Goal: Task Accomplishment & Management: Use online tool/utility

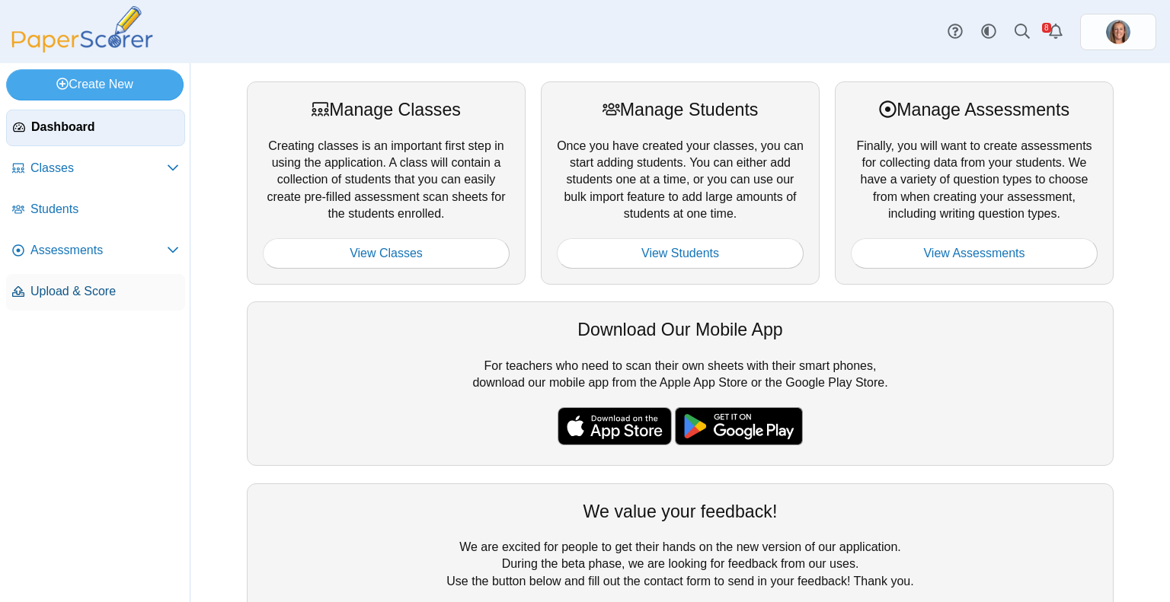
click at [128, 292] on span "Upload & Score" at bounding box center [104, 291] width 148 height 17
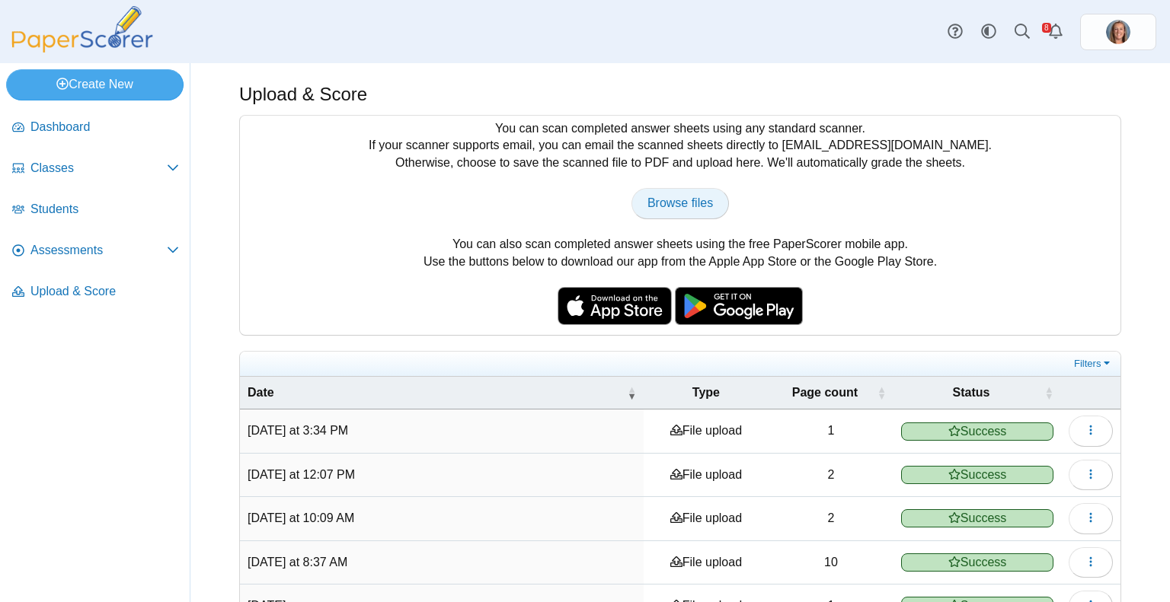
click at [679, 203] on span "Browse files" at bounding box center [679, 202] width 65 height 13
type input "**********"
click at [685, 210] on link "Browse files" at bounding box center [679, 203] width 97 height 30
type input "**********"
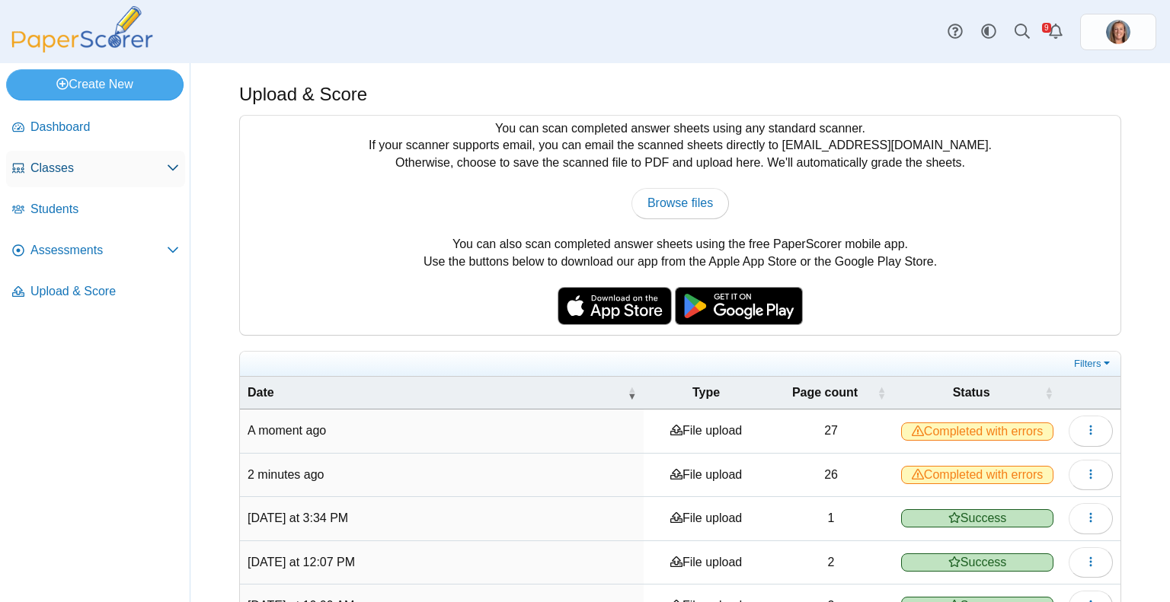
click at [63, 179] on link "Classes" at bounding box center [95, 169] width 179 height 37
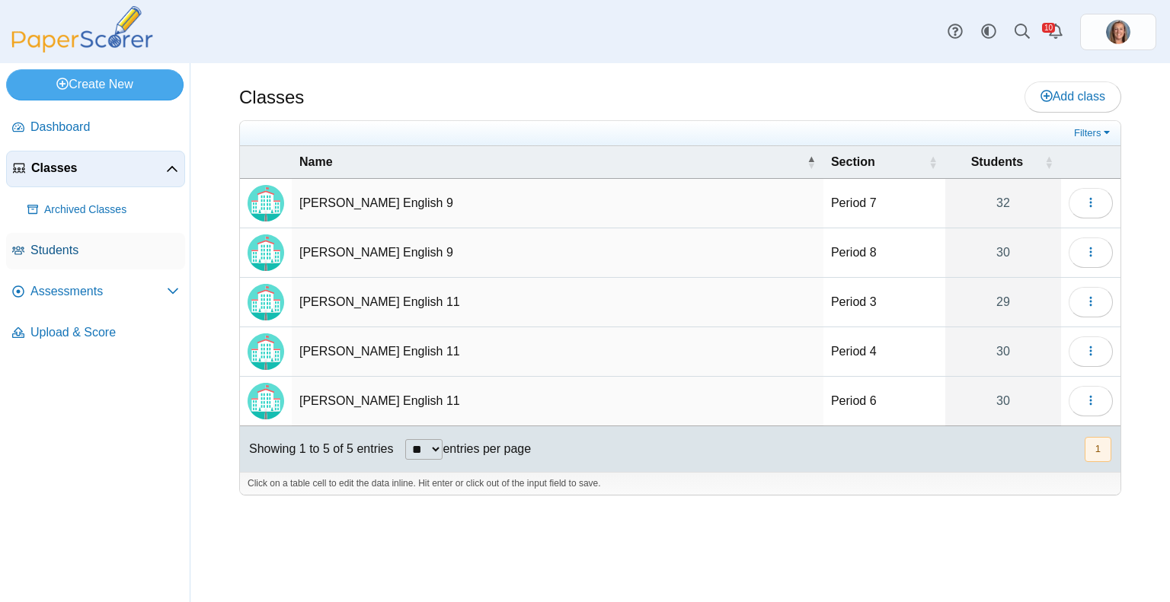
click at [107, 255] on span "Students" at bounding box center [104, 250] width 148 height 17
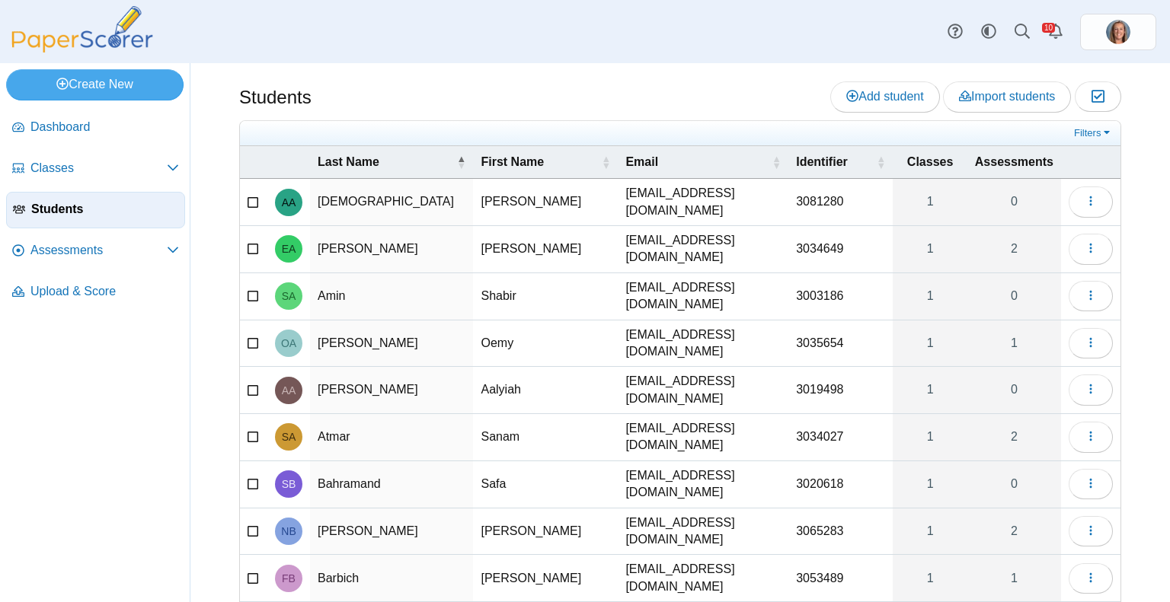
click at [104, 289] on span "Upload & Score" at bounding box center [104, 291] width 148 height 17
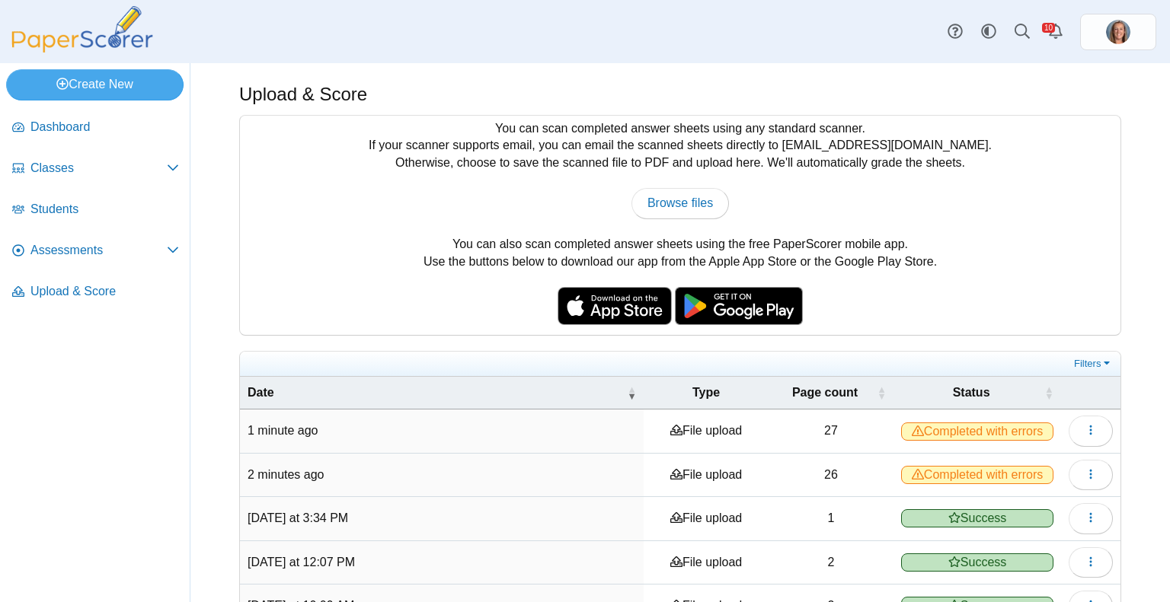
click at [91, 260] on link "Assessments" at bounding box center [95, 251] width 179 height 37
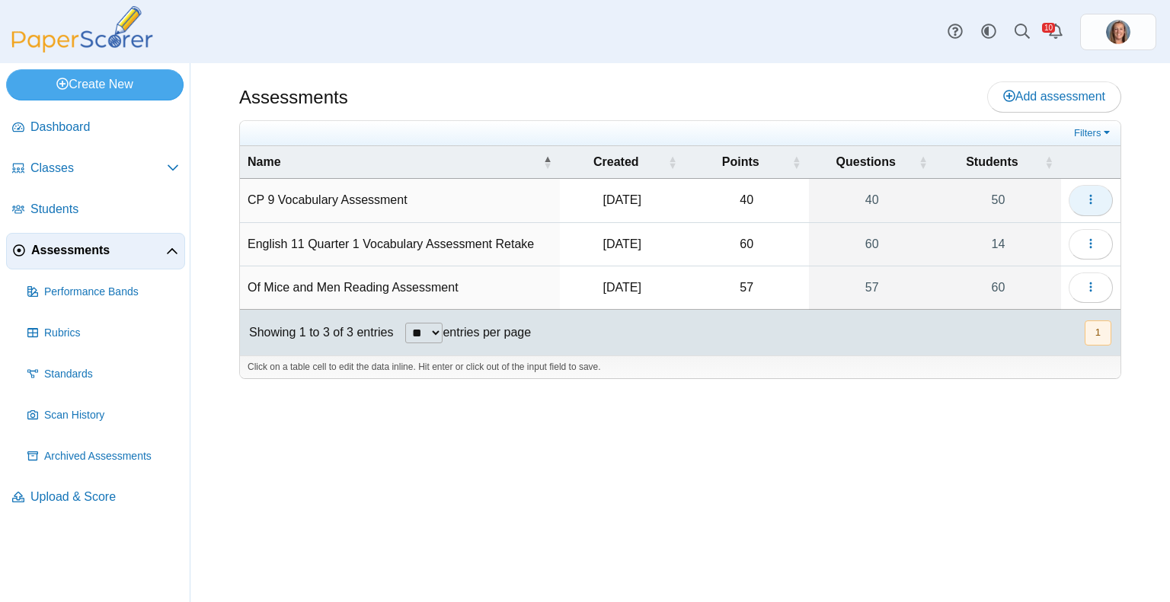
click at [1093, 198] on icon "button" at bounding box center [1090, 199] width 12 height 12
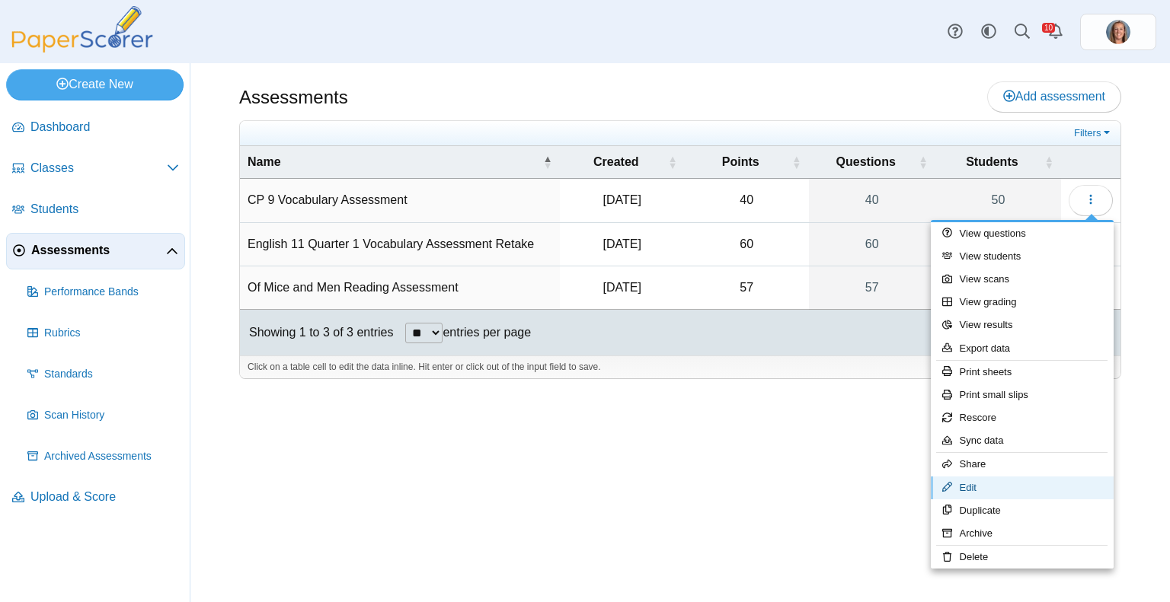
click at [993, 487] on link "Edit" at bounding box center [1022, 488] width 183 height 23
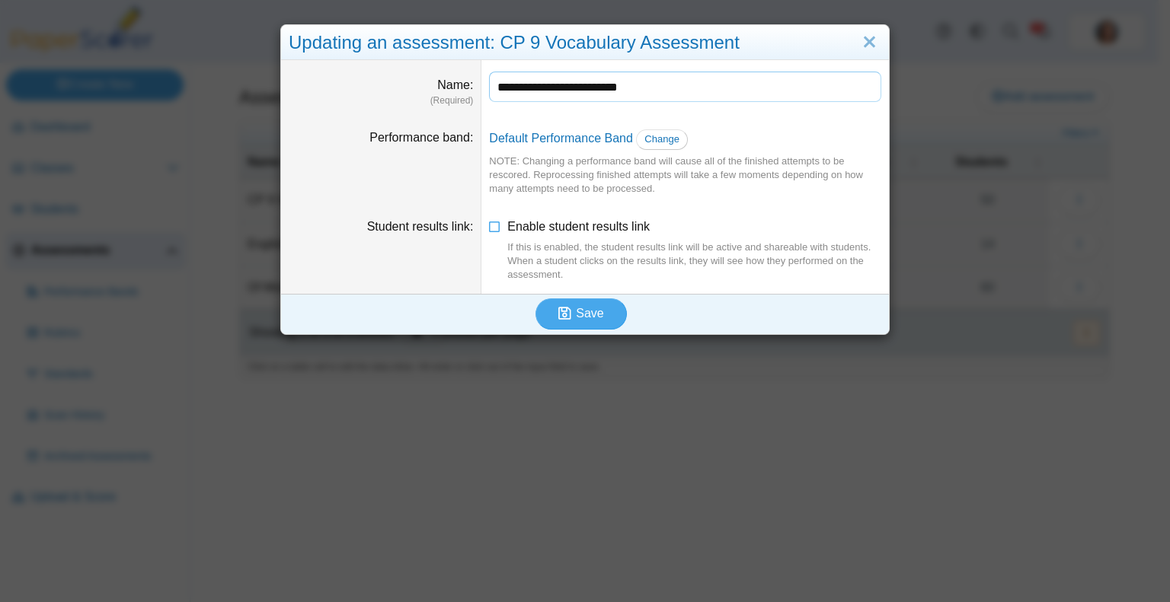
click at [517, 84] on input "**********" at bounding box center [685, 87] width 392 height 30
type input "**********"
click at [562, 306] on icon "submit" at bounding box center [564, 313] width 13 height 14
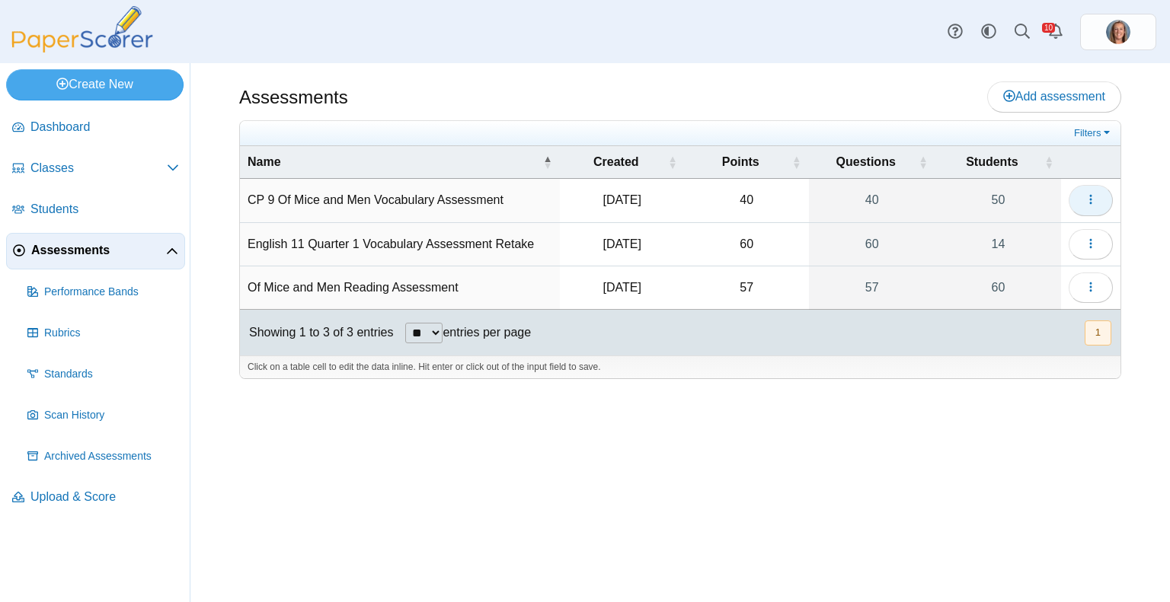
click at [1093, 200] on icon "button" at bounding box center [1090, 199] width 12 height 12
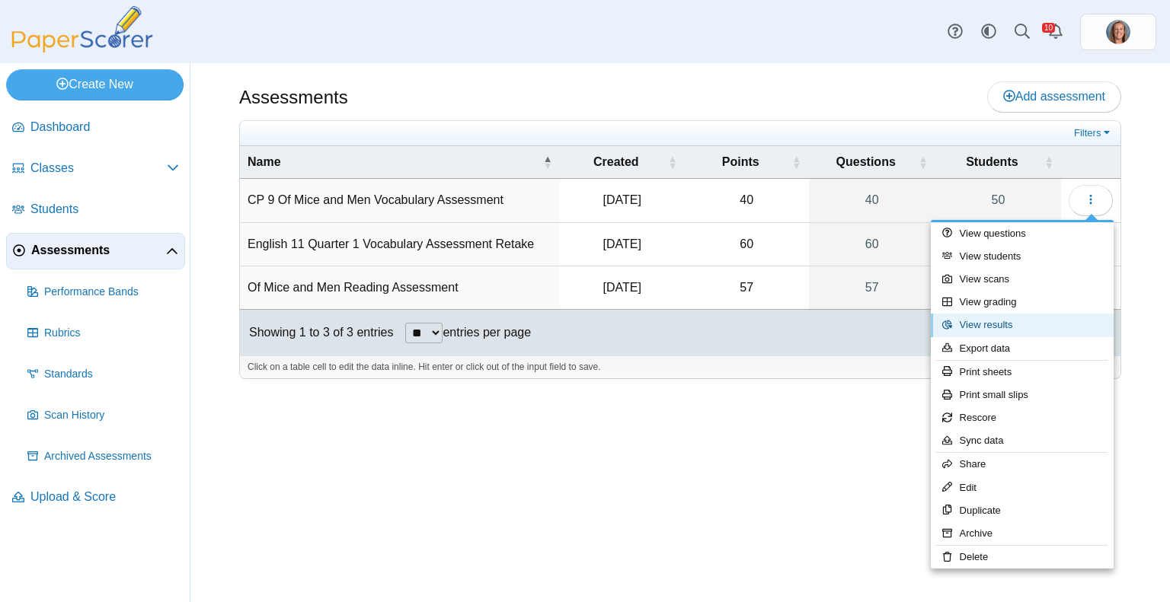
click at [1017, 323] on link "View results" at bounding box center [1022, 325] width 183 height 23
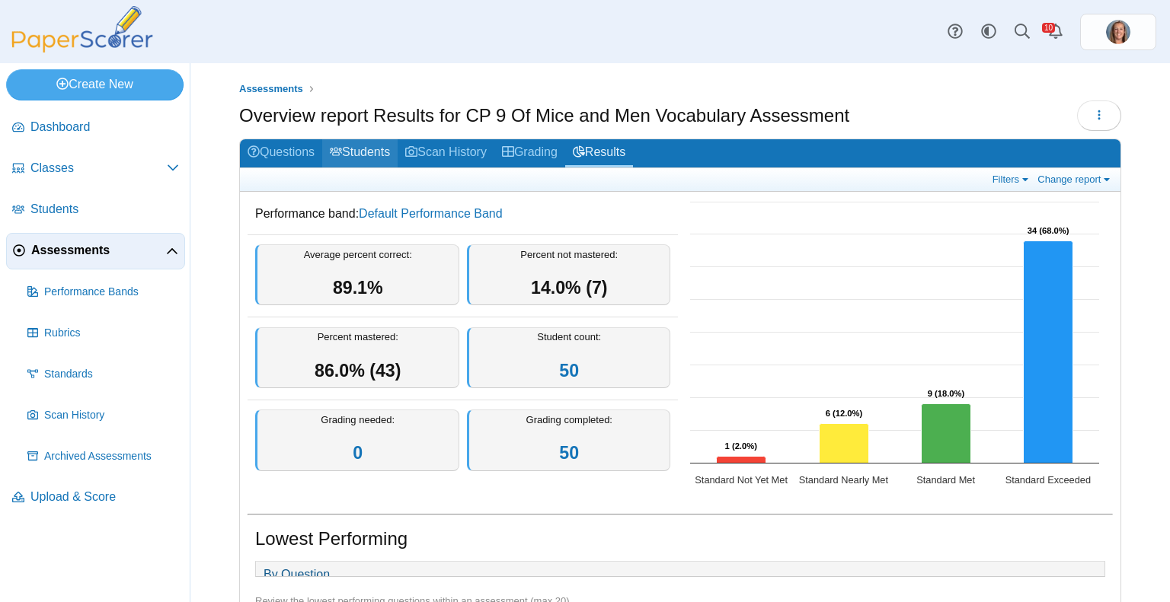
click at [379, 151] on link "Students" at bounding box center [359, 153] width 75 height 28
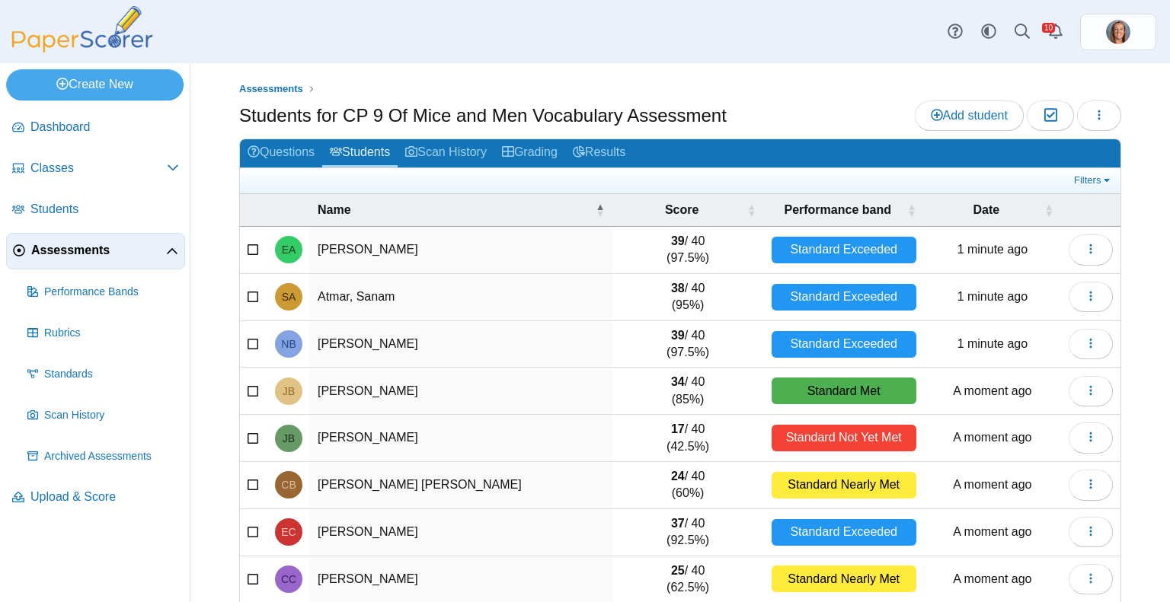
scroll to position [152, 0]
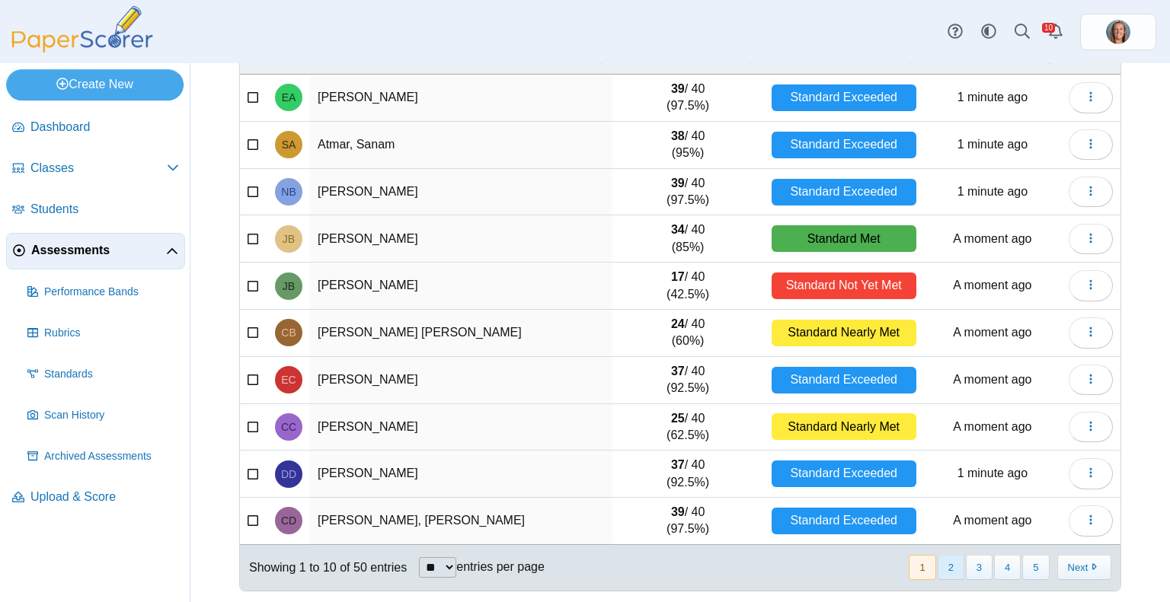
click at [950, 560] on button "2" at bounding box center [950, 567] width 27 height 25
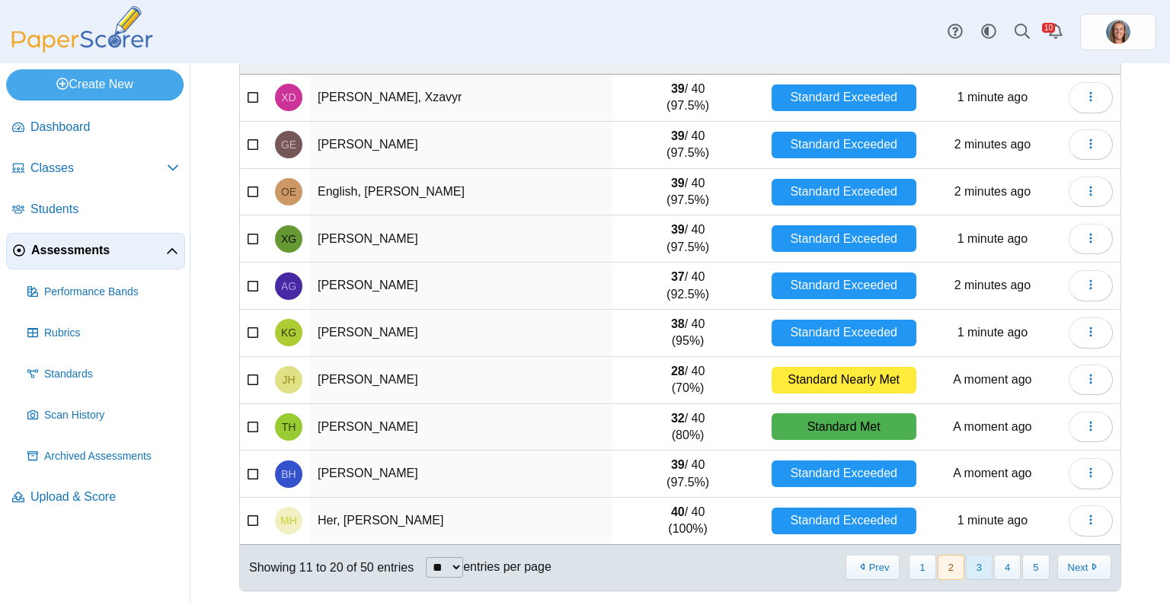
click at [972, 570] on button "3" at bounding box center [979, 567] width 27 height 25
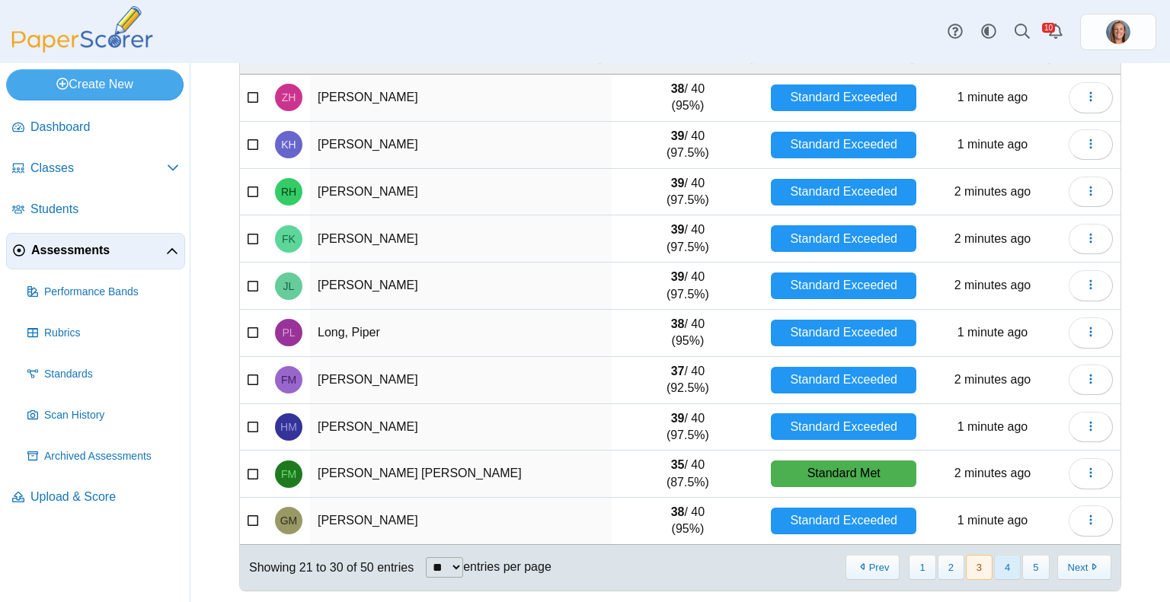
click at [998, 570] on button "4" at bounding box center [1007, 567] width 27 height 25
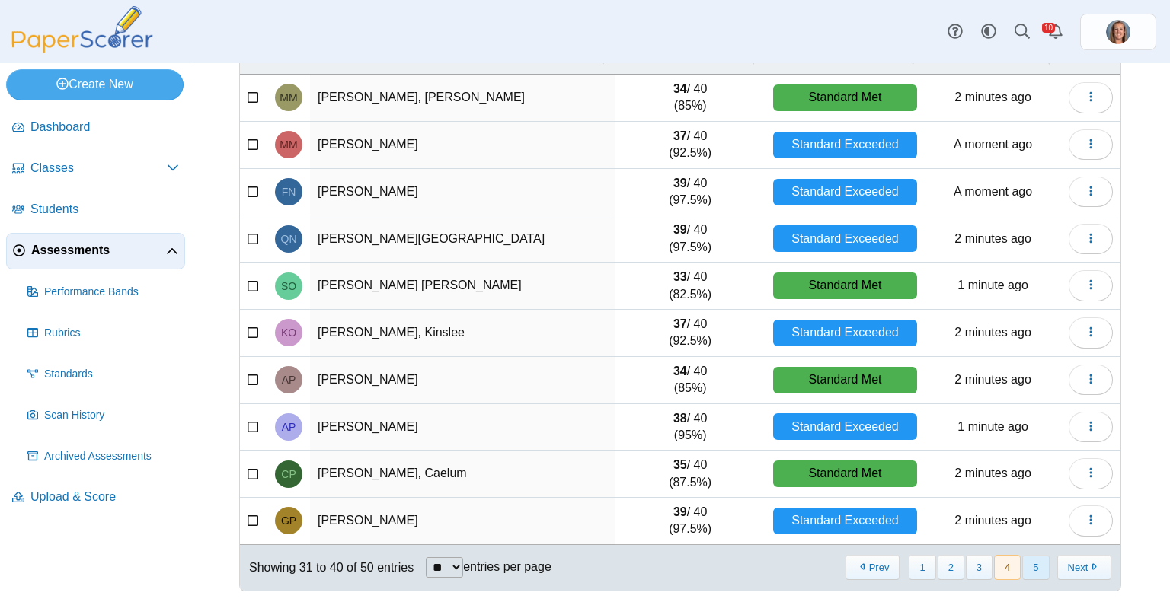
click at [1022, 568] on button "5" at bounding box center [1035, 567] width 27 height 25
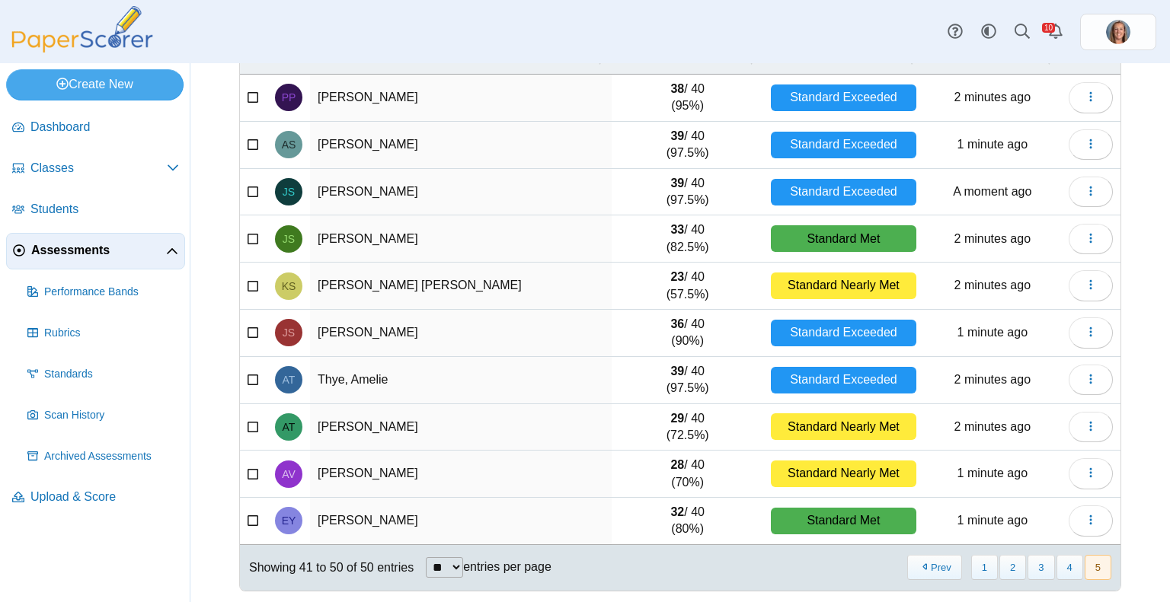
scroll to position [0, 0]
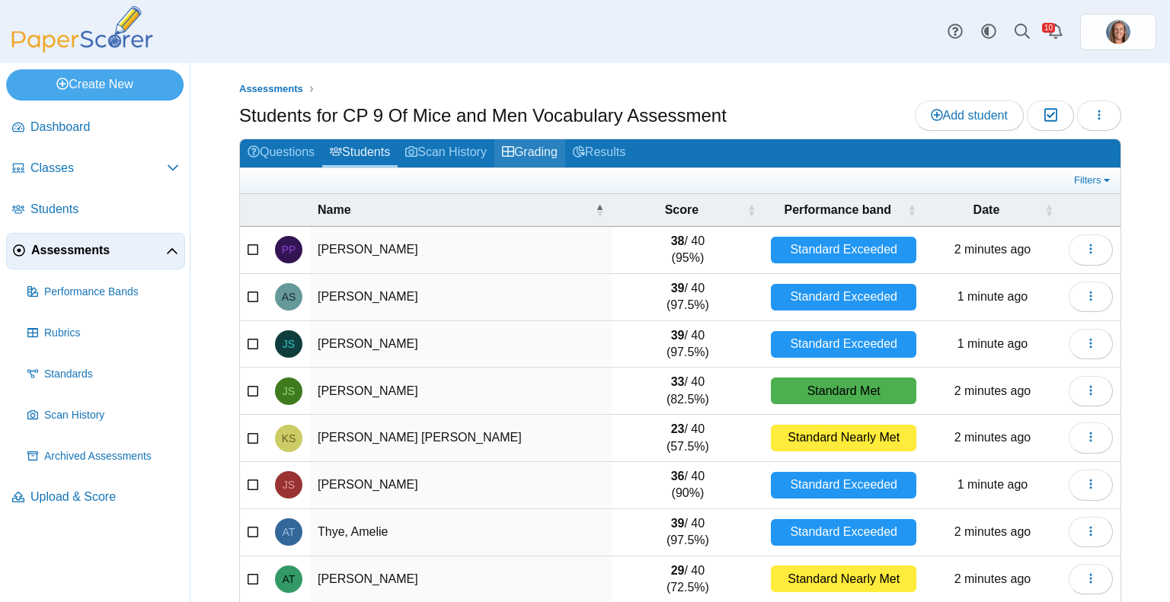
click at [525, 149] on link "Grading" at bounding box center [529, 153] width 71 height 28
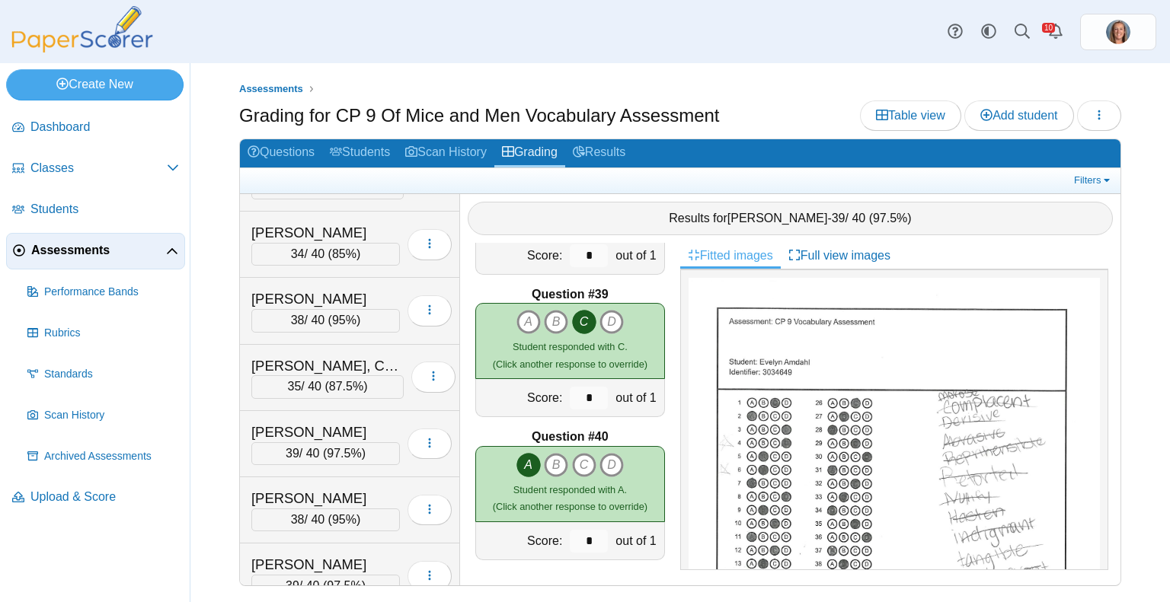
scroll to position [2406, 0]
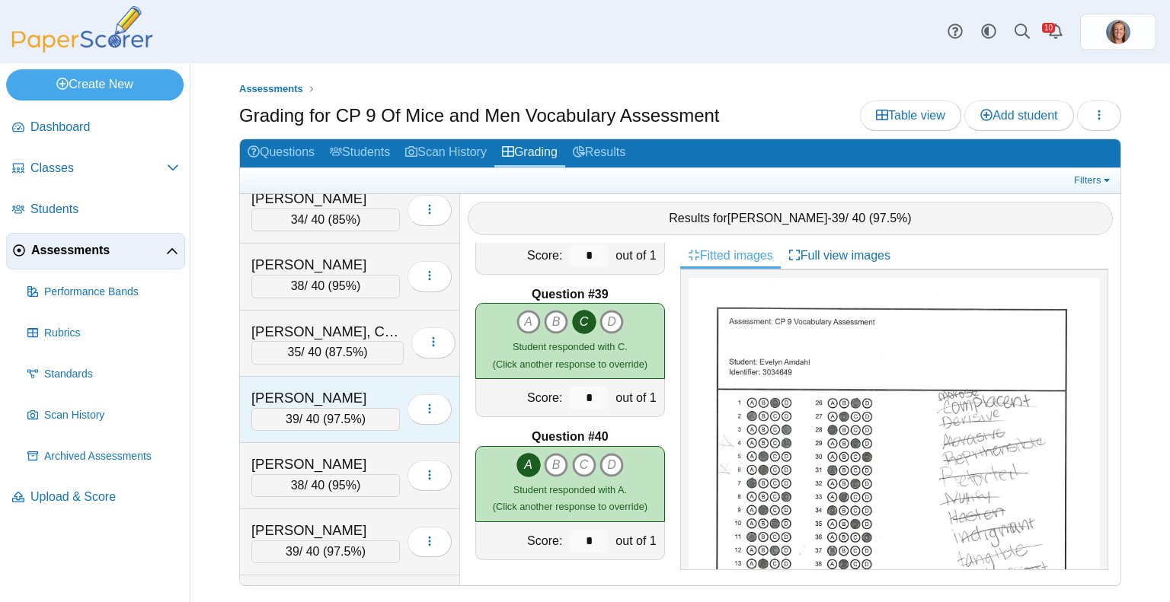
click at [308, 408] on div "39 / 40 ( 97.5% )" at bounding box center [325, 419] width 148 height 23
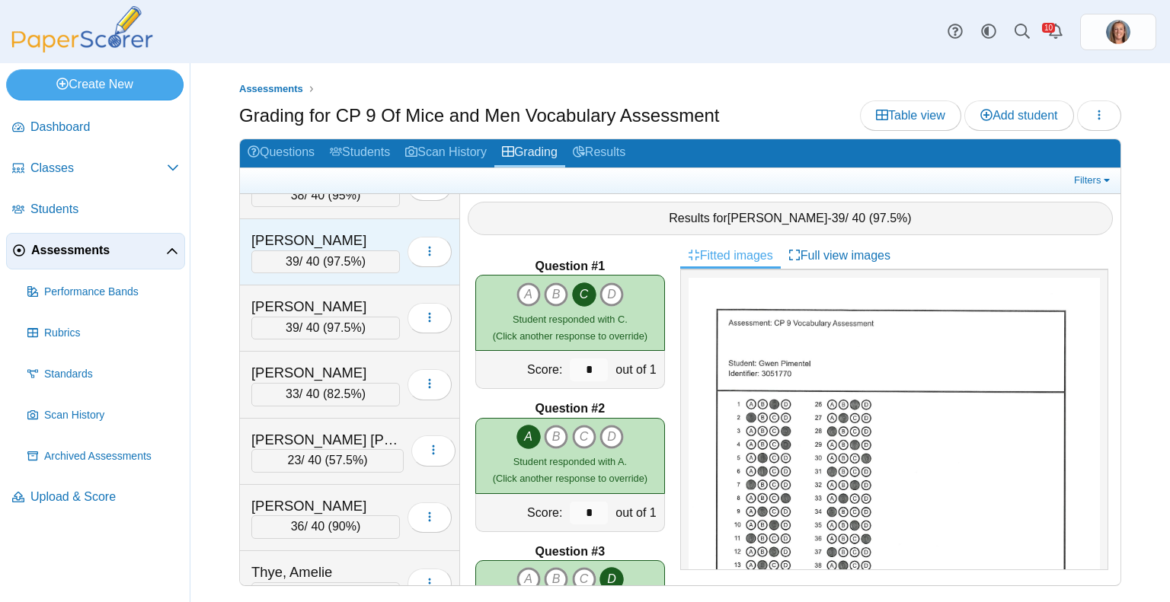
scroll to position [2697, 0]
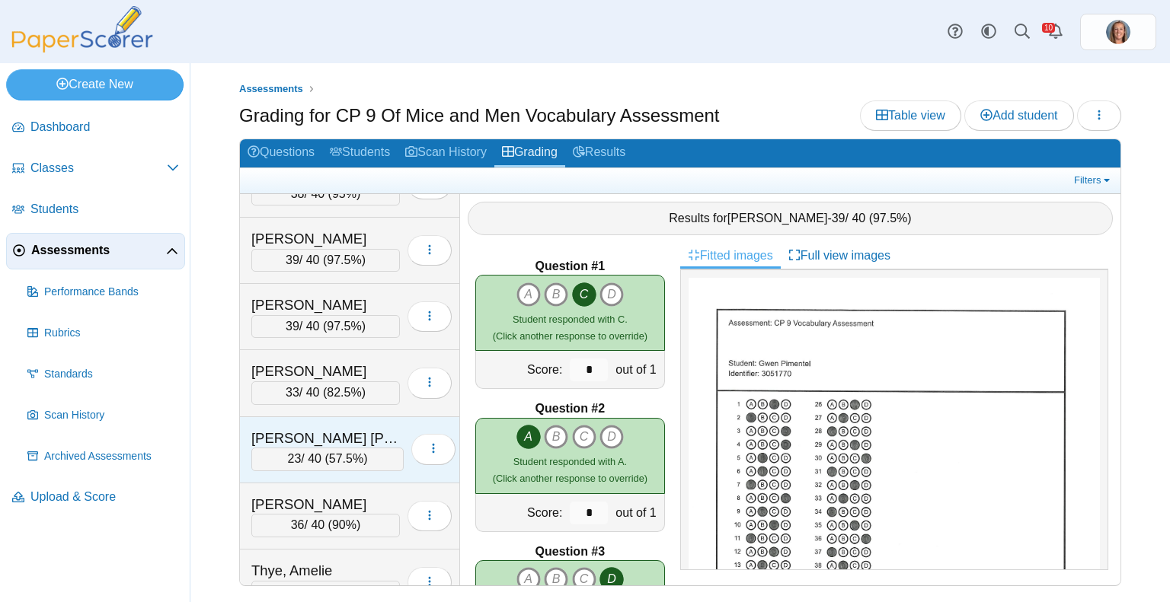
click at [308, 448] on div "23 / 40 ( 57.5% )" at bounding box center [327, 459] width 152 height 23
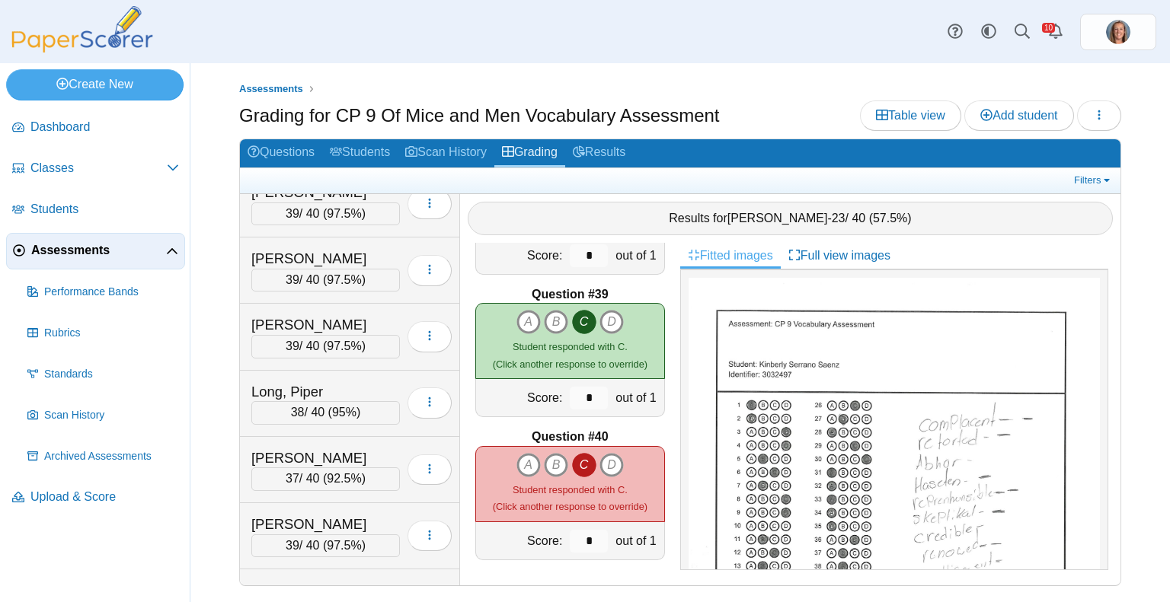
scroll to position [1482, 0]
click at [355, 340] on span "97.5%" at bounding box center [344, 346] width 34 height 13
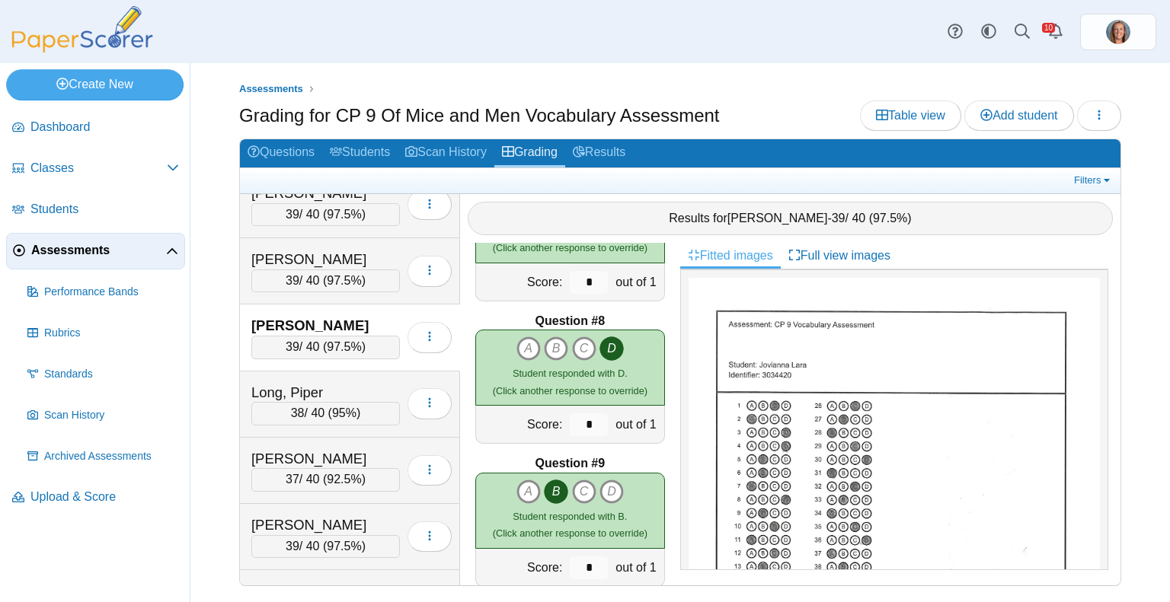
scroll to position [0, 0]
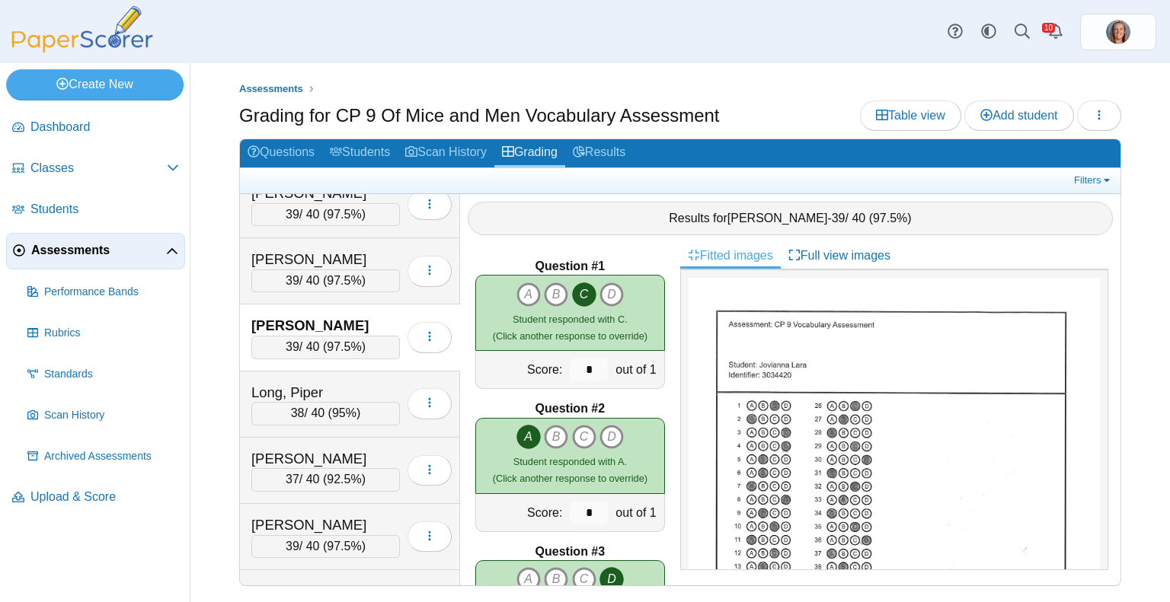
click at [627, 324] on div "Student responded with C. (Click another response to override)" at bounding box center [570, 328] width 155 height 34
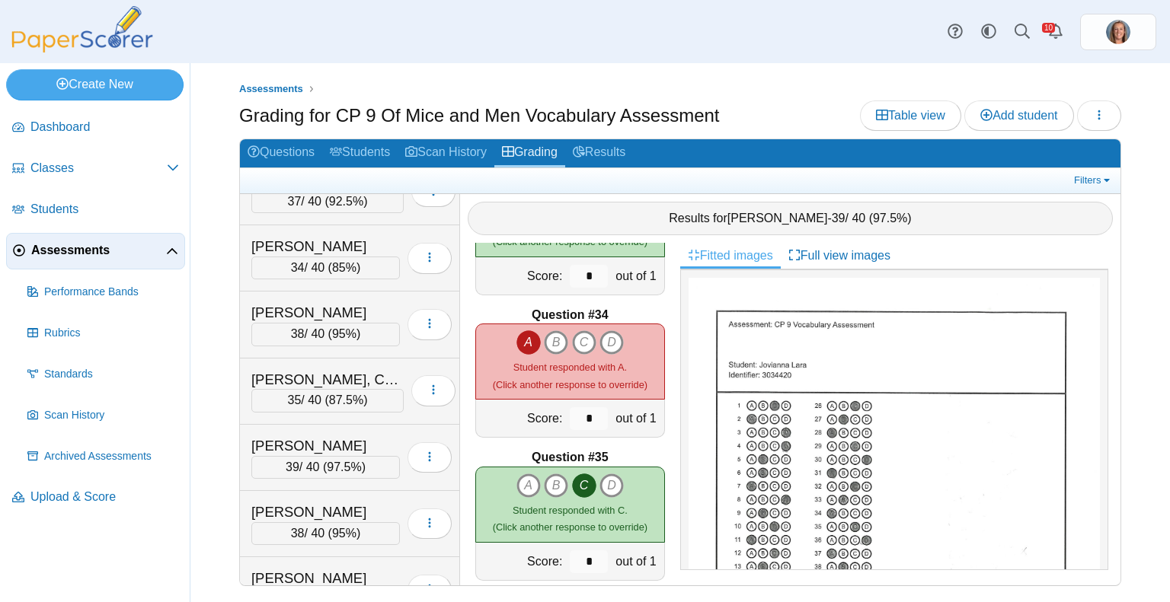
scroll to position [2359, 0]
click at [288, 459] on span "39" at bounding box center [293, 465] width 14 height 13
click at [334, 435] on div "[PERSON_NAME]" at bounding box center [325, 445] width 148 height 20
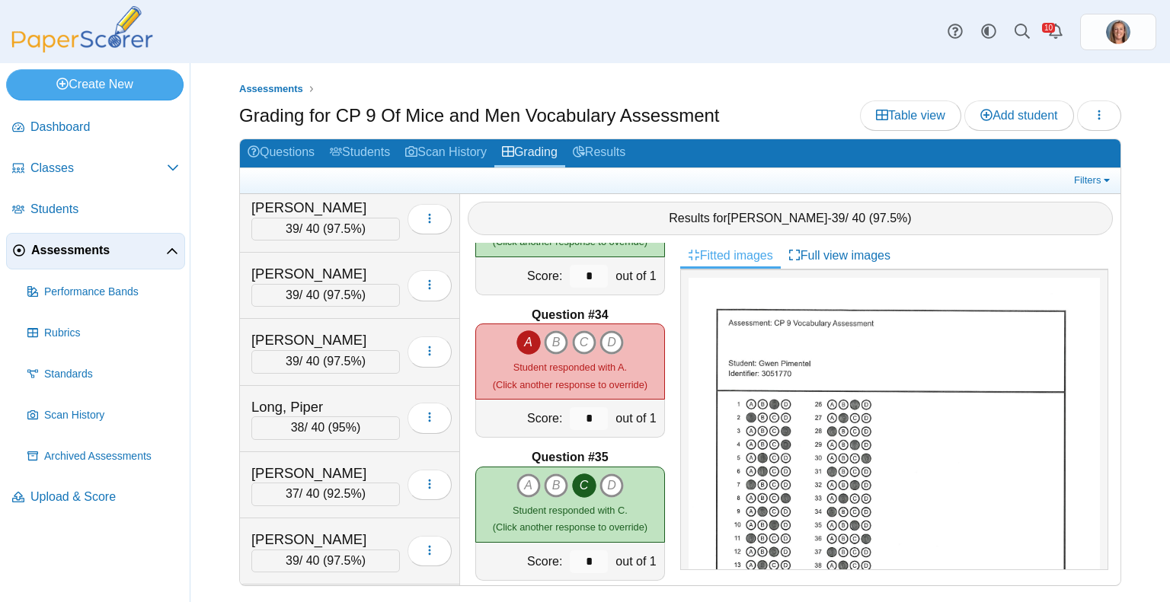
scroll to position [1461, 0]
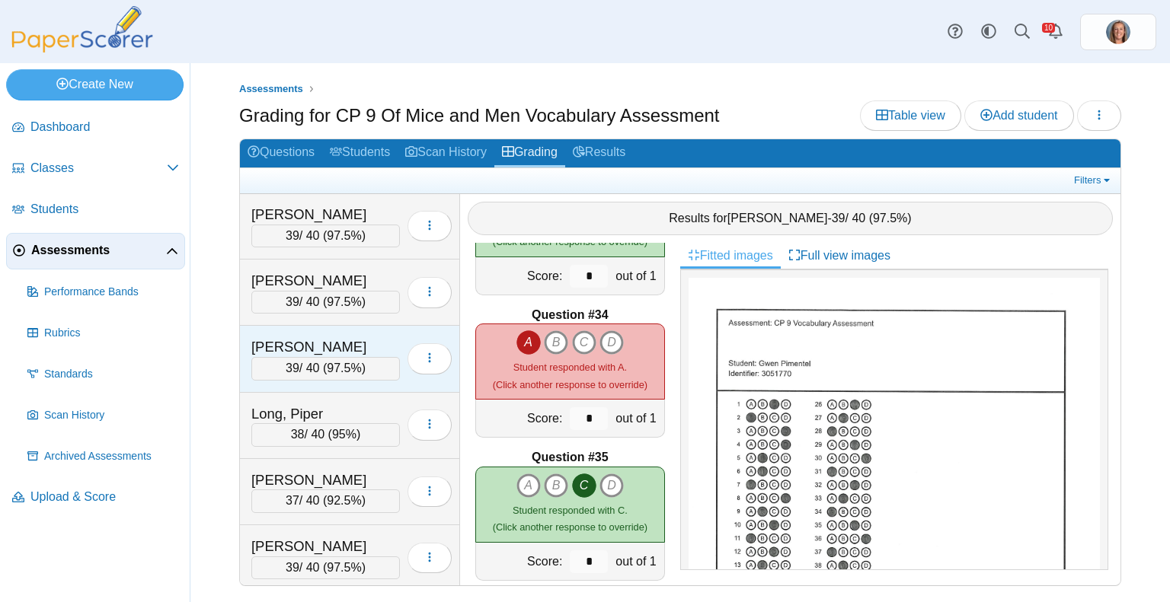
click at [341, 362] on span "97.5%" at bounding box center [344, 368] width 34 height 13
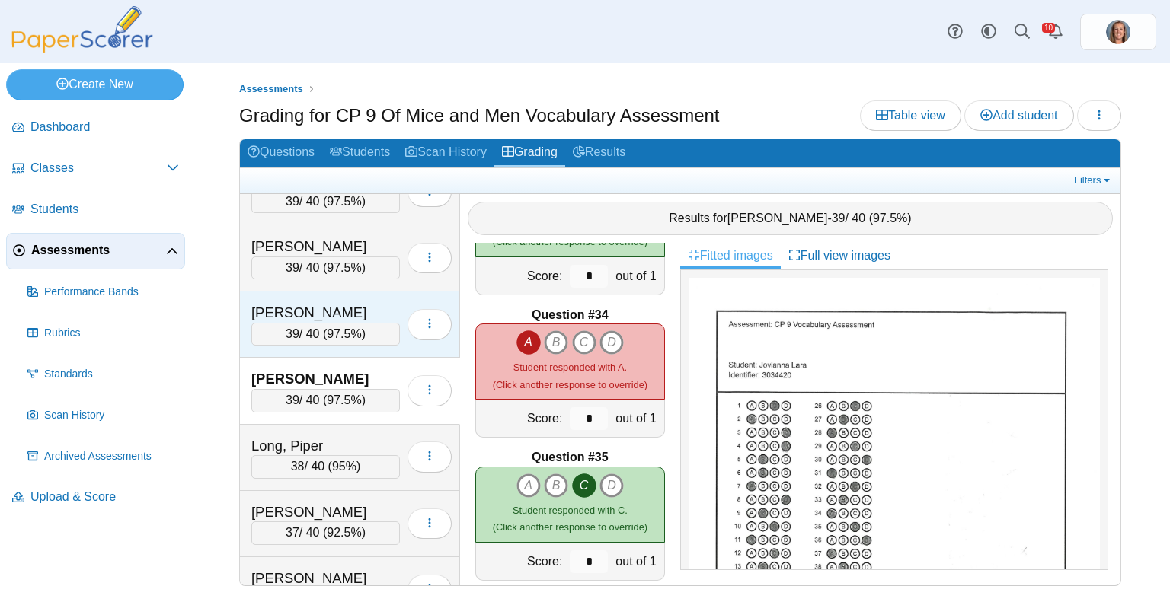
scroll to position [1424, 0]
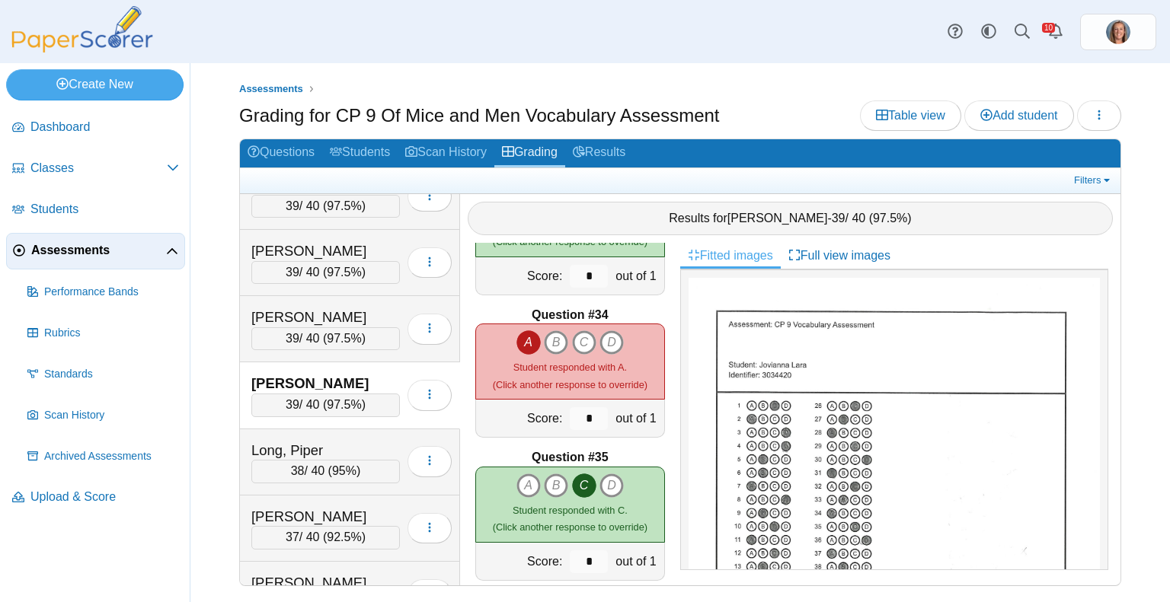
click at [522, 341] on icon "A" at bounding box center [528, 343] width 24 height 24
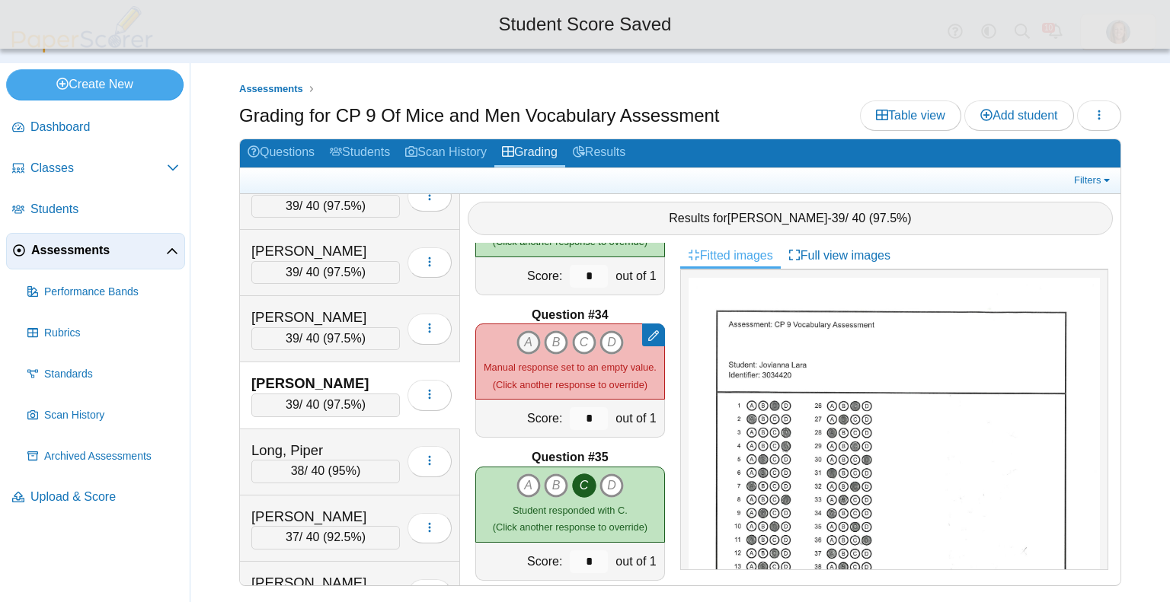
click at [522, 341] on icon "A" at bounding box center [528, 343] width 24 height 24
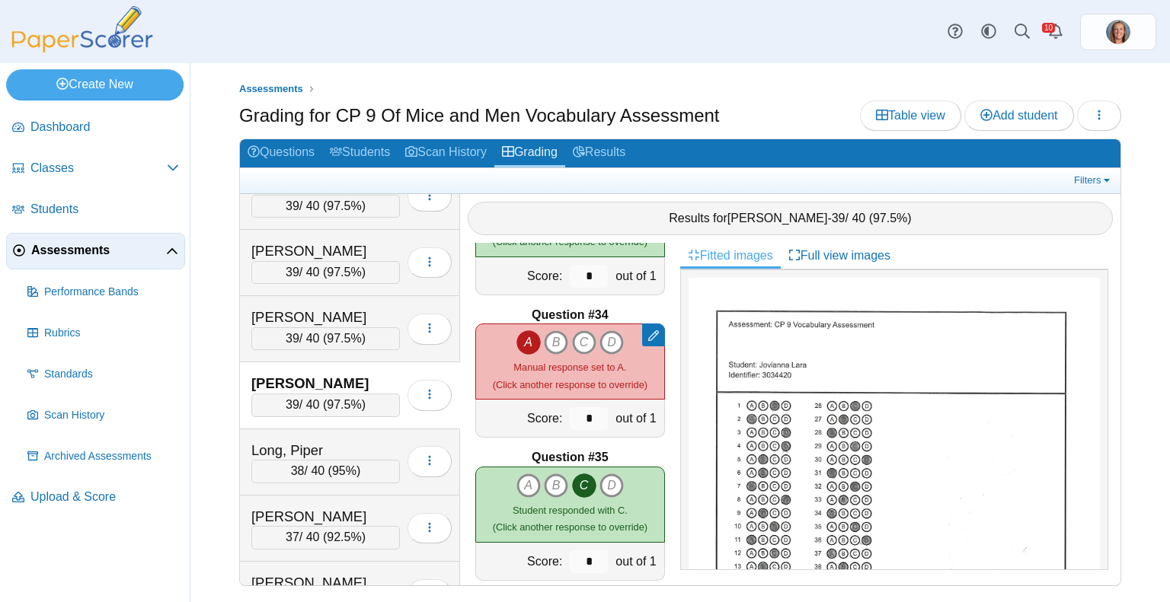
click at [92, 252] on span "Assessments" at bounding box center [98, 250] width 135 height 17
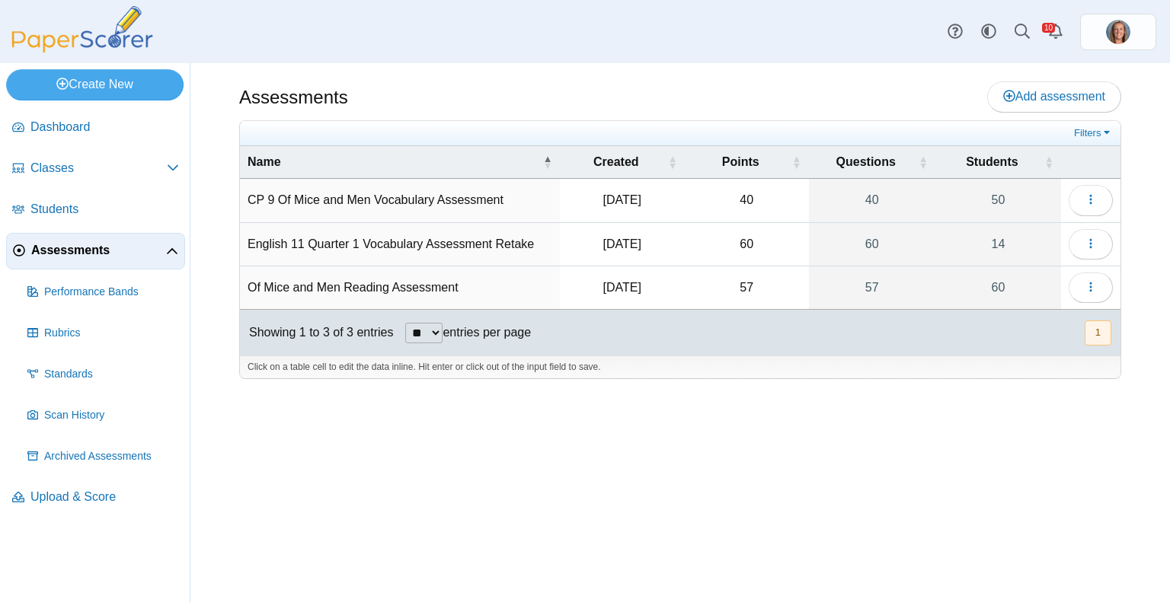
click at [414, 244] on td "English 11 Quarter 1 Vocabulary Assessment Retake" at bounding box center [400, 244] width 320 height 43
click at [1078, 204] on button "button" at bounding box center [1090, 200] width 44 height 30
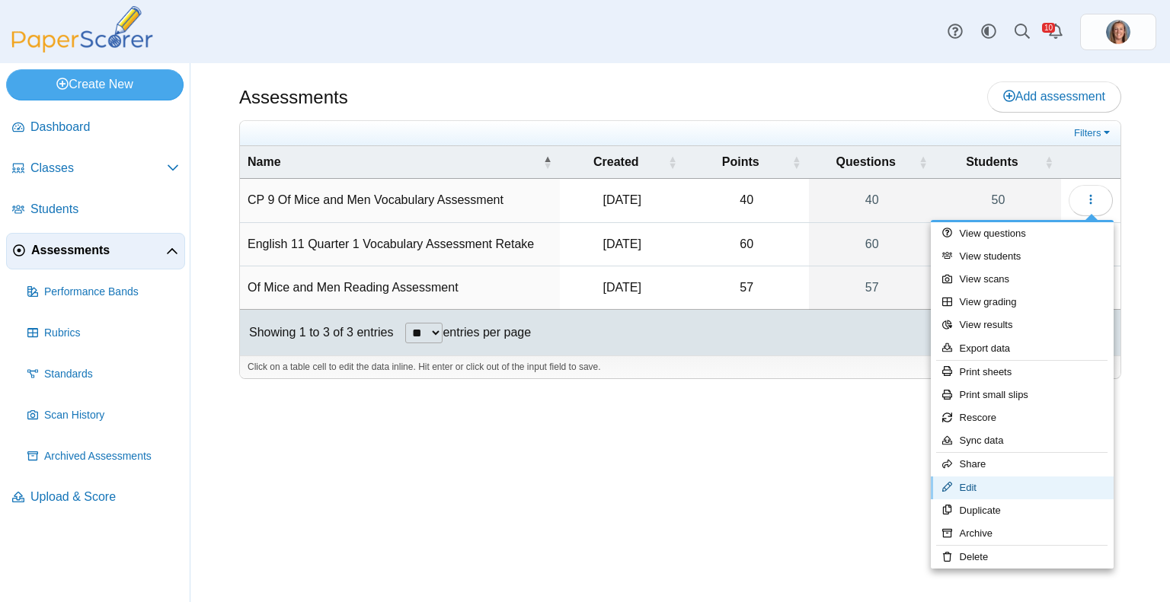
click at [995, 480] on link "Edit" at bounding box center [1022, 488] width 183 height 23
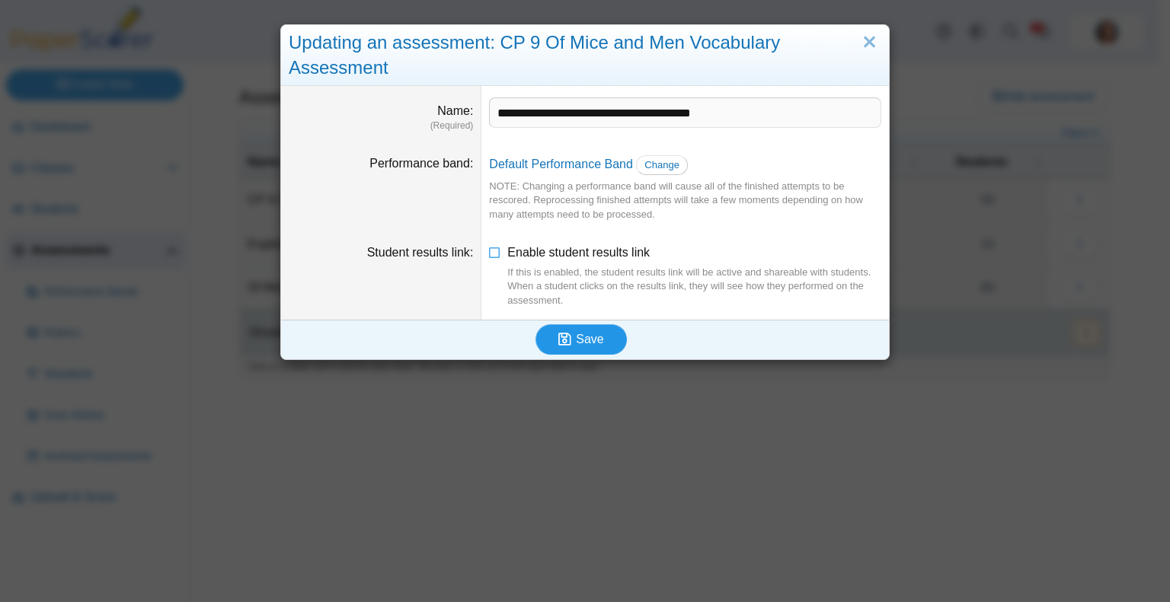
click at [593, 337] on span "Save" at bounding box center [589, 339] width 27 height 13
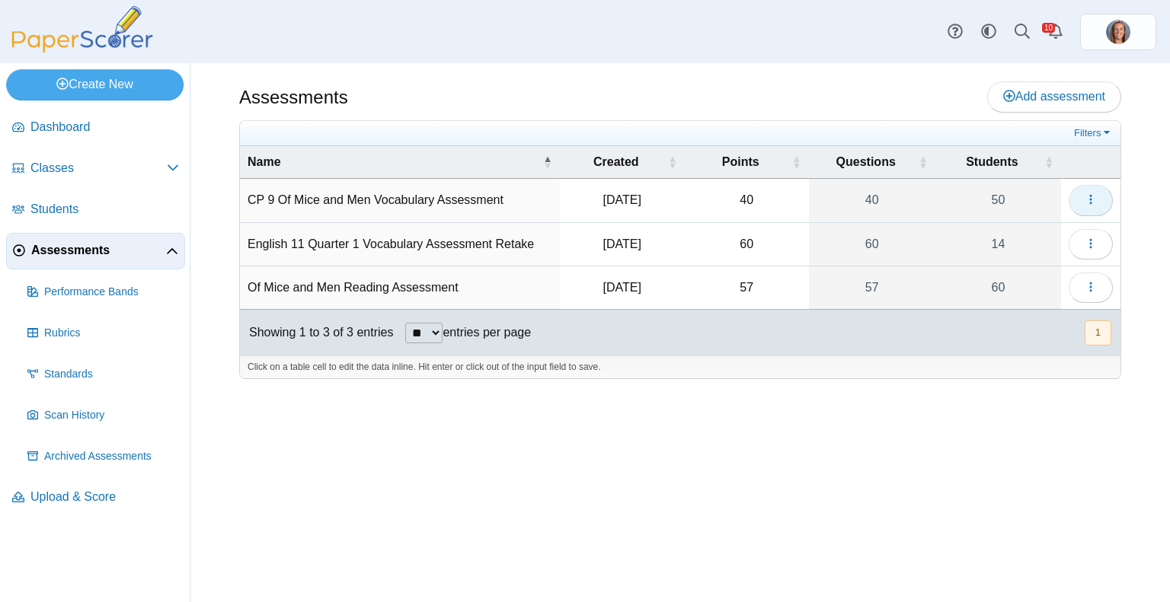
click at [1096, 203] on icon "button" at bounding box center [1090, 199] width 12 height 12
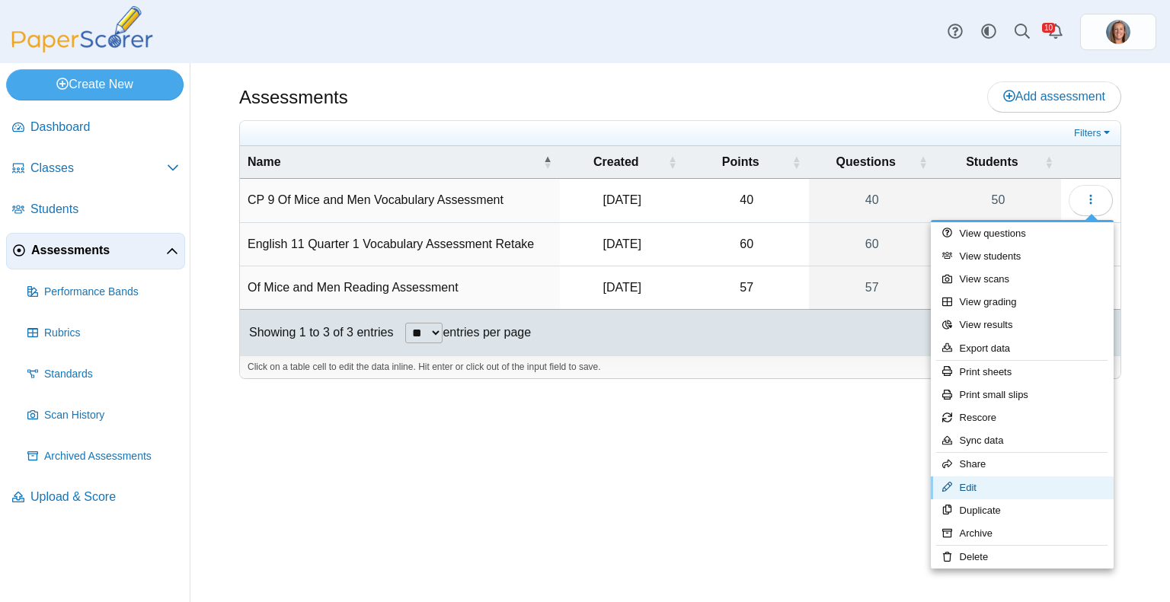
click at [996, 484] on link "Edit" at bounding box center [1022, 488] width 183 height 23
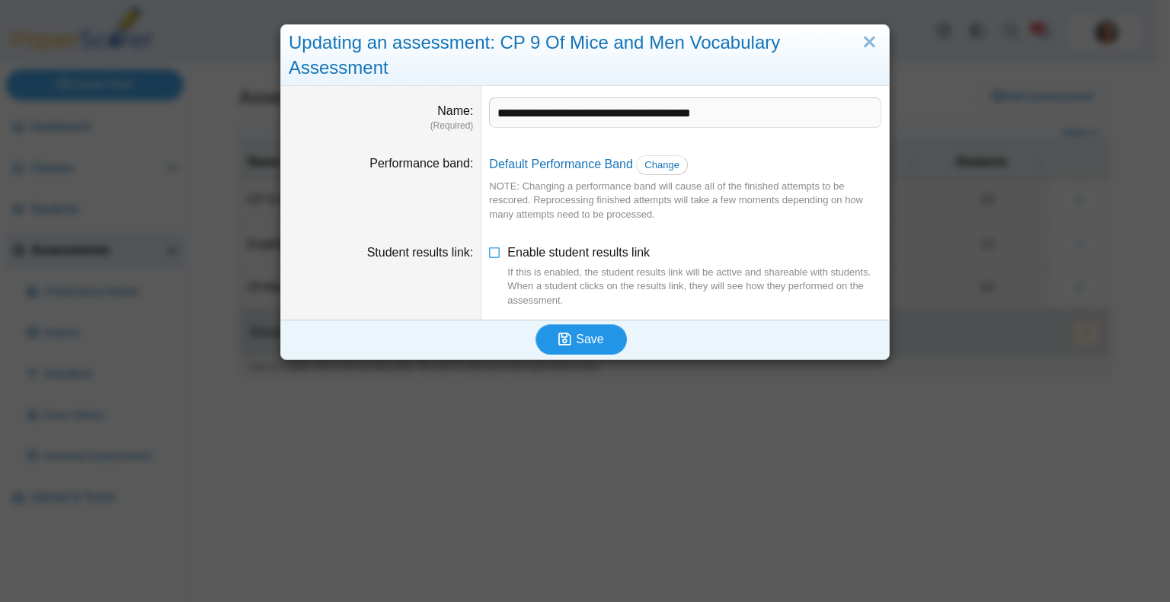
click at [576, 338] on span "Save" at bounding box center [589, 339] width 27 height 13
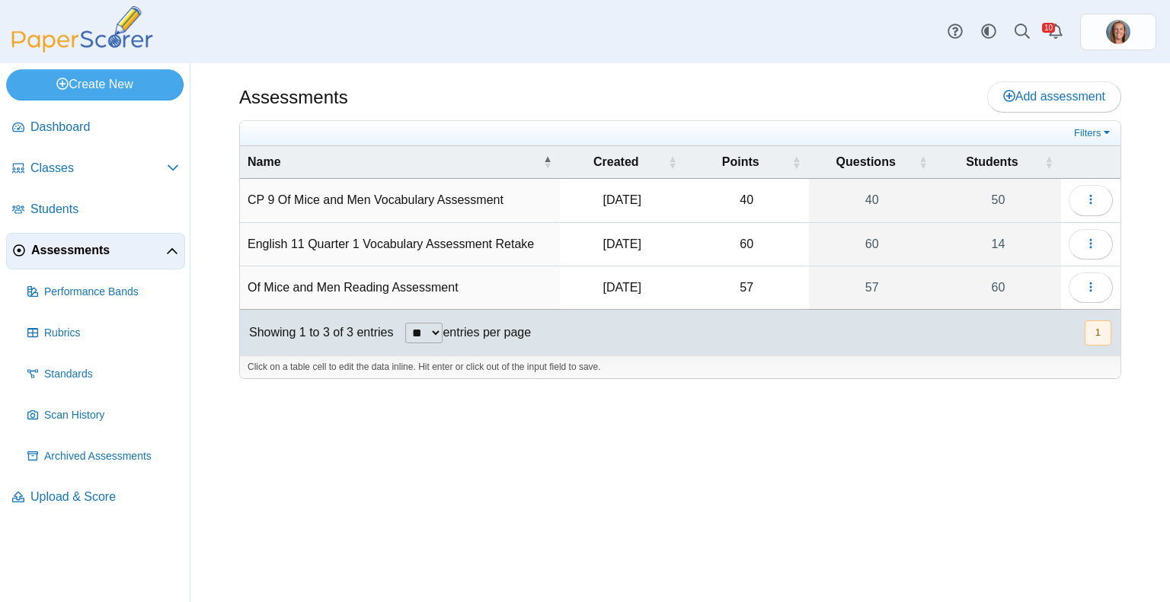
click at [1096, 246] on div "Filters Show only: Loading… Name Created Points Questions Students CP 9 Of Mice…" at bounding box center [680, 250] width 882 height 260
click at [1083, 190] on button "button" at bounding box center [1090, 200] width 44 height 30
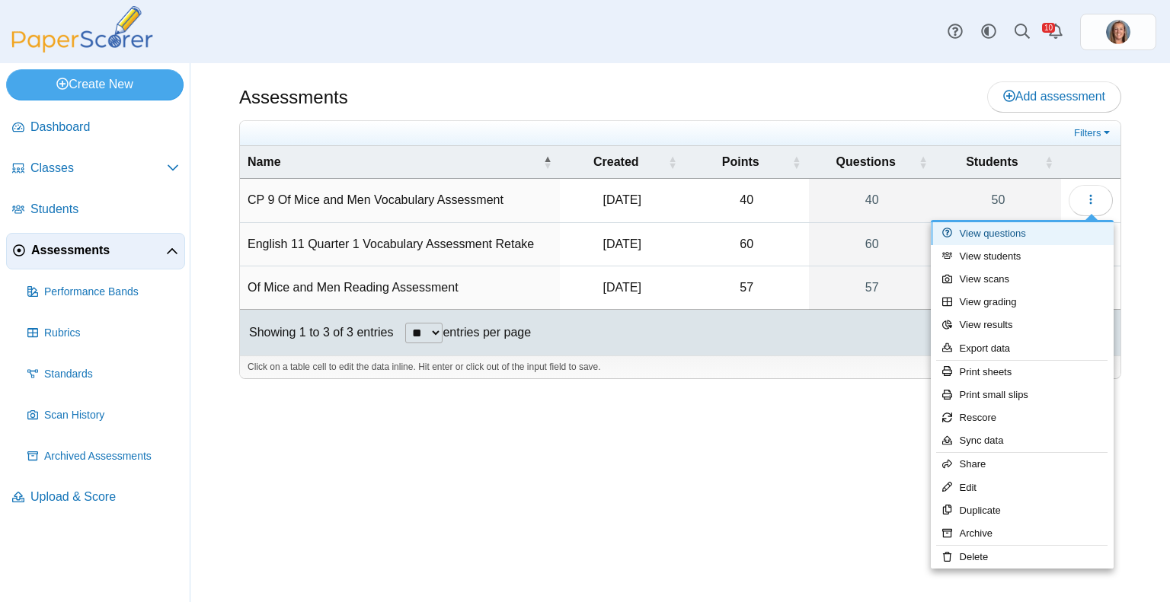
click at [1027, 239] on link "View questions" at bounding box center [1022, 233] width 183 height 23
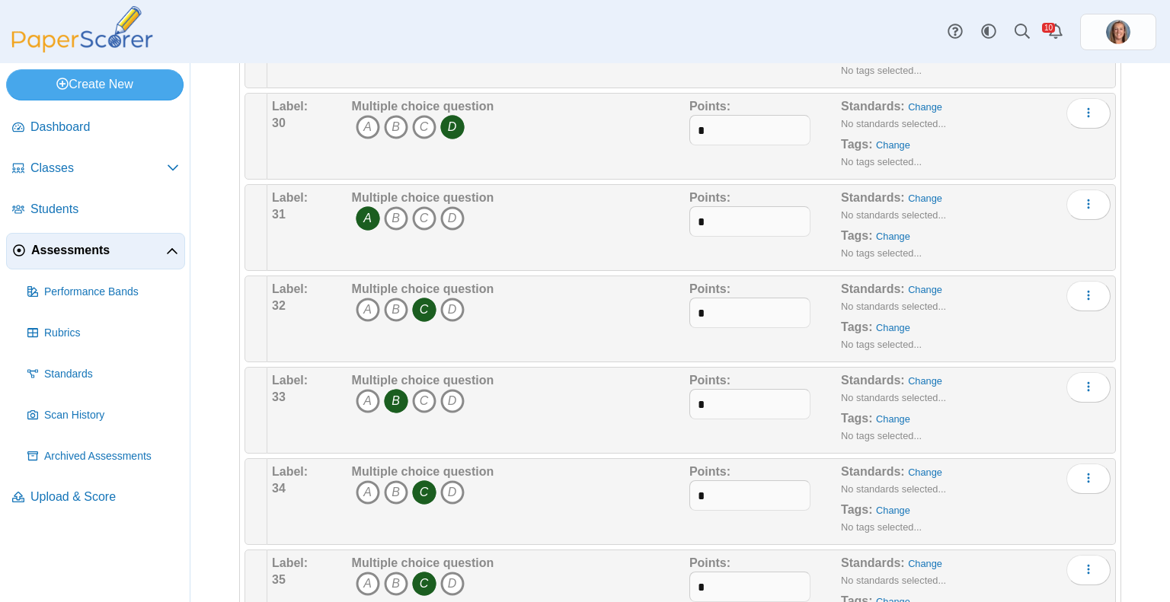
scroll to position [2768, 0]
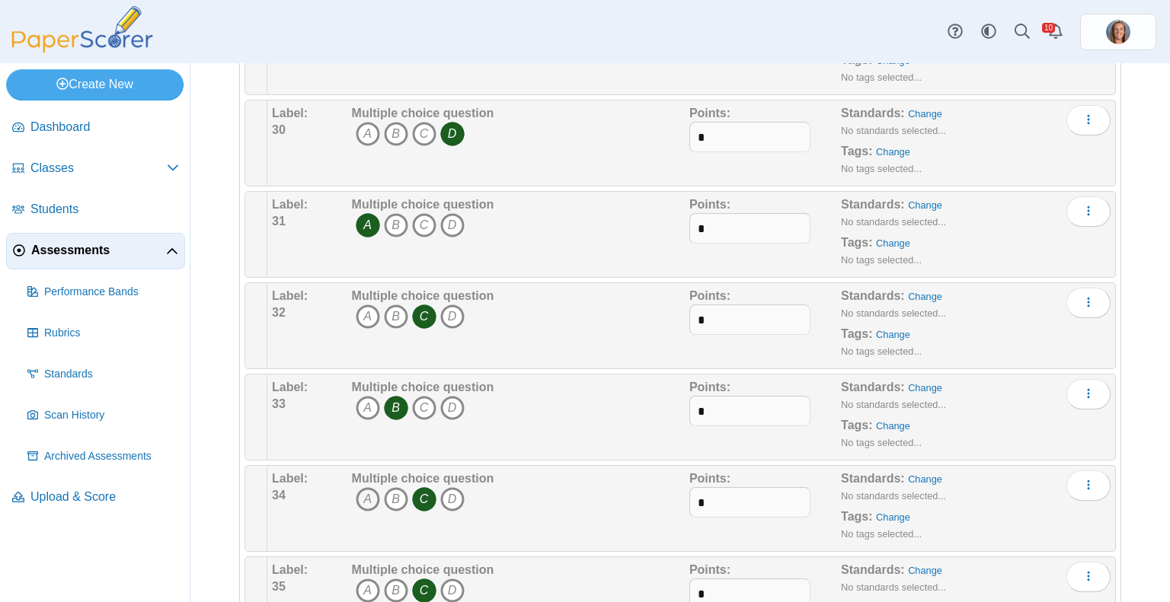
click at [371, 488] on icon "A" at bounding box center [368, 499] width 24 height 24
click at [427, 491] on icon "C" at bounding box center [424, 499] width 24 height 24
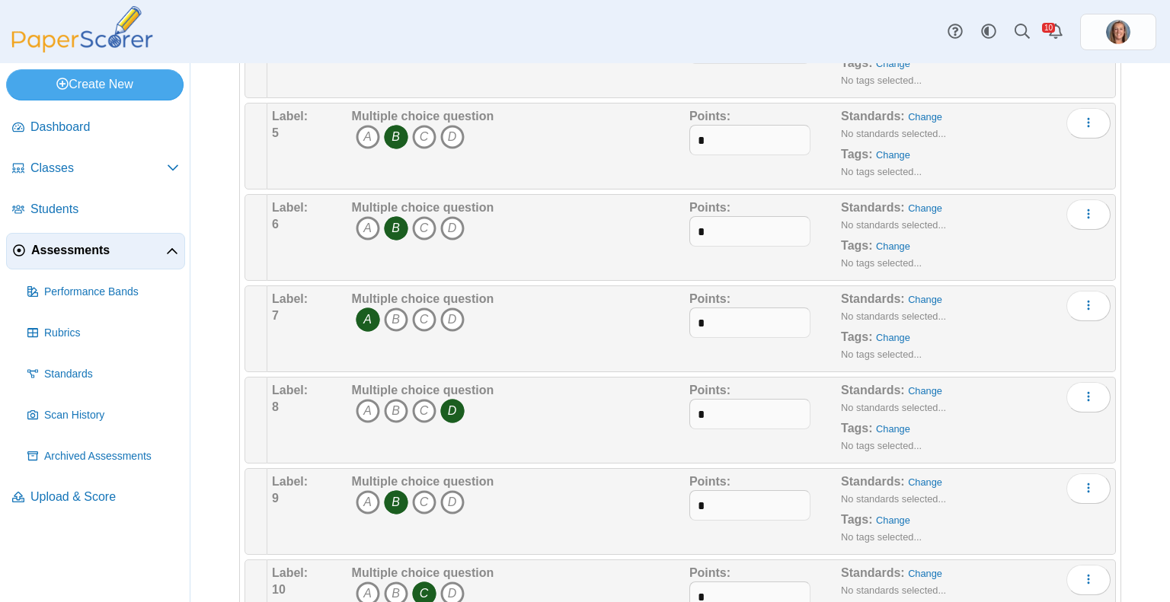
scroll to position [0, 0]
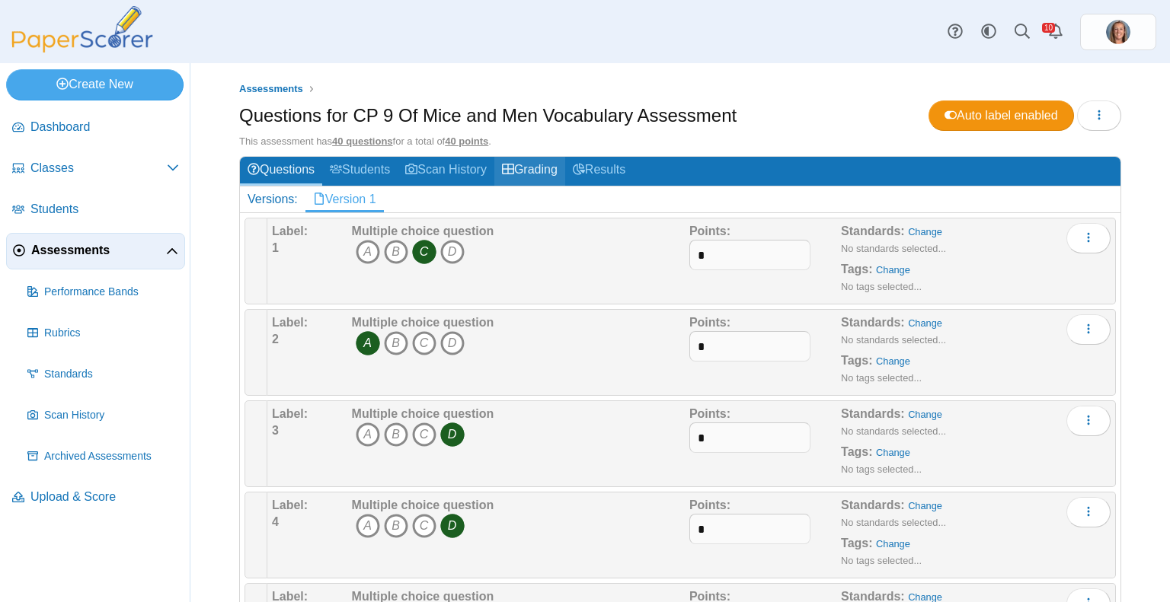
click at [551, 168] on link "Grading" at bounding box center [529, 171] width 71 height 28
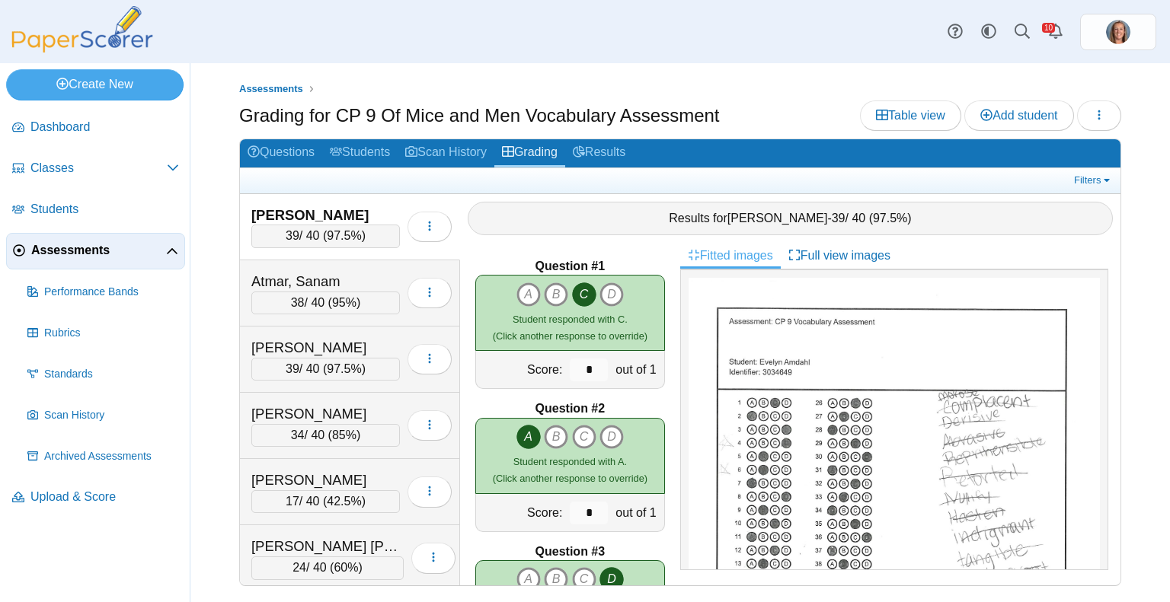
click at [315, 235] on div "39 / 40 ( 97.5% )" at bounding box center [325, 236] width 148 height 23
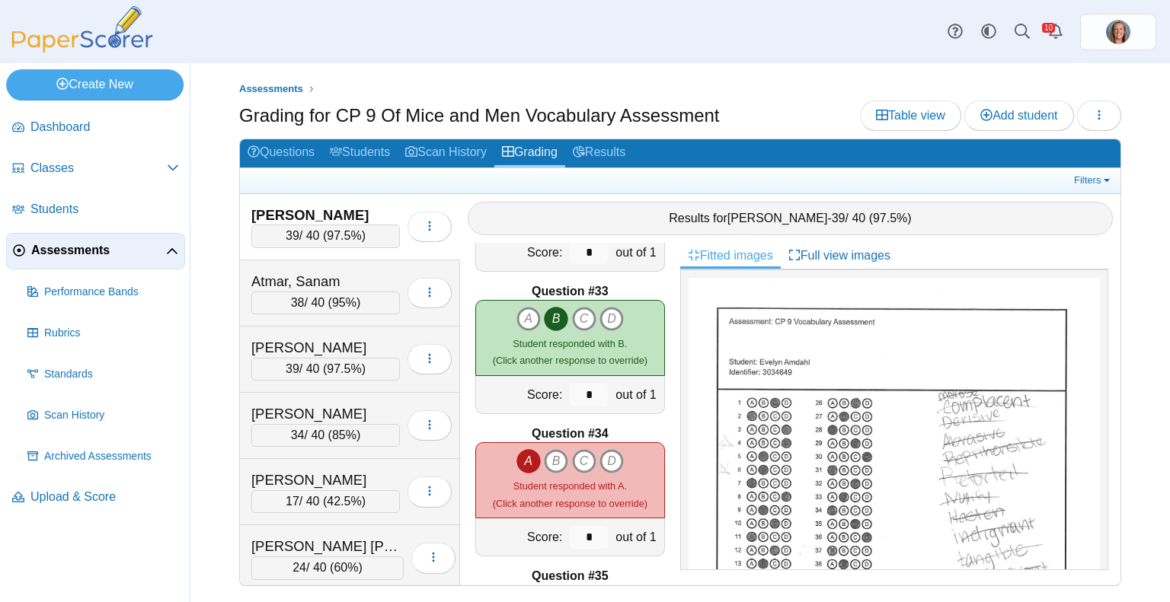
scroll to position [4546, 0]
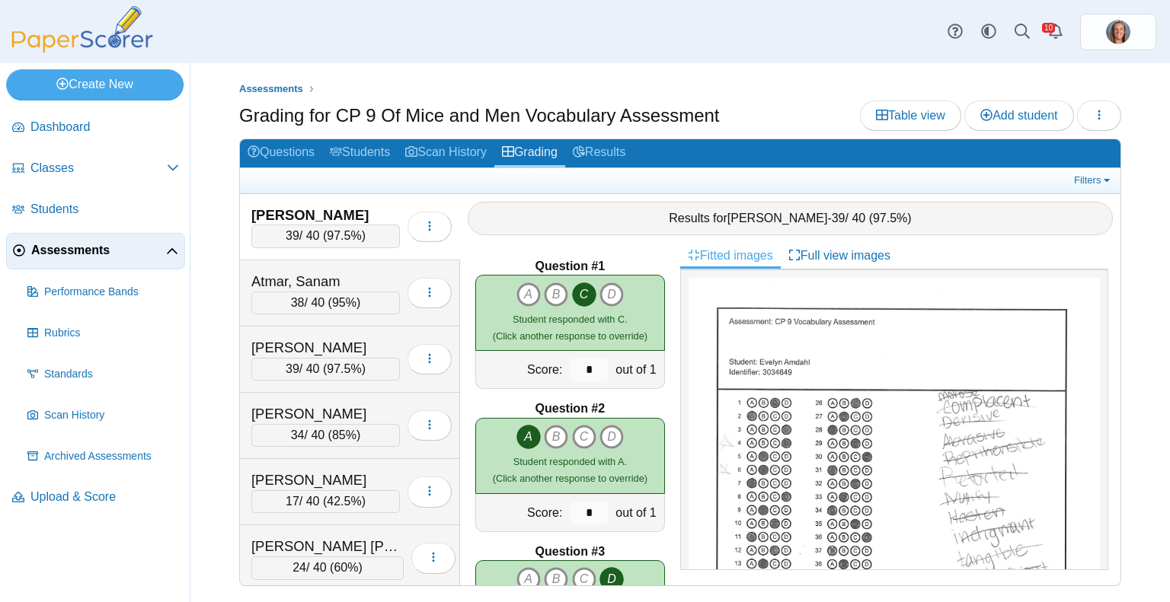
click at [353, 235] on span "97.5%" at bounding box center [344, 235] width 34 height 13
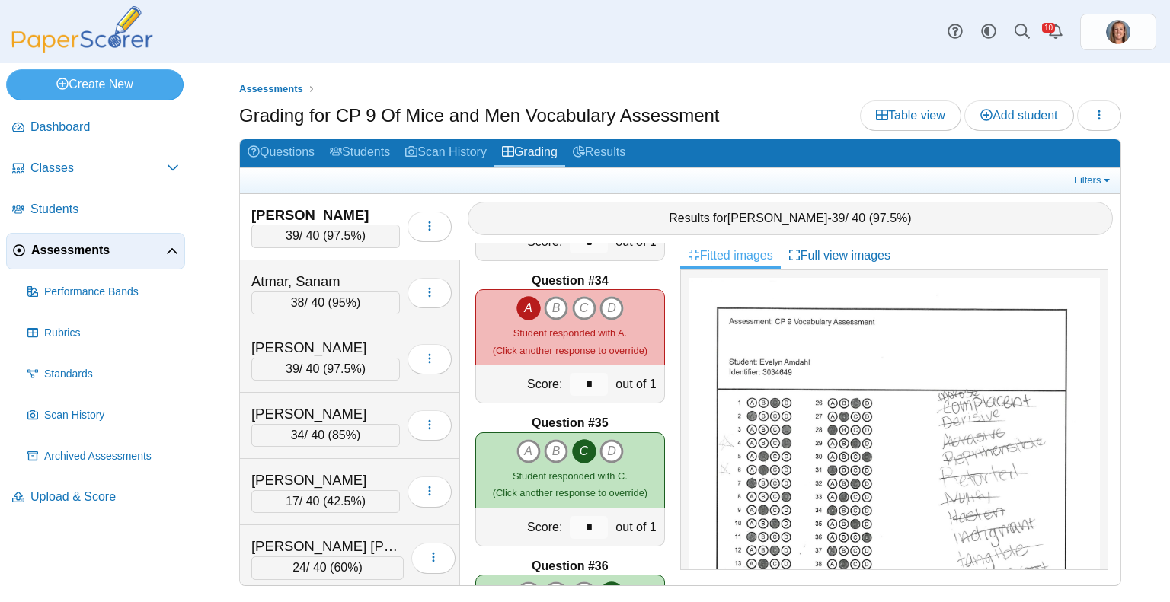
scroll to position [4694, 0]
click at [82, 243] on span "Assessments" at bounding box center [98, 250] width 135 height 17
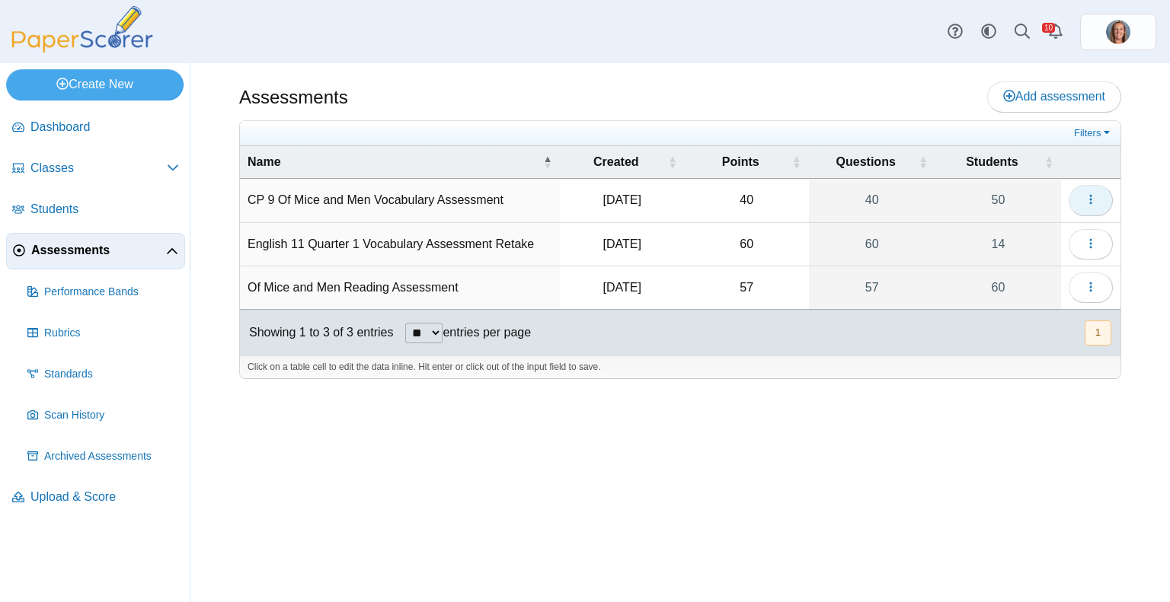
click at [1093, 206] on span "button" at bounding box center [1090, 199] width 12 height 13
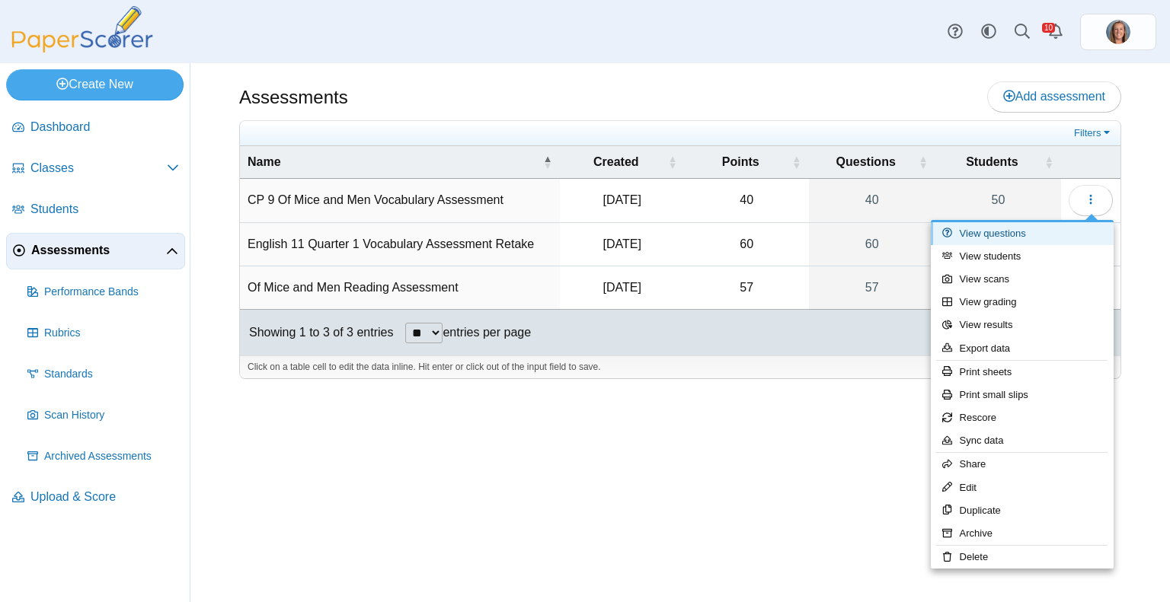
click at [1014, 240] on link "View questions" at bounding box center [1022, 233] width 183 height 23
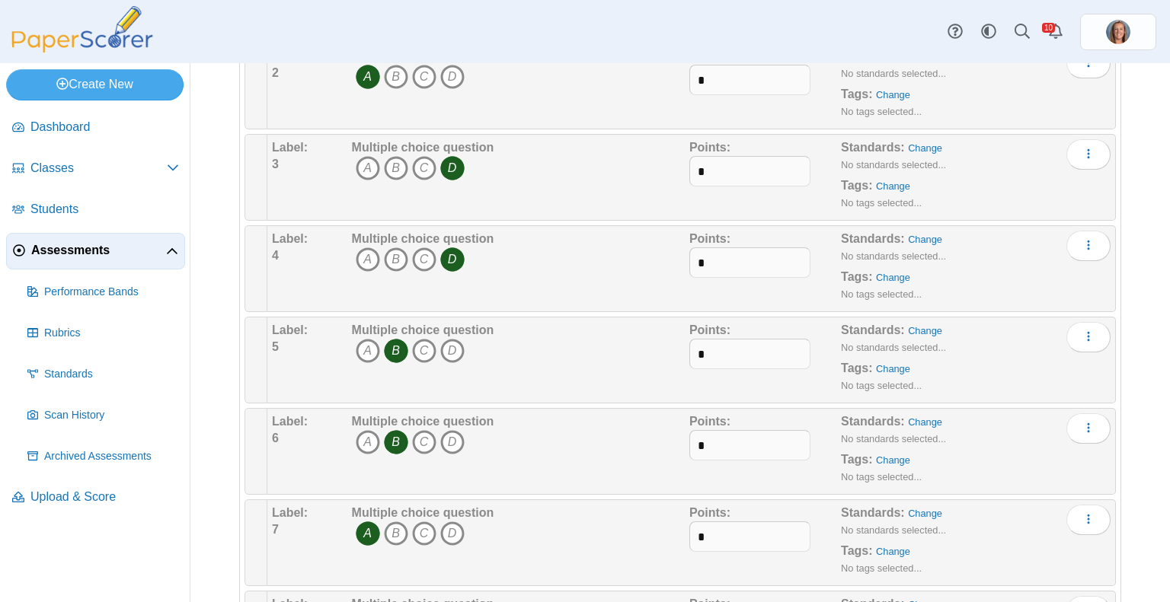
scroll to position [60, 0]
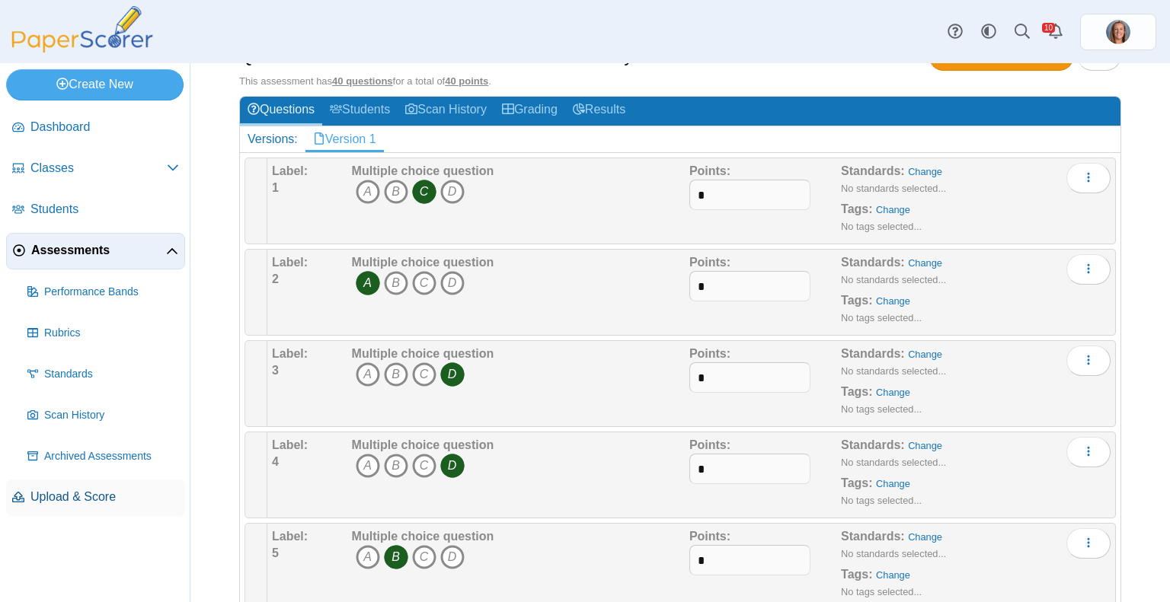
click at [93, 500] on span "Upload & Score" at bounding box center [104, 497] width 148 height 17
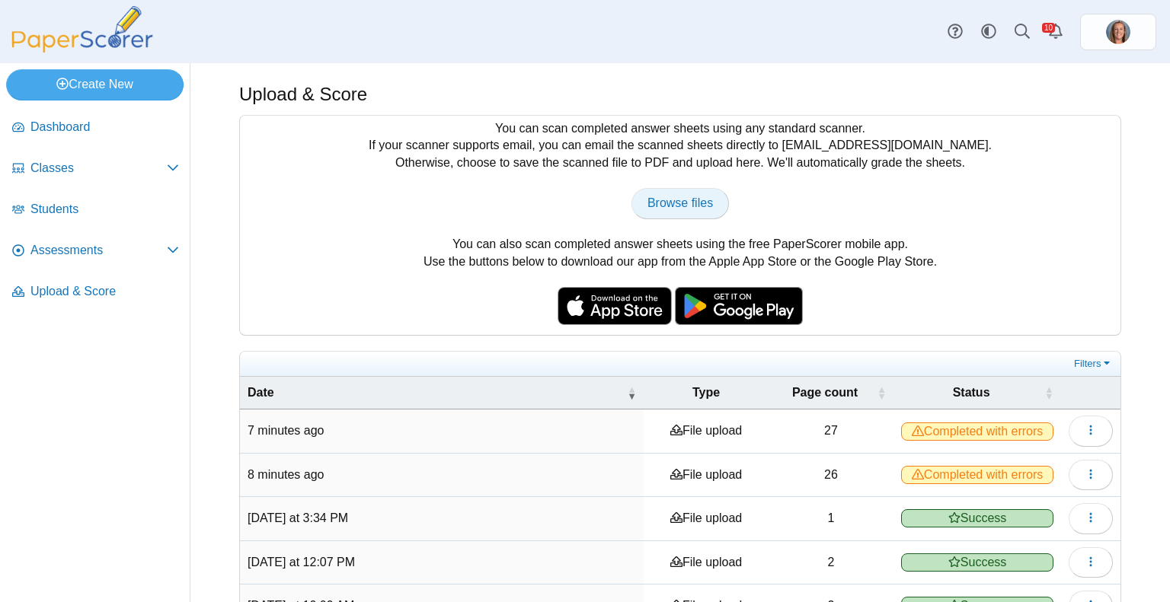
click at [678, 202] on span "Browse files" at bounding box center [679, 202] width 65 height 13
type input "**********"
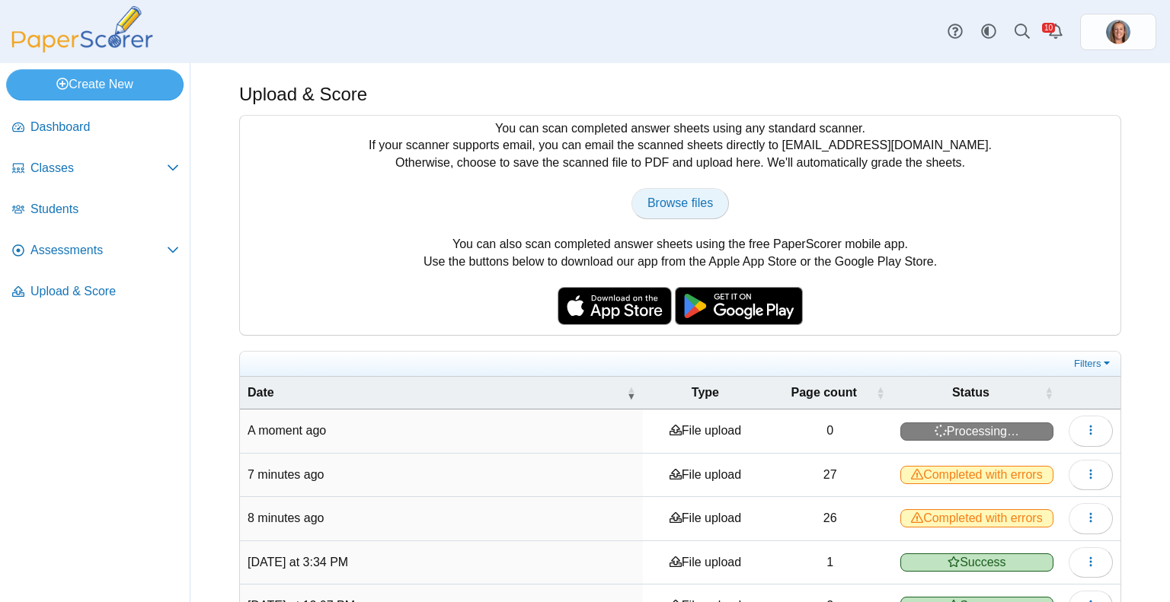
click at [676, 202] on span "Browse files" at bounding box center [679, 202] width 65 height 13
type input "**********"
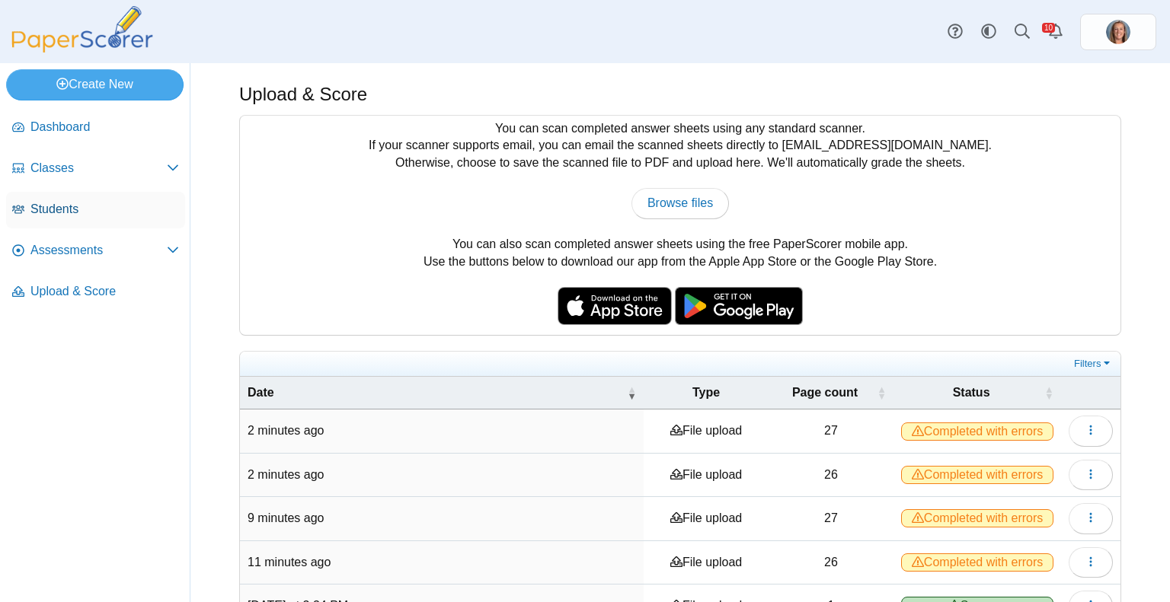
click at [53, 212] on span "Students" at bounding box center [104, 209] width 148 height 17
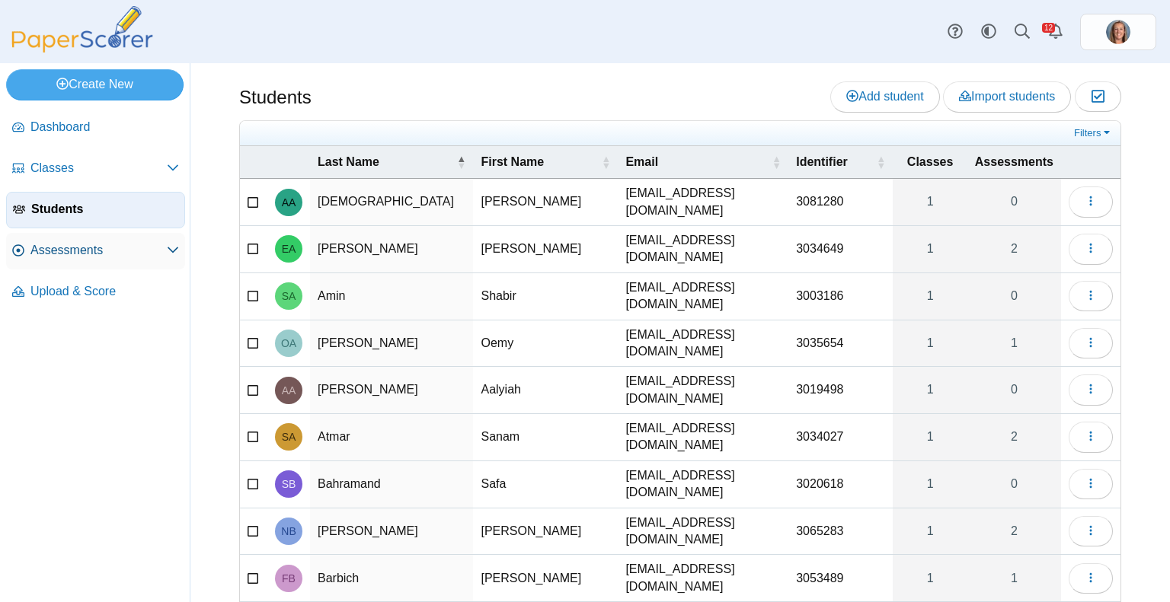
click at [82, 237] on link "Assessments" at bounding box center [95, 251] width 179 height 37
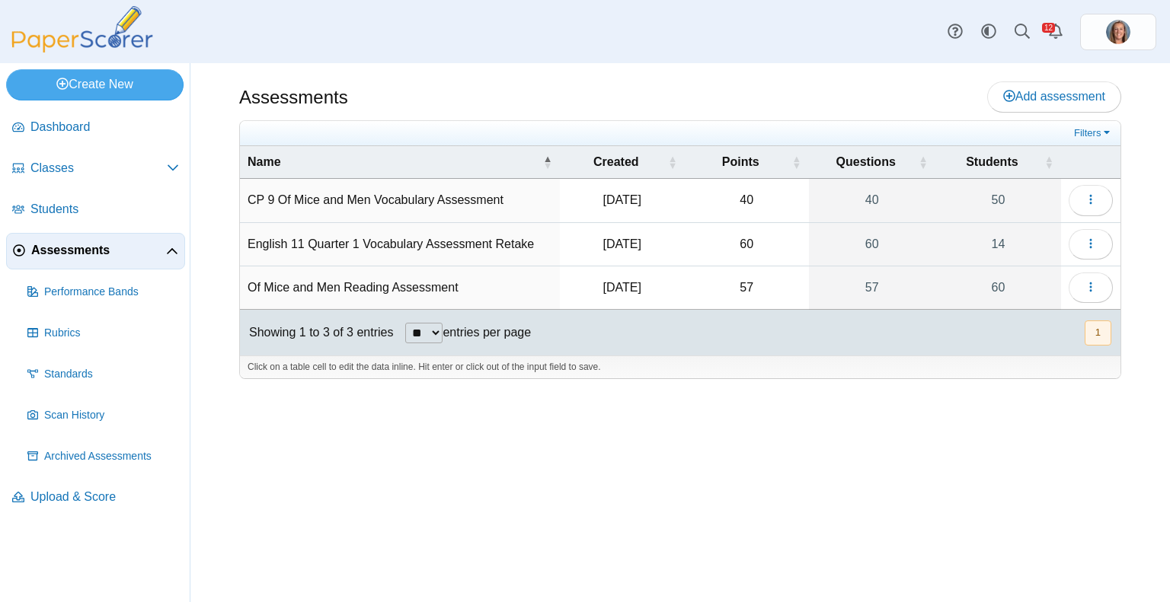
drag, startPoint x: 1089, startPoint y: 193, endPoint x: 1138, endPoint y: 400, distance: 213.0
drag, startPoint x: 1138, startPoint y: 400, endPoint x: 1169, endPoint y: 308, distance: 96.3
click at [1169, 308] on div "Assessments Add assessment 40" at bounding box center [679, 332] width 979 height 539
click at [1092, 193] on span "button" at bounding box center [1090, 199] width 12 height 13
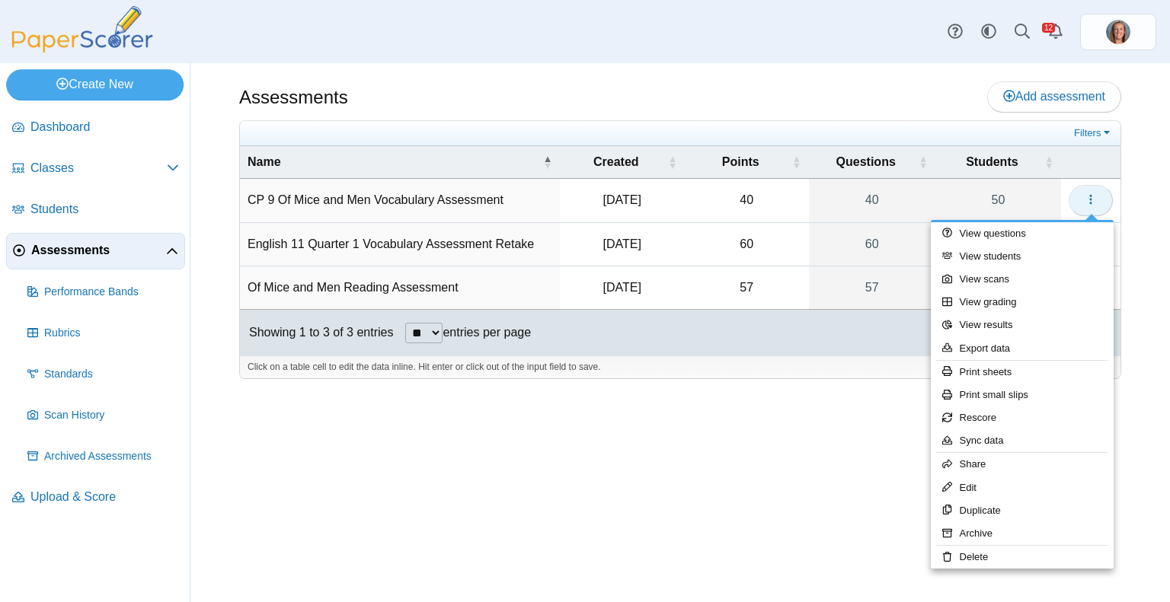
click at [1092, 193] on span "button" at bounding box center [1090, 199] width 12 height 13
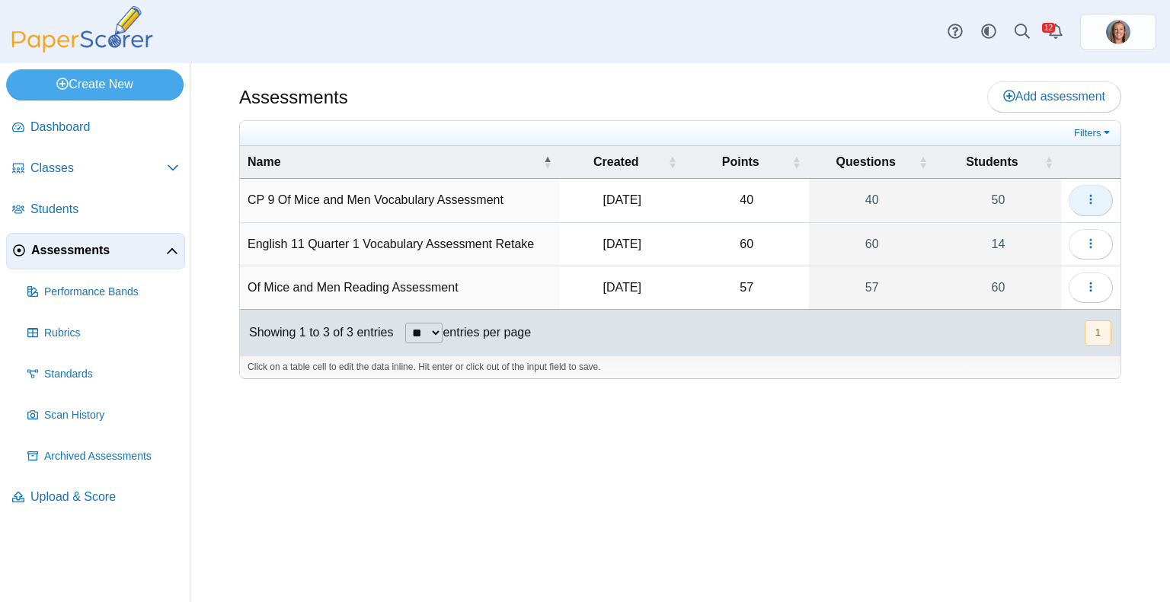
click at [1092, 193] on span "button" at bounding box center [1090, 199] width 12 height 13
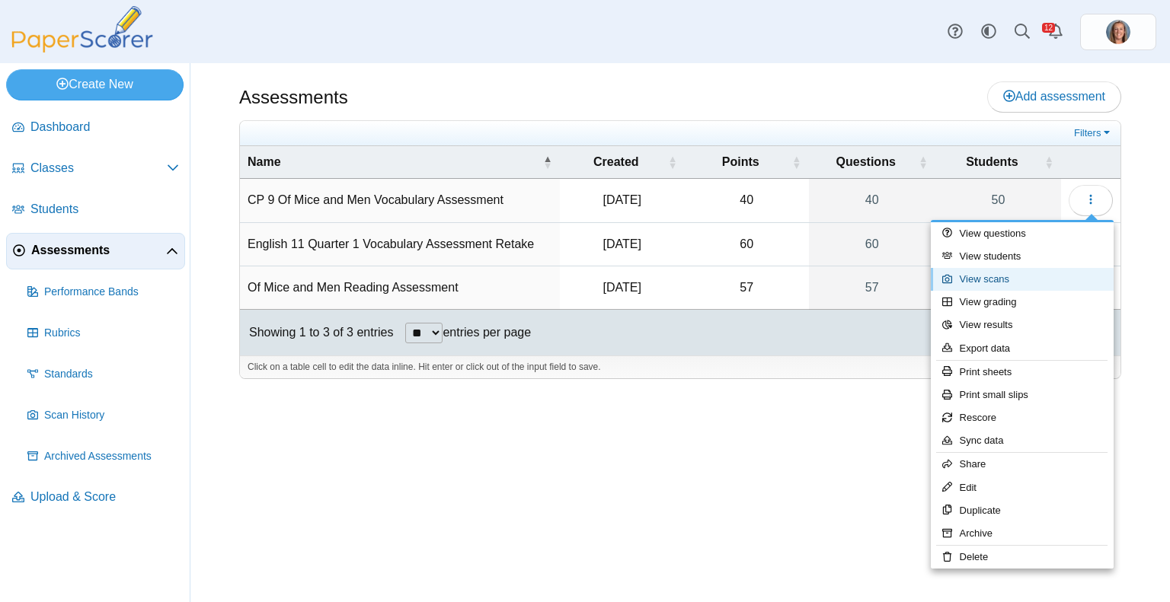
drag, startPoint x: 960, startPoint y: 279, endPoint x: 966, endPoint y: 284, distance: 8.1
drag, startPoint x: 966, startPoint y: 284, endPoint x: 1006, endPoint y: 308, distance: 46.8
click at [1006, 308] on link "View grading" at bounding box center [1022, 302] width 183 height 23
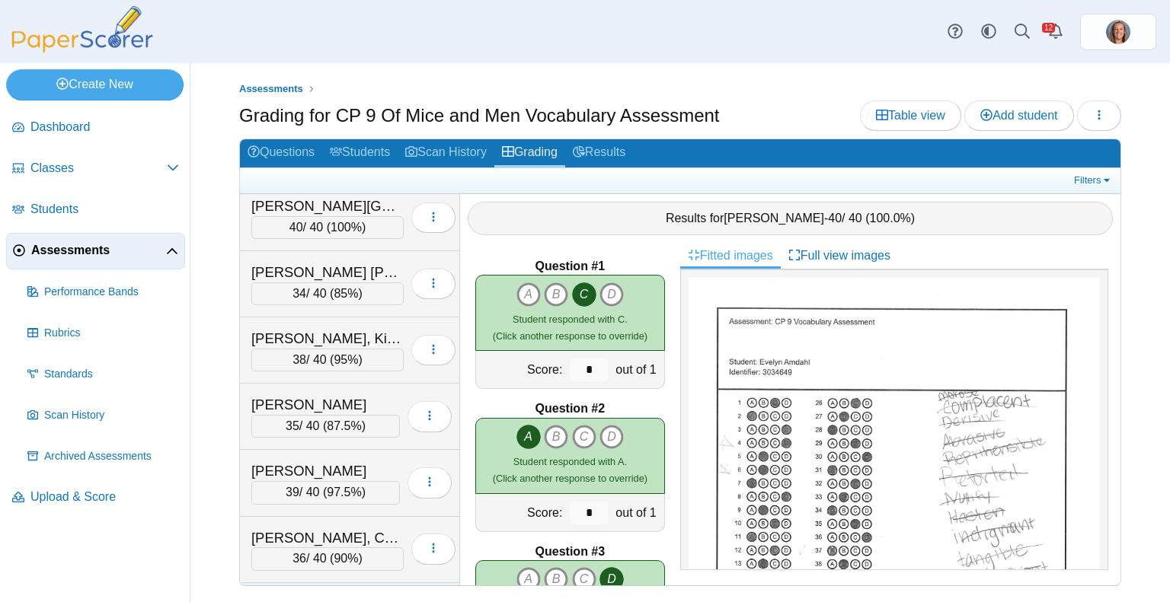
scroll to position [2227, 0]
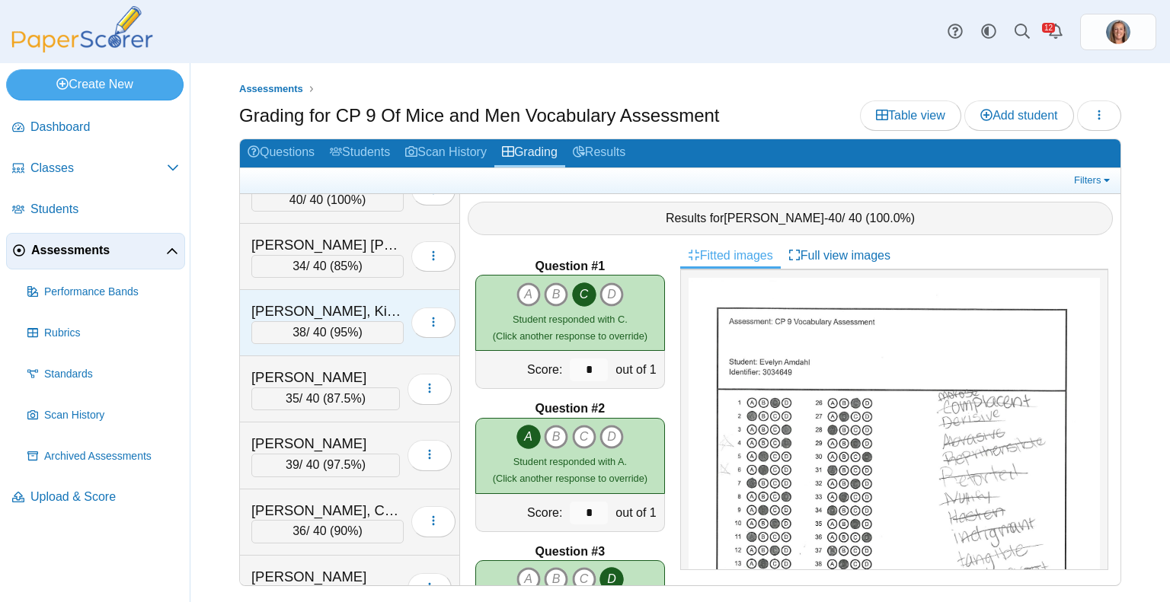
click at [350, 302] on div "[PERSON_NAME], Kinslee" at bounding box center [327, 312] width 152 height 20
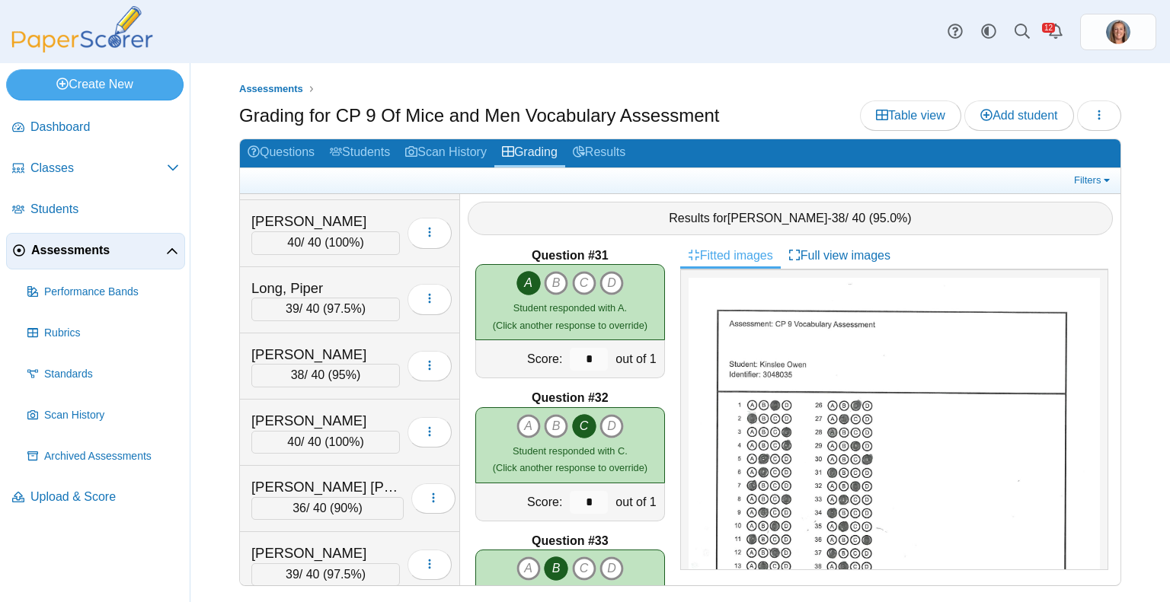
scroll to position [1599, 0]
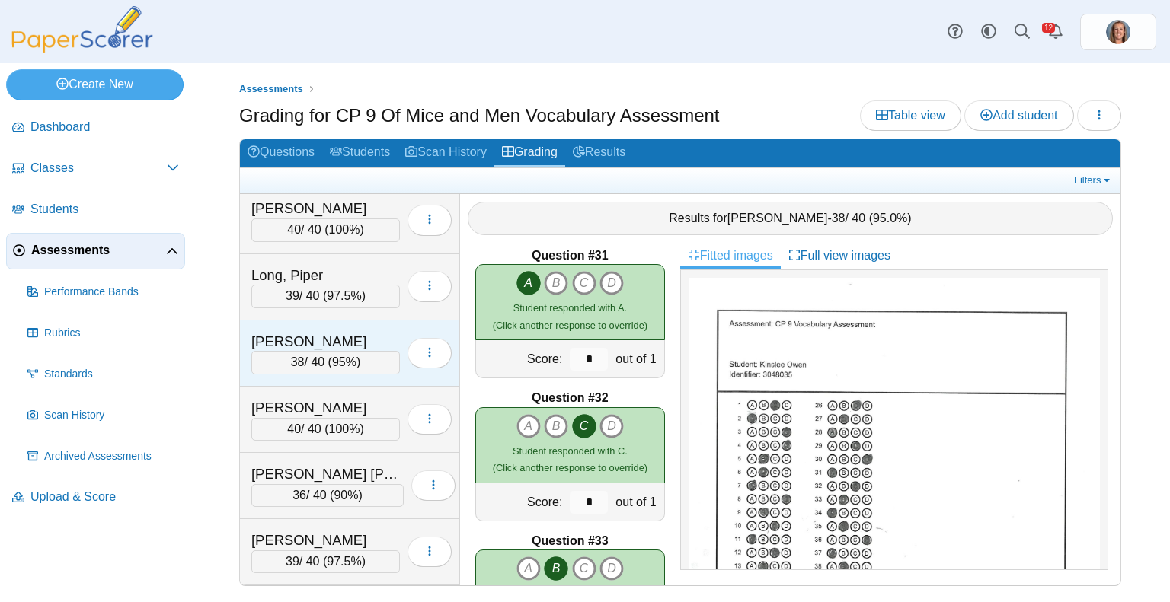
click at [317, 351] on div "38 / 40 ( 95% )" at bounding box center [325, 362] width 148 height 23
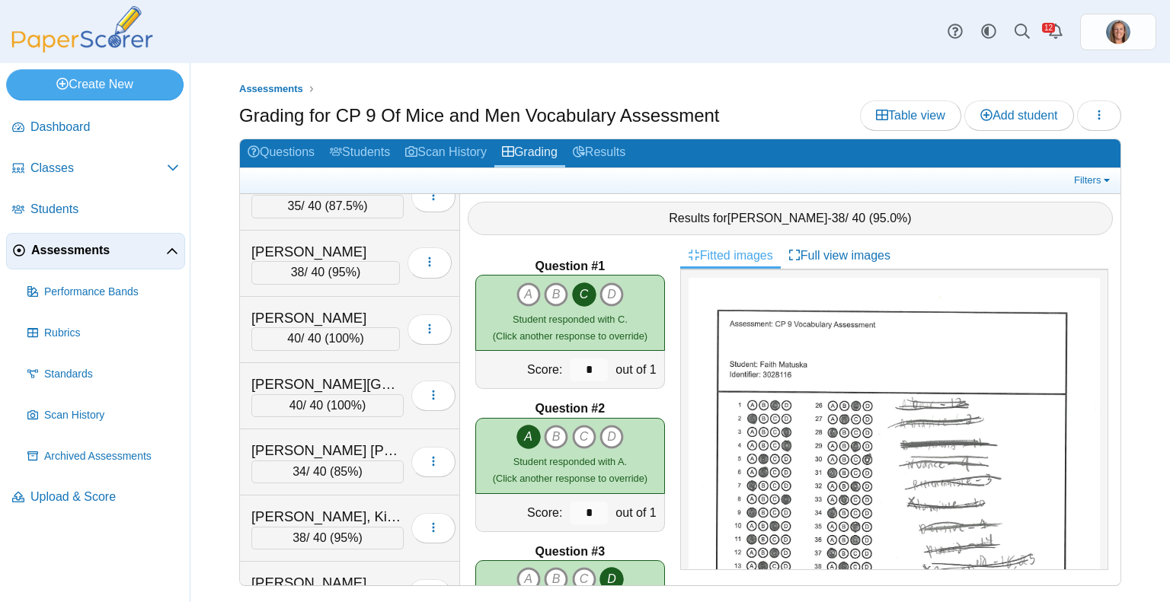
scroll to position [2160, 0]
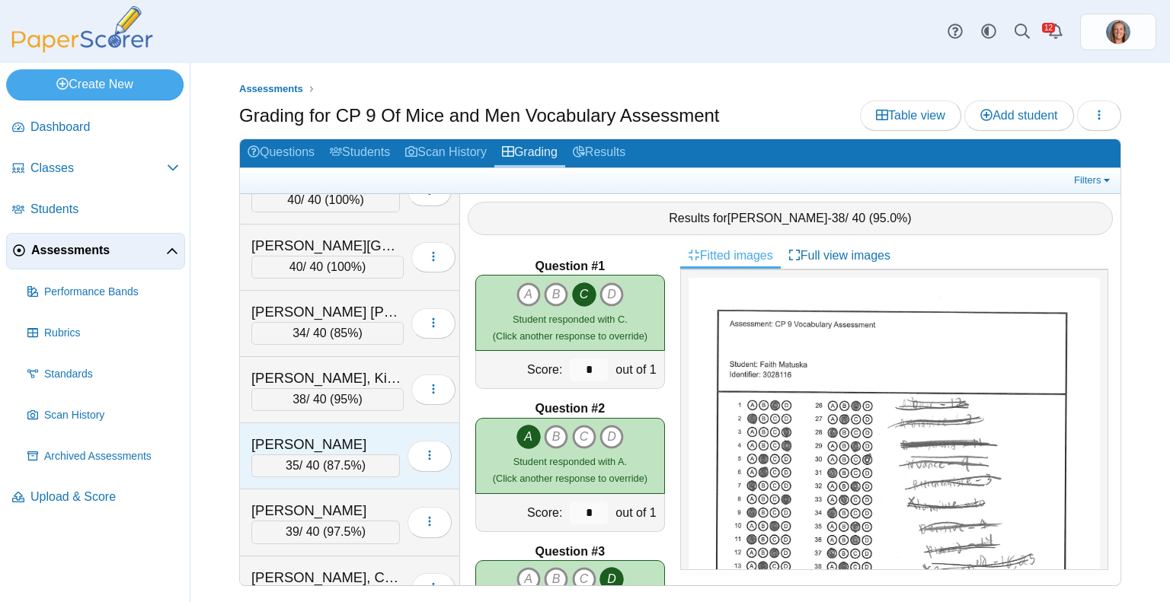
click at [322, 455] on div "35 / 40 ( 87.5% )" at bounding box center [325, 466] width 148 height 23
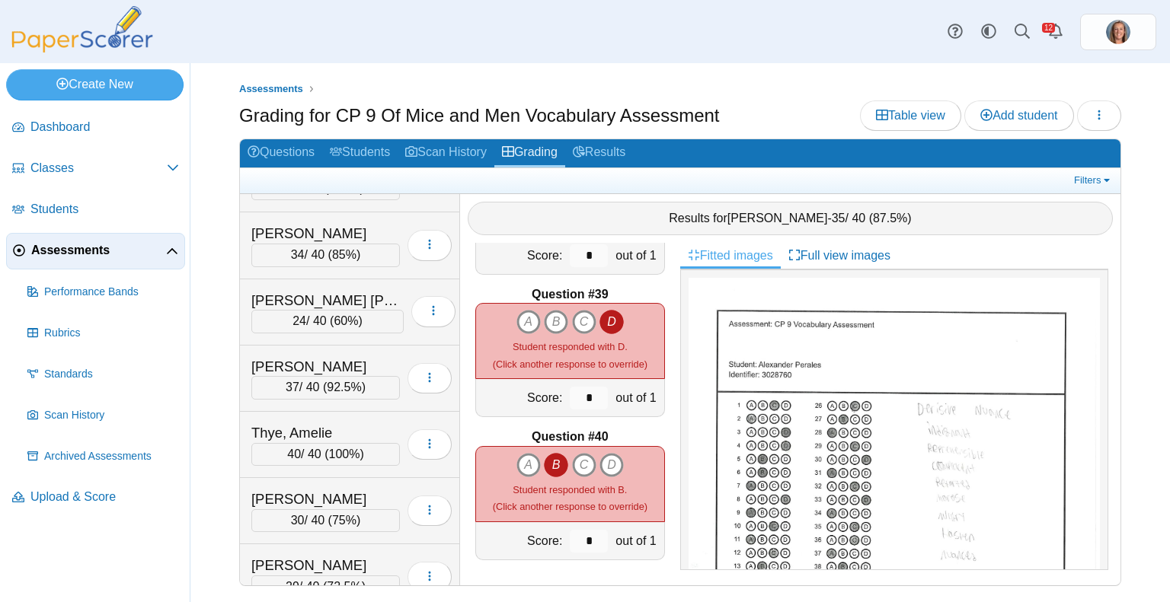
scroll to position [2836, 0]
click at [330, 423] on div "Thye, Amelie" at bounding box center [325, 433] width 148 height 20
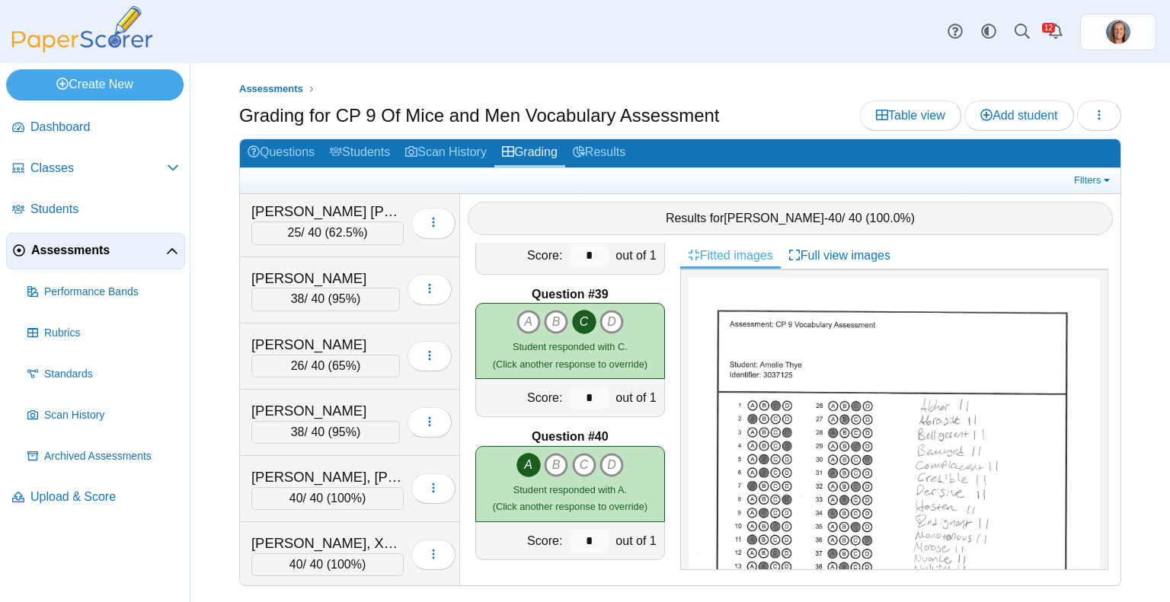
scroll to position [0, 0]
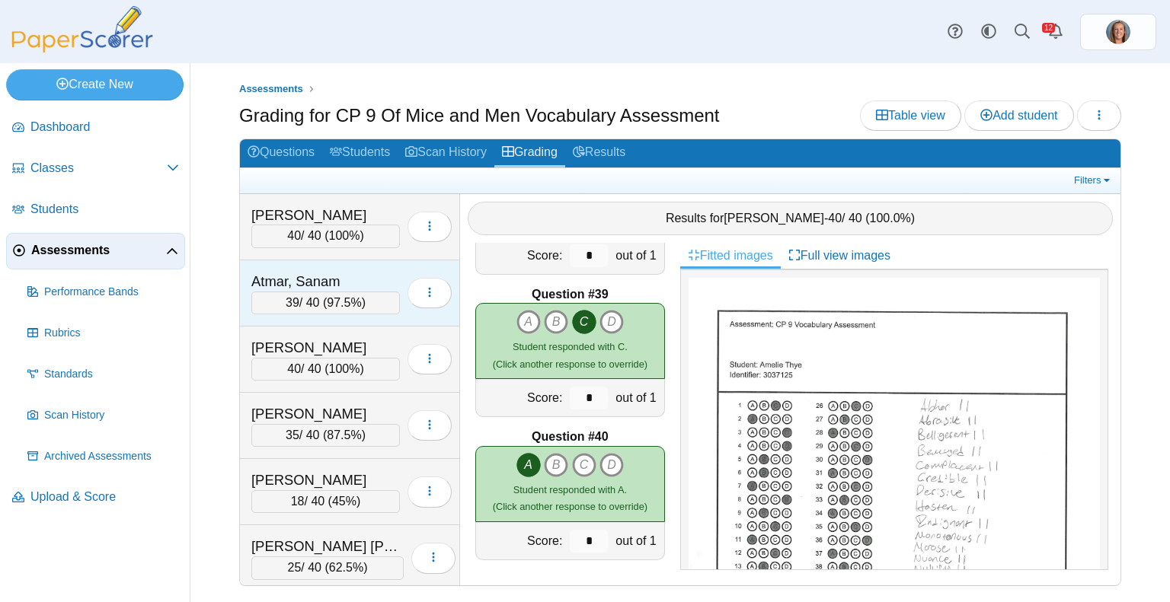
click at [346, 300] on span "97.5%" at bounding box center [344, 302] width 34 height 13
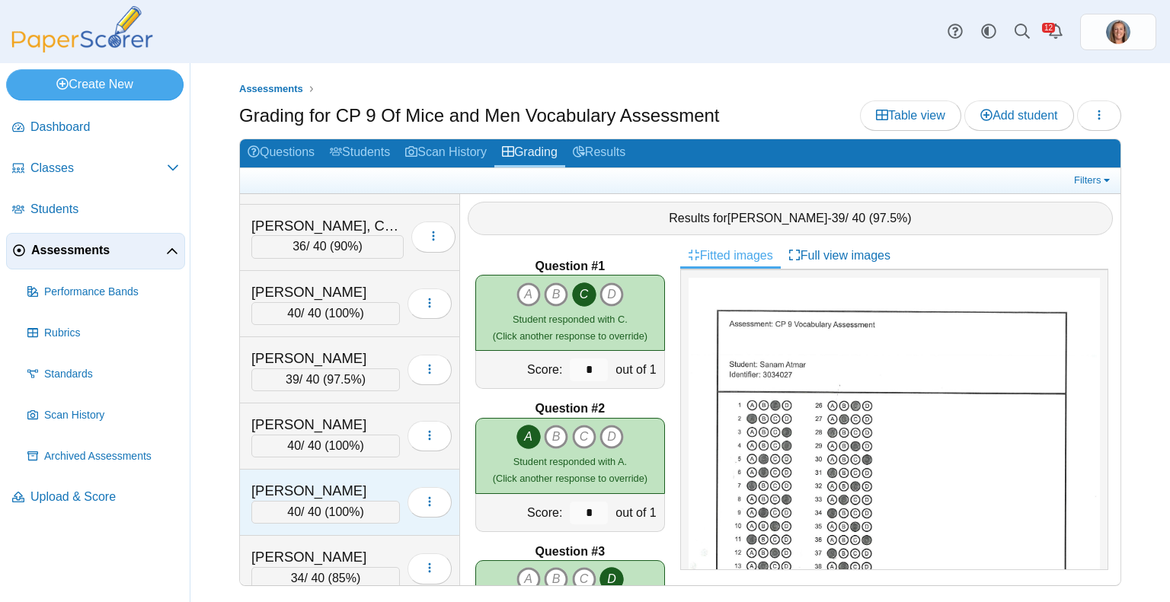
scroll to position [2518, 0]
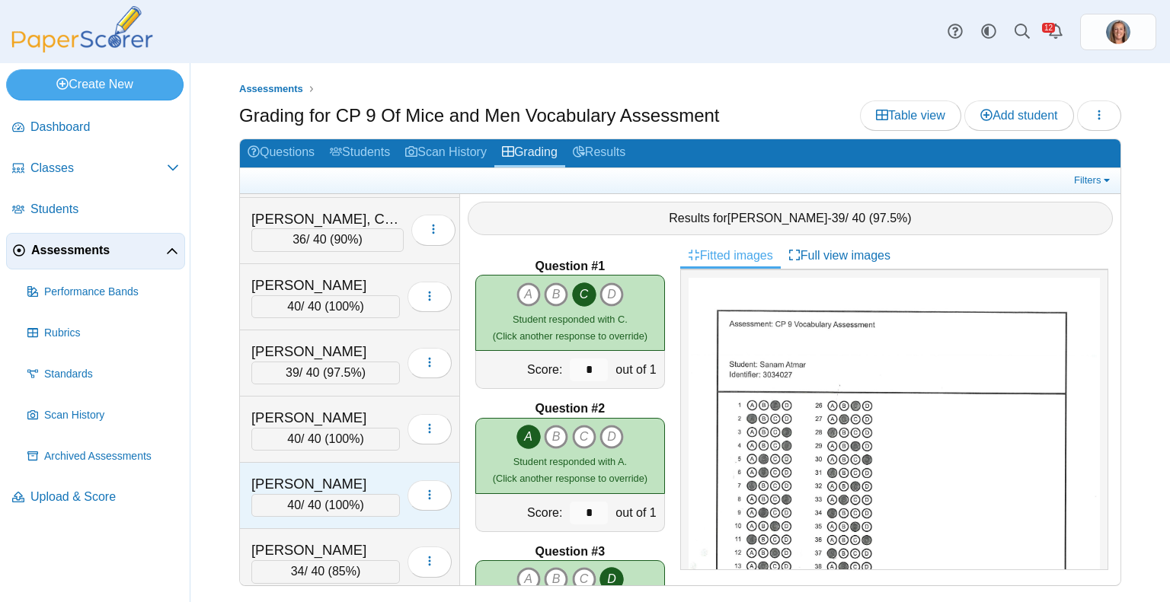
click at [338, 541] on div "[PERSON_NAME]" at bounding box center [325, 551] width 148 height 20
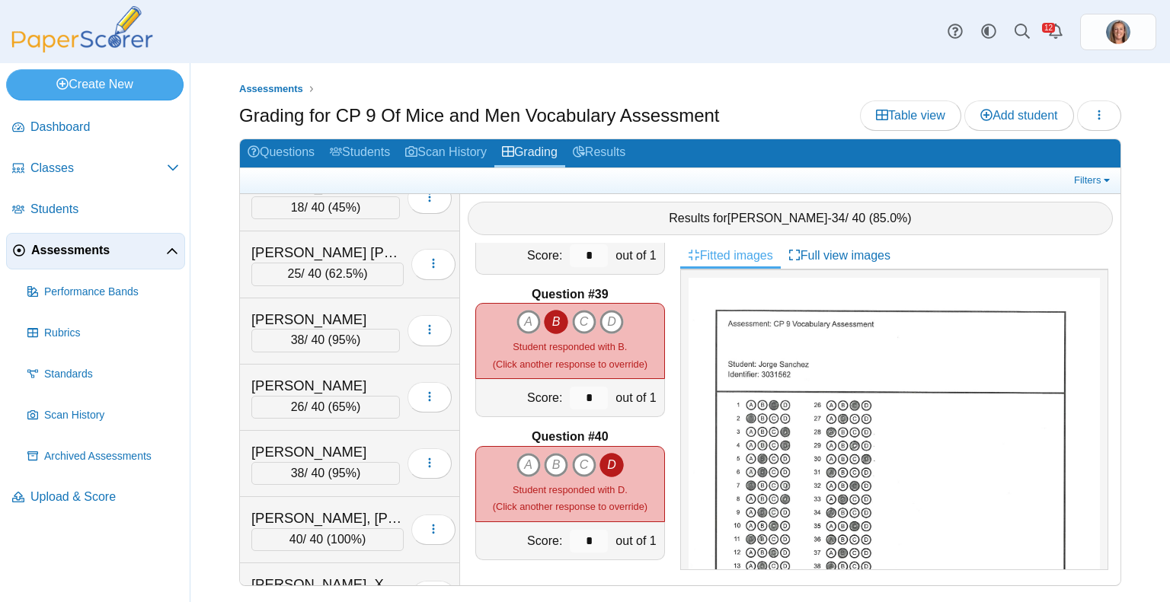
scroll to position [295, 0]
click at [331, 442] on div "[PERSON_NAME]" at bounding box center [325, 452] width 148 height 20
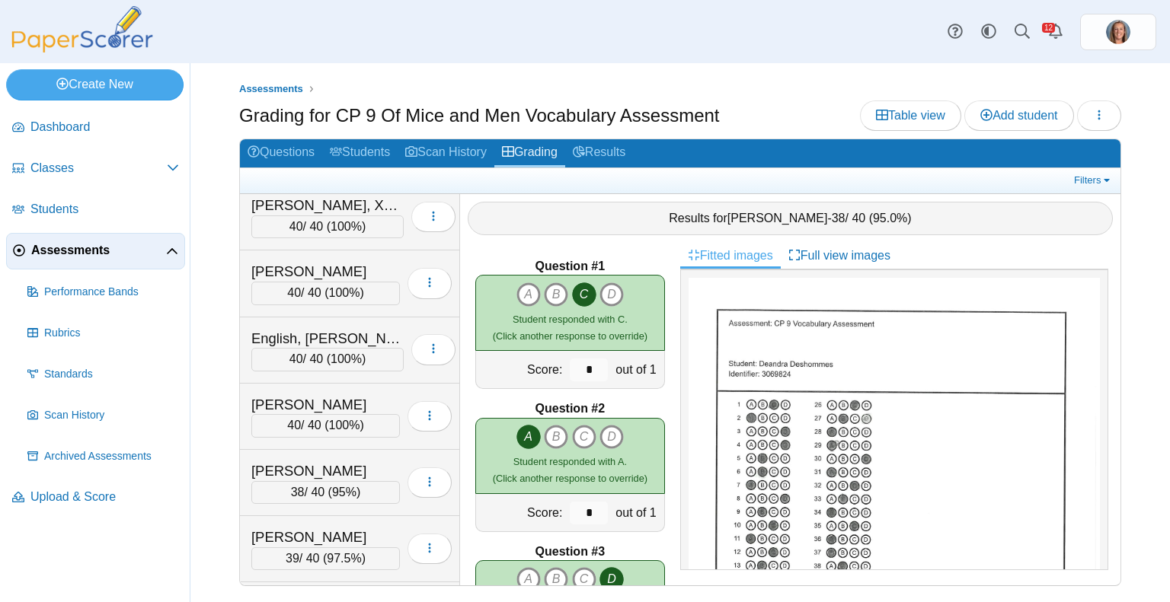
scroll to position [675, 0]
click at [343, 460] on div "[PERSON_NAME]" at bounding box center [325, 470] width 148 height 20
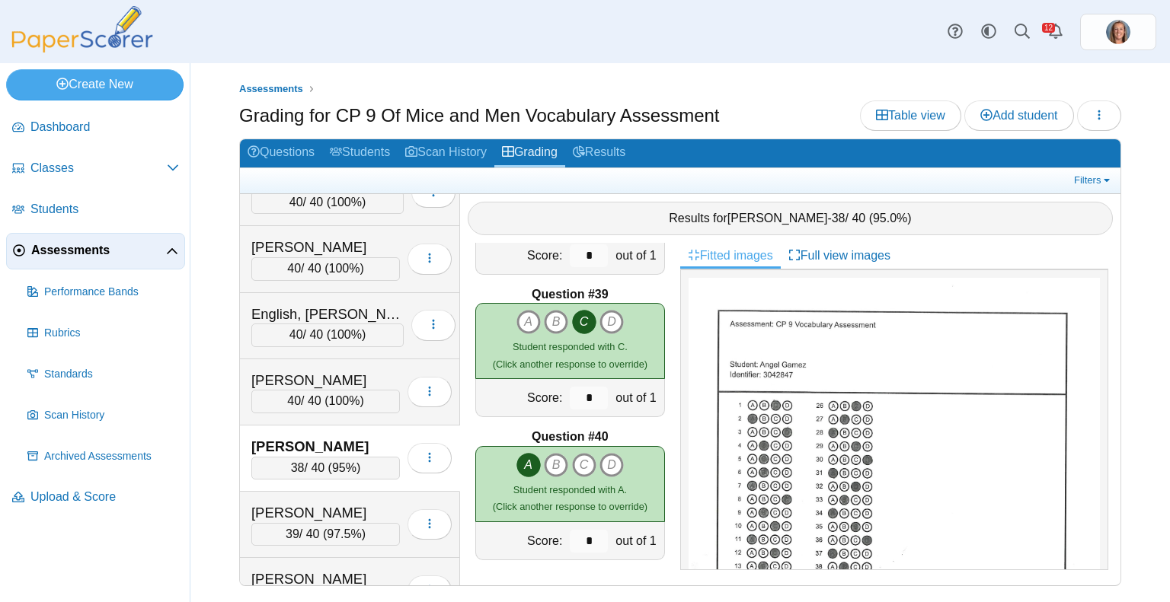
scroll to position [697, 0]
click at [335, 438] on div "[PERSON_NAME]" at bounding box center [325, 448] width 148 height 20
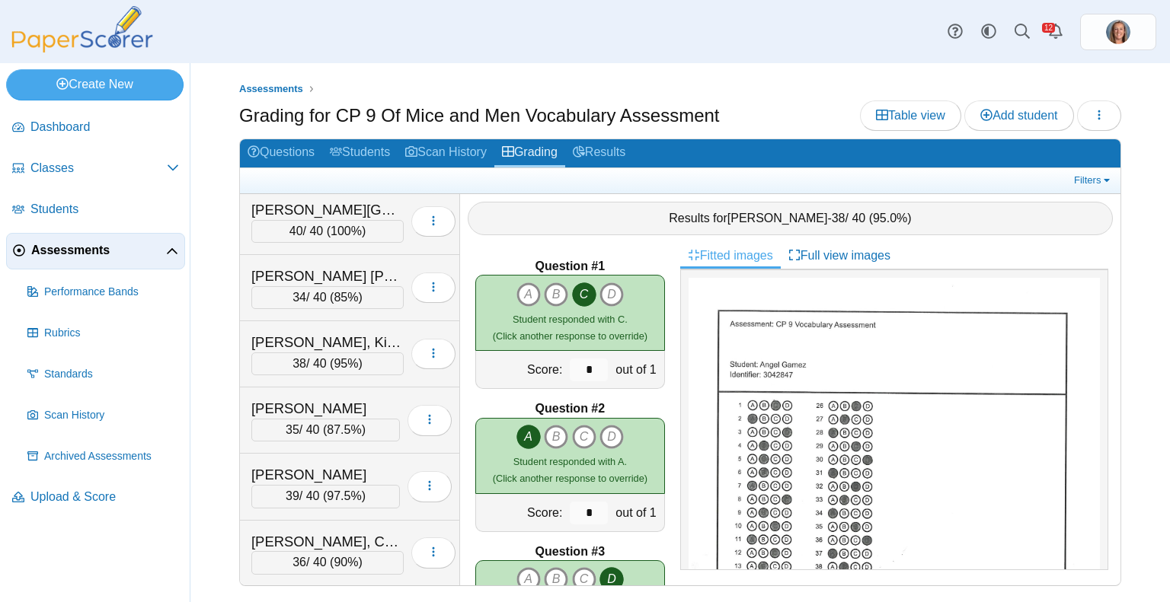
scroll to position [2196, 0]
drag, startPoint x: 276, startPoint y: 444, endPoint x: 326, endPoint y: 520, distance: 91.2
click at [326, 520] on div "[PERSON_NAME] 40 / 40 ( 100% ) 39 40" at bounding box center [350, 390] width 220 height 392
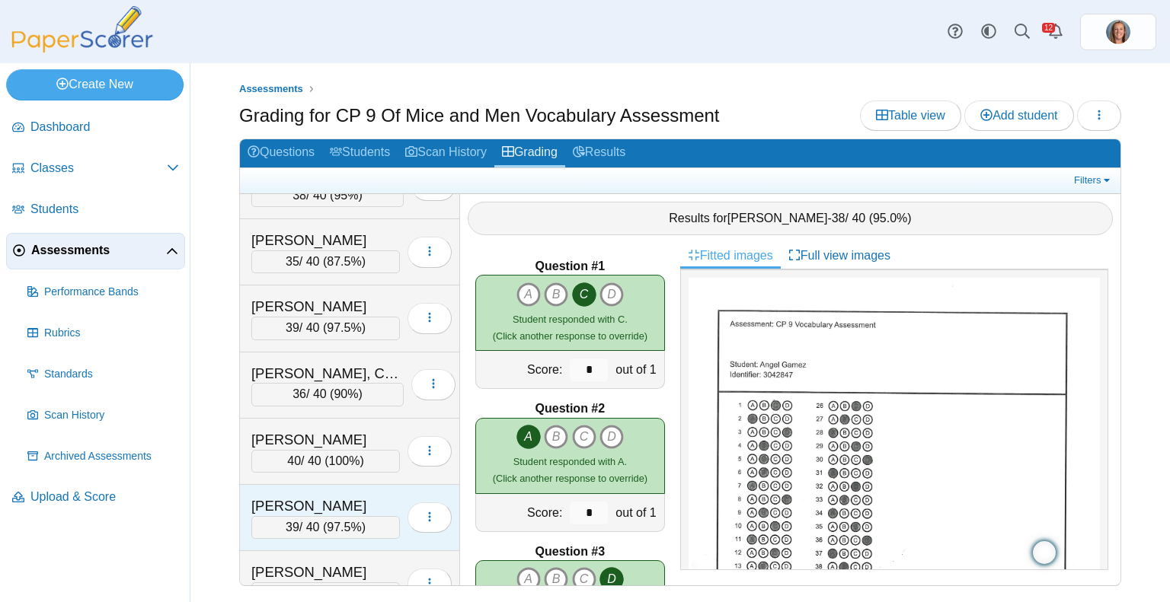
click at [334, 497] on div "[PERSON_NAME]" at bounding box center [325, 507] width 148 height 20
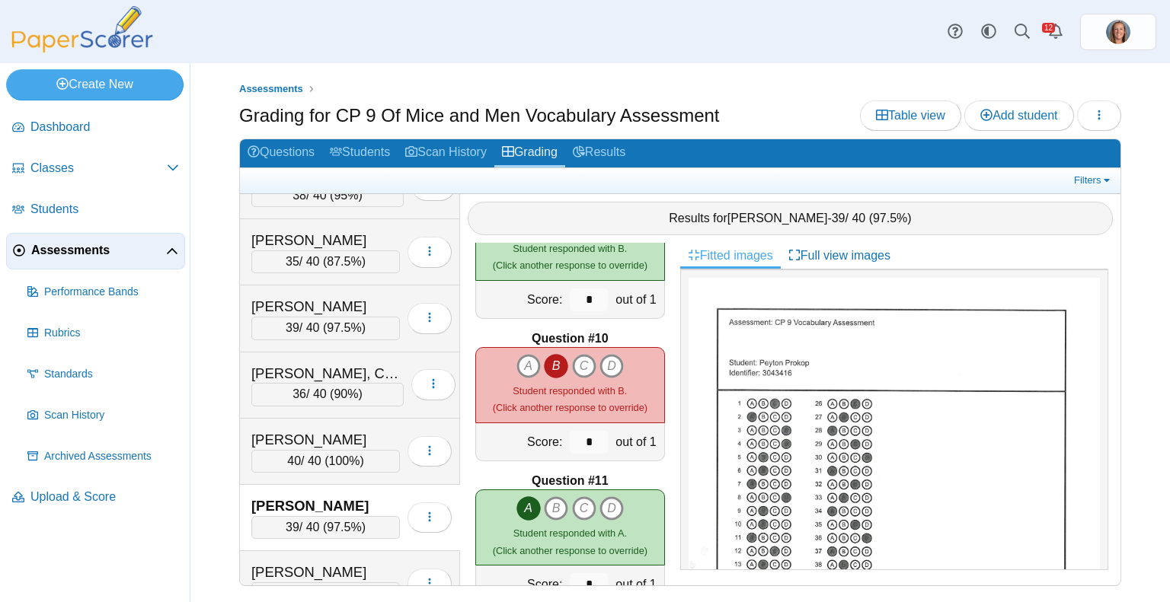
scroll to position [1231, 0]
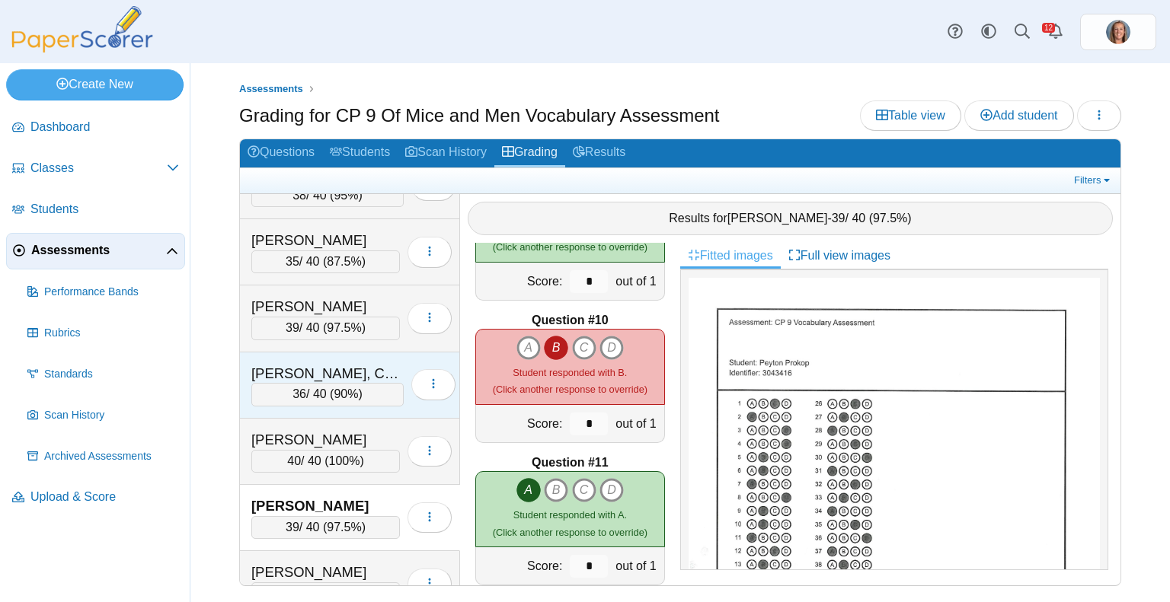
click at [337, 383] on div "36 / 40 ( 90% )" at bounding box center [327, 394] width 152 height 23
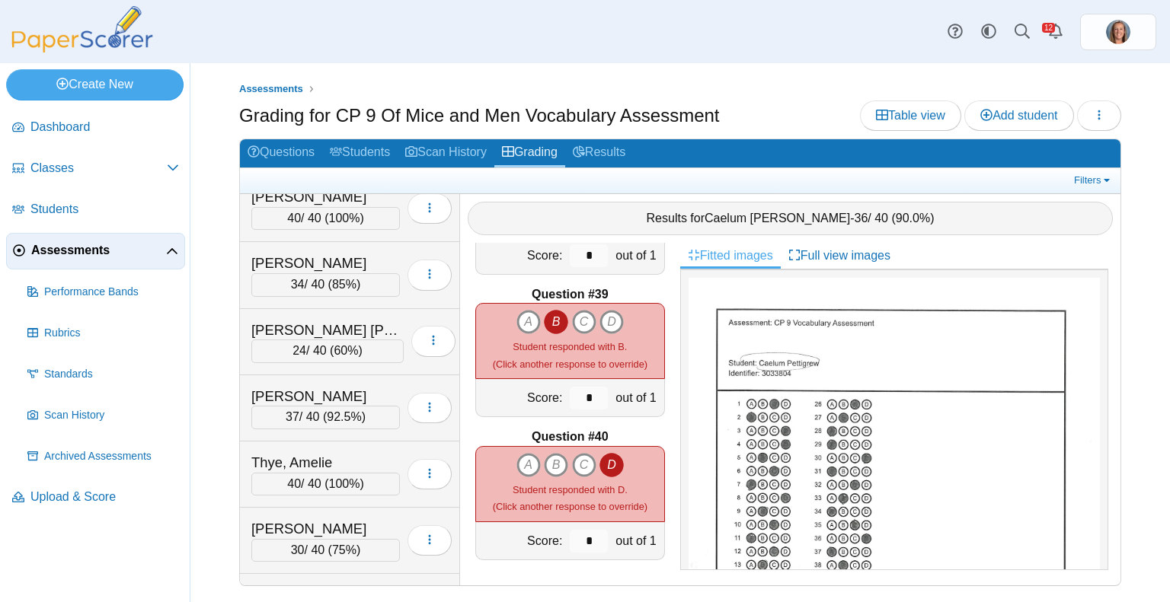
scroll to position [2811, 0]
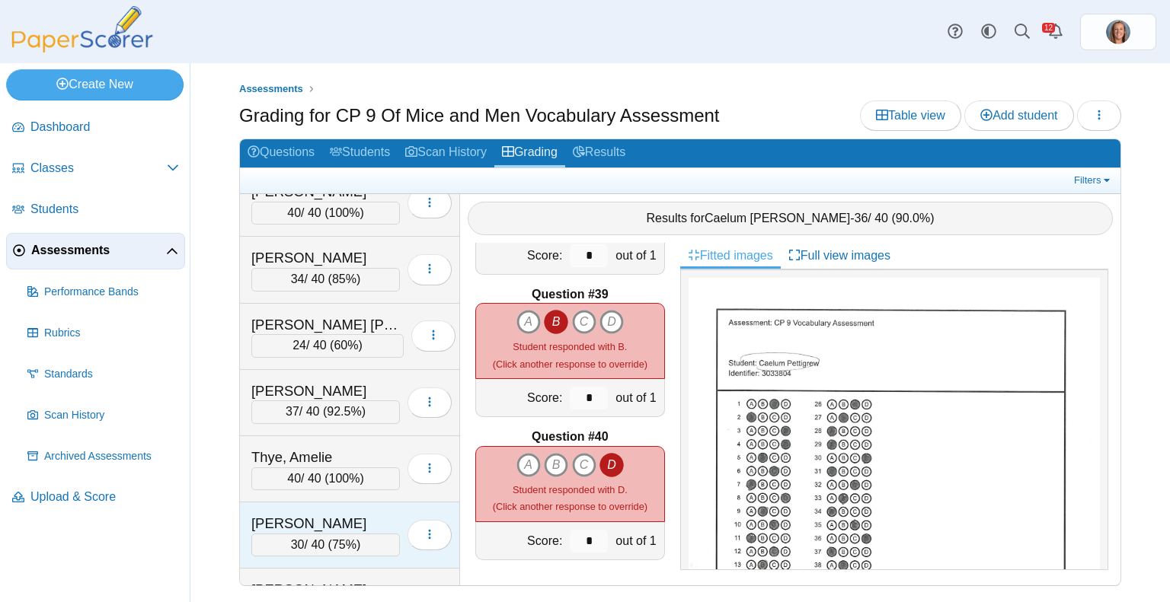
click at [331, 514] on div "[PERSON_NAME]" at bounding box center [325, 524] width 148 height 20
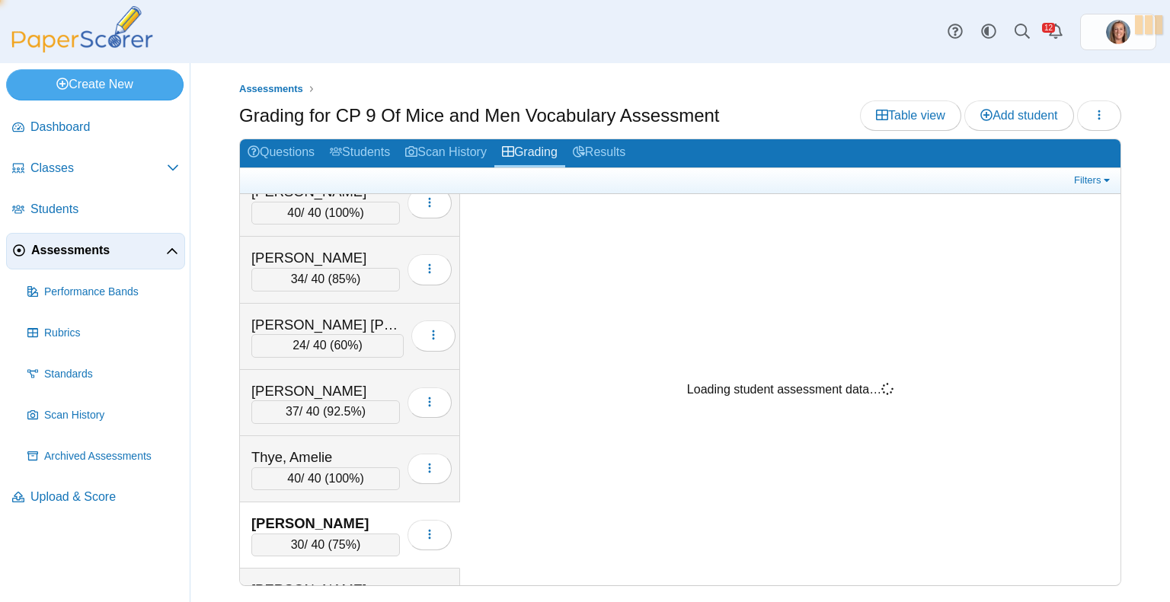
click at [331, 514] on div "[PERSON_NAME]" at bounding box center [325, 524] width 148 height 20
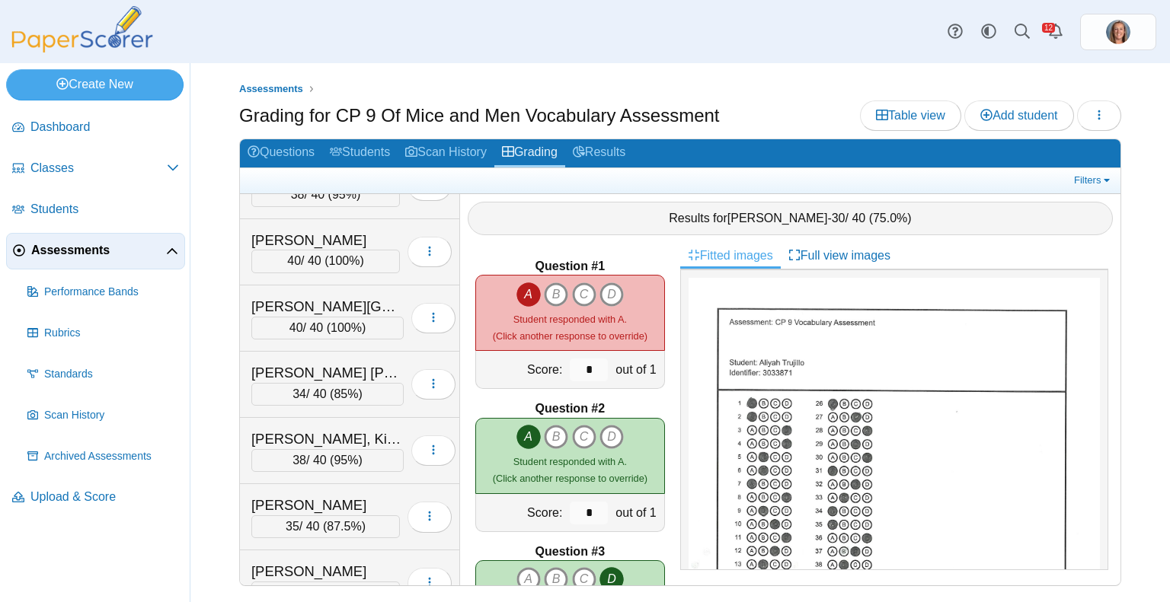
scroll to position [1901, 0]
click at [363, 315] on div "35 / 40 ( 87.5% )" at bounding box center [327, 326] width 152 height 23
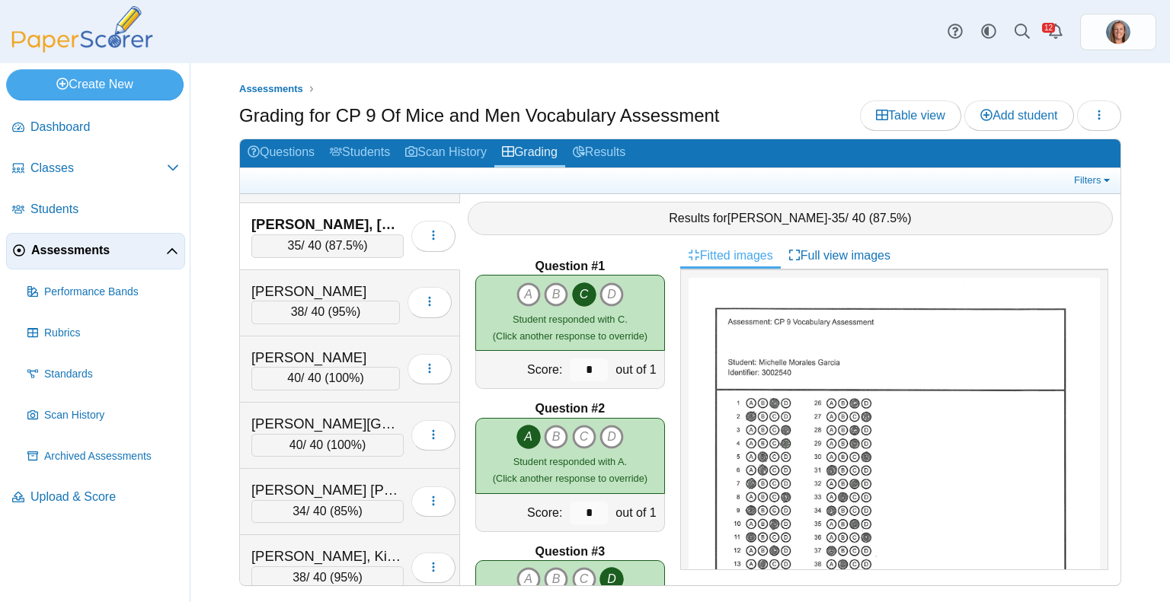
scroll to position [2013, 0]
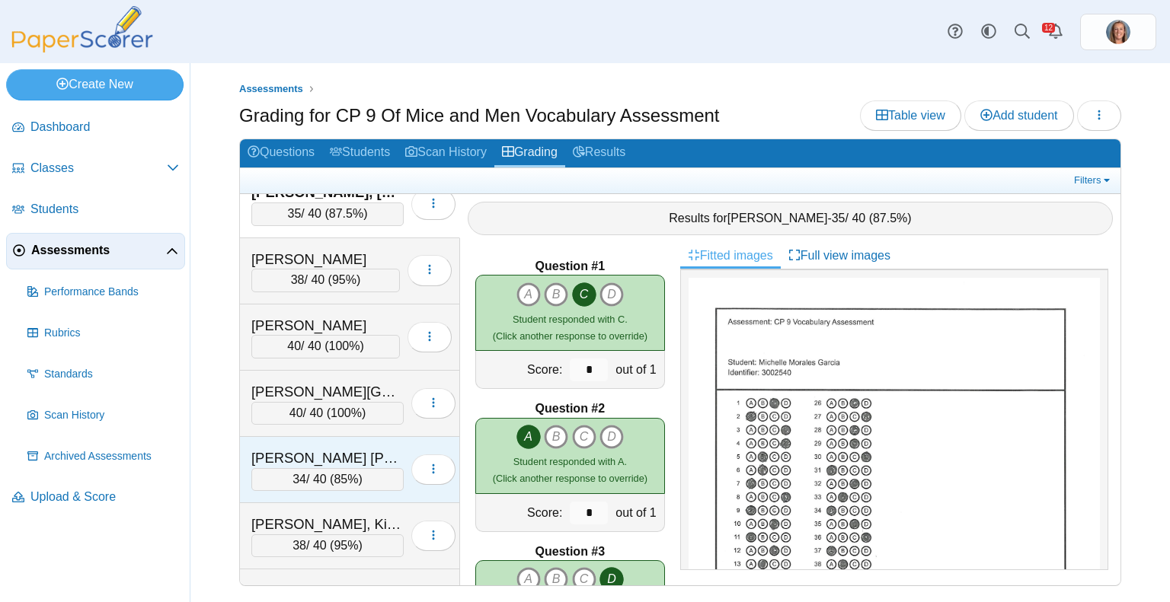
click at [341, 449] on div "[PERSON_NAME] [PERSON_NAME]" at bounding box center [327, 459] width 152 height 20
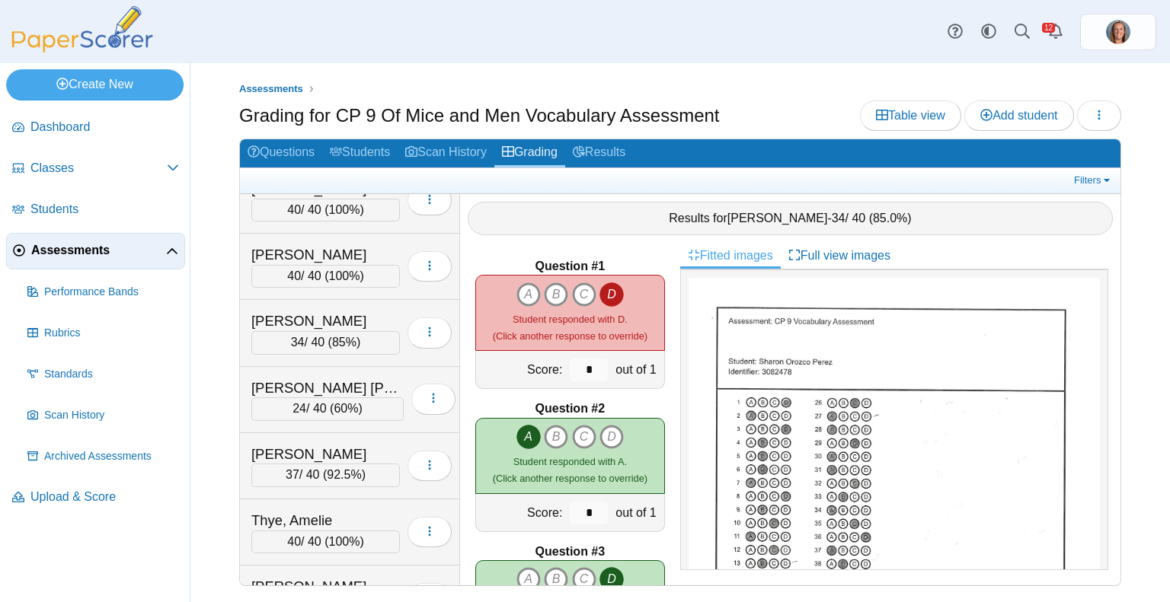
scroll to position [2833, 0]
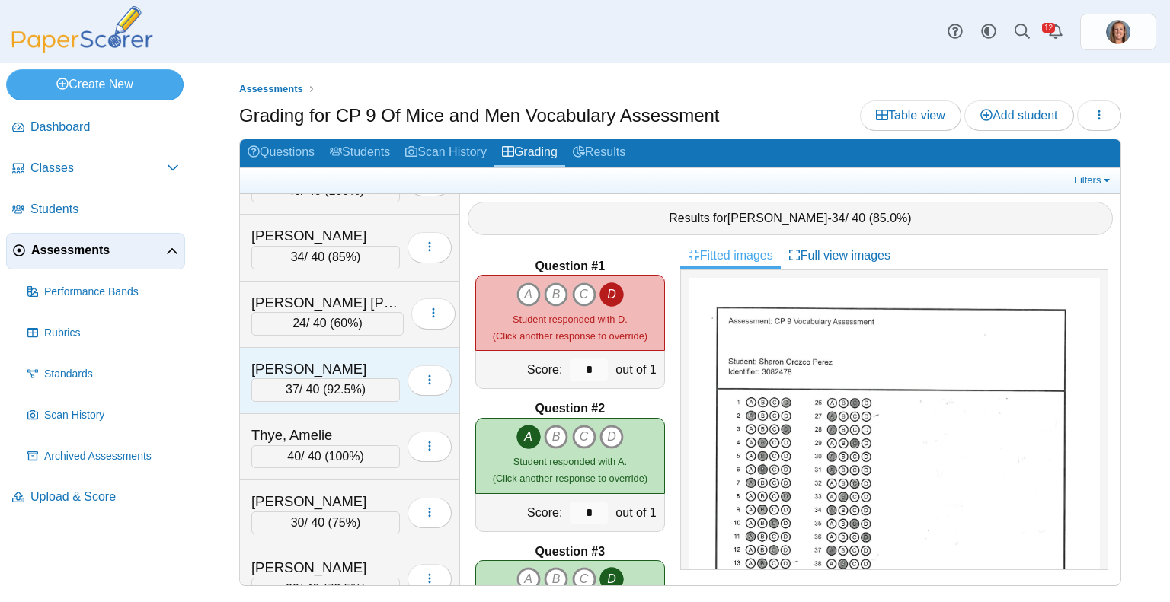
click at [335, 383] on span "92.5%" at bounding box center [344, 389] width 34 height 13
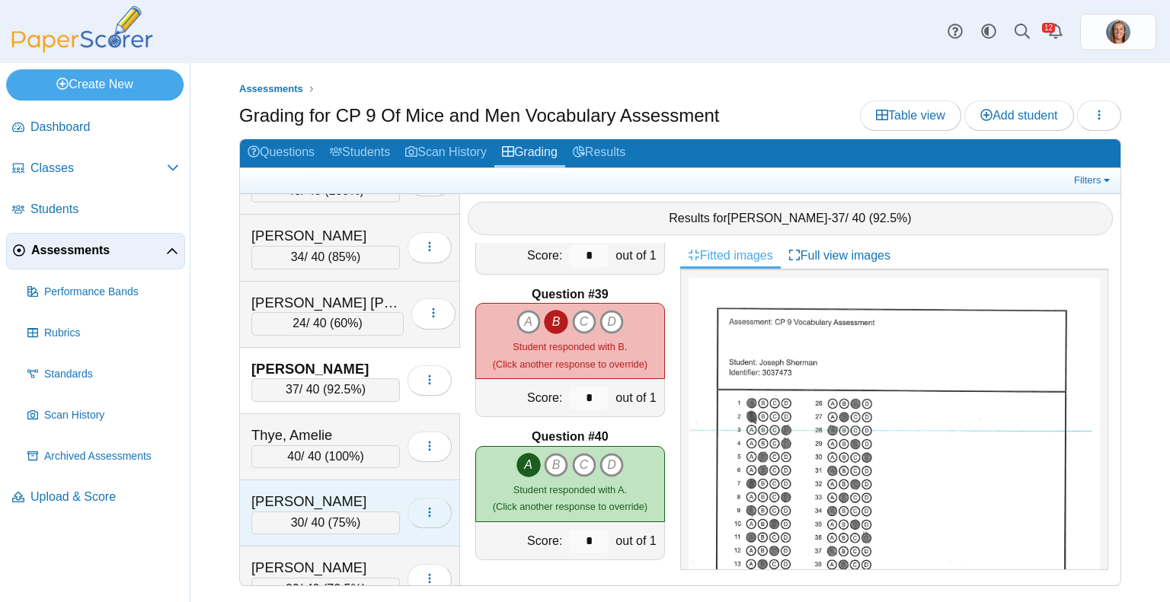
scroll to position [2903, 0]
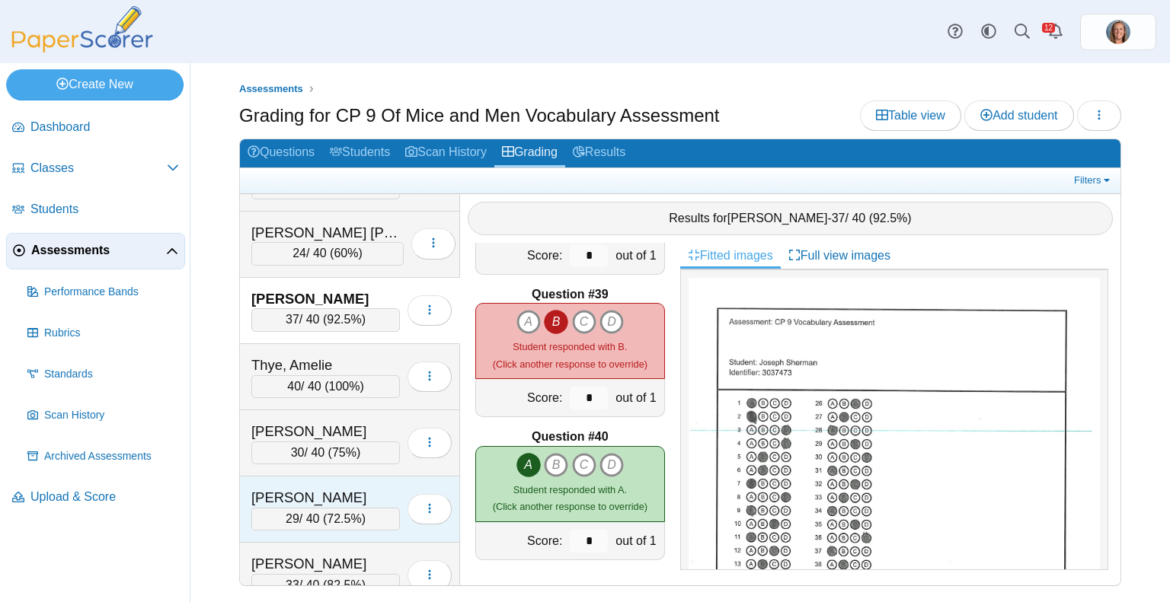
click at [350, 488] on div "[PERSON_NAME]" at bounding box center [325, 498] width 148 height 20
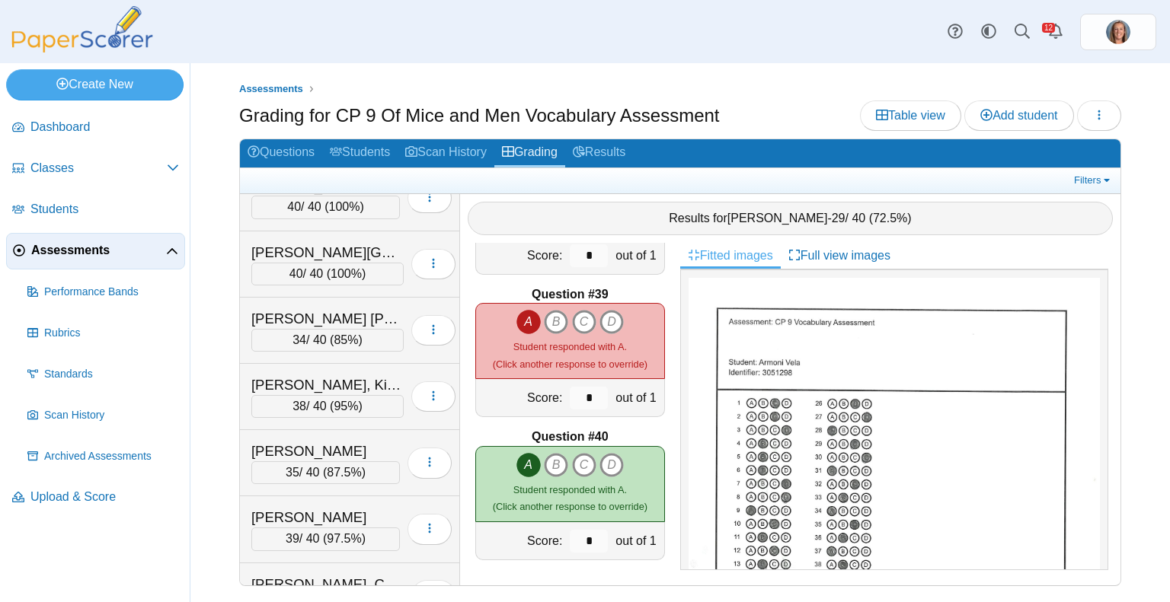
scroll to position [2151, 0]
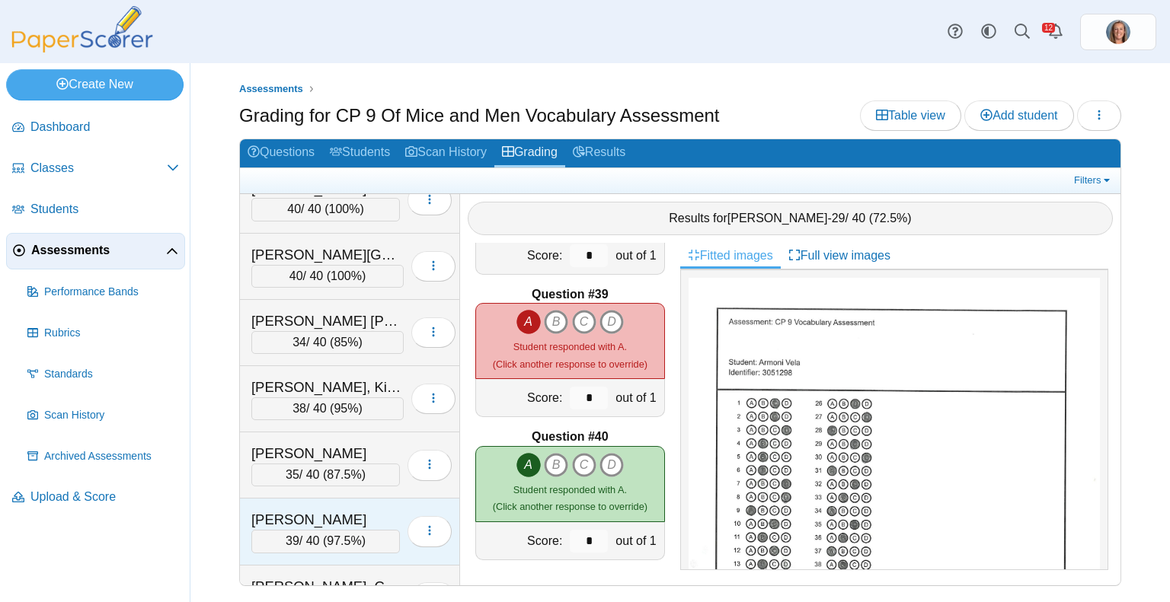
click at [353, 510] on div "[PERSON_NAME]" at bounding box center [325, 520] width 148 height 20
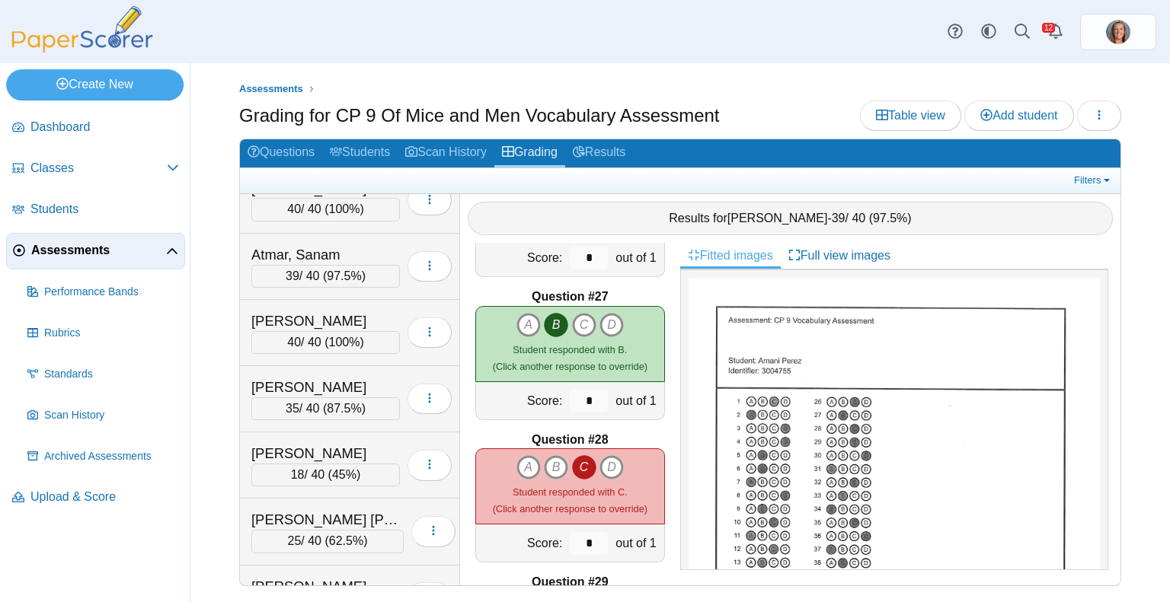
scroll to position [38, 0]
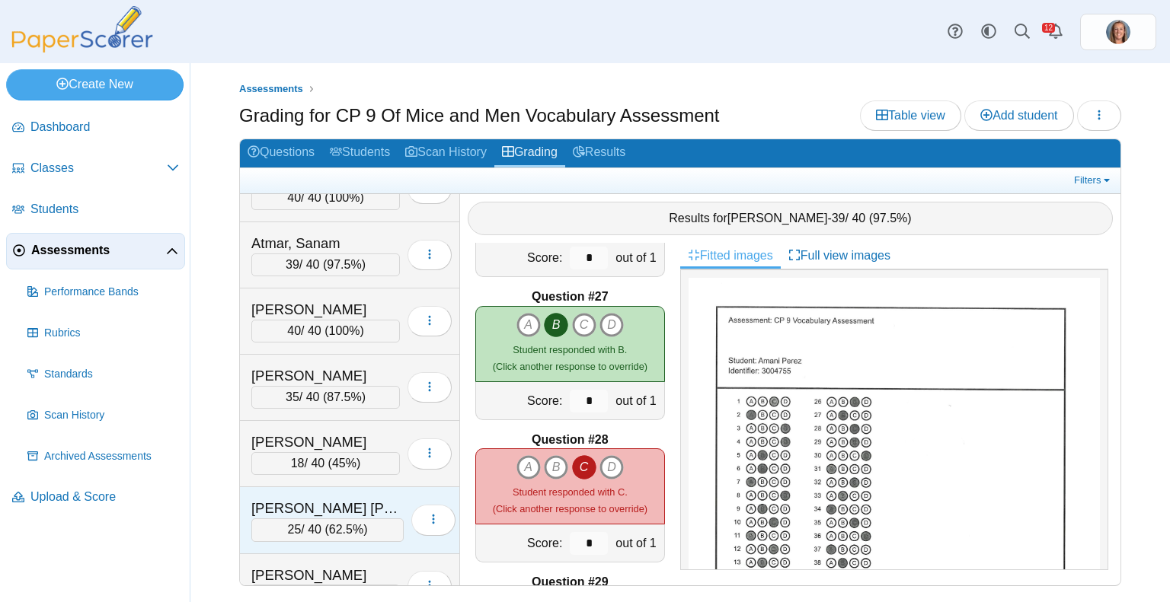
click at [356, 523] on span "62.5%" at bounding box center [346, 529] width 34 height 13
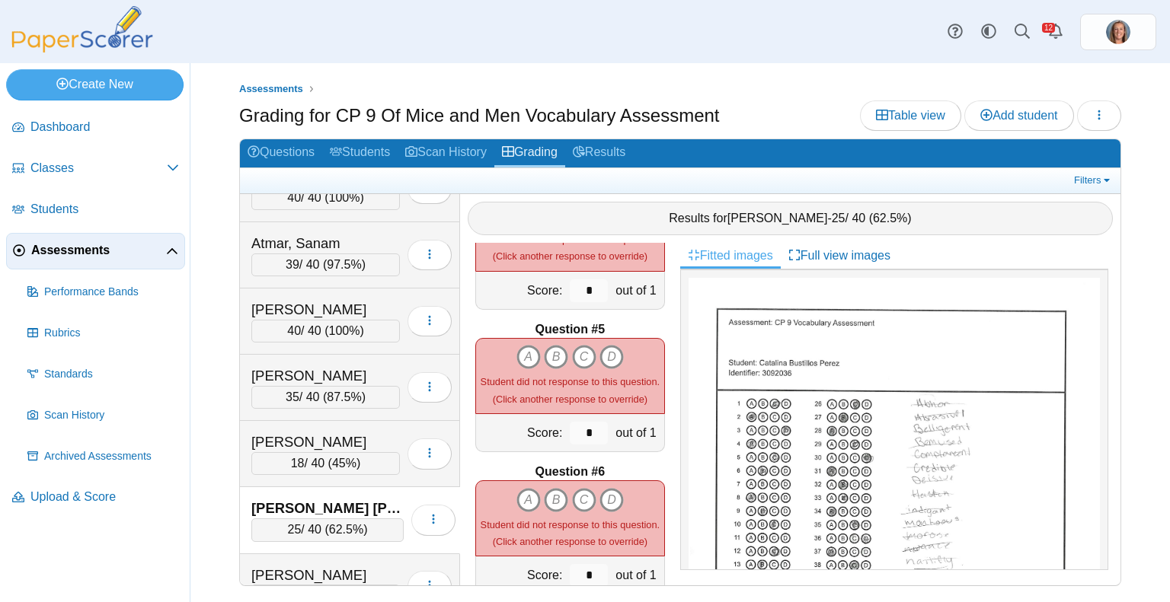
scroll to position [0, 0]
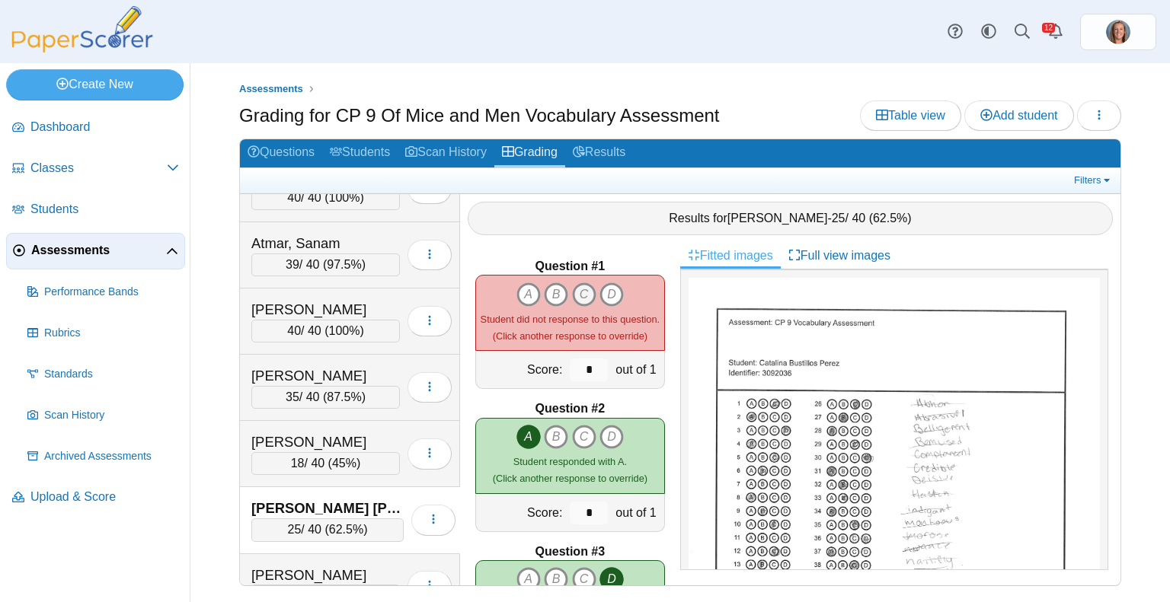
click at [575, 287] on icon "C" at bounding box center [584, 295] width 24 height 24
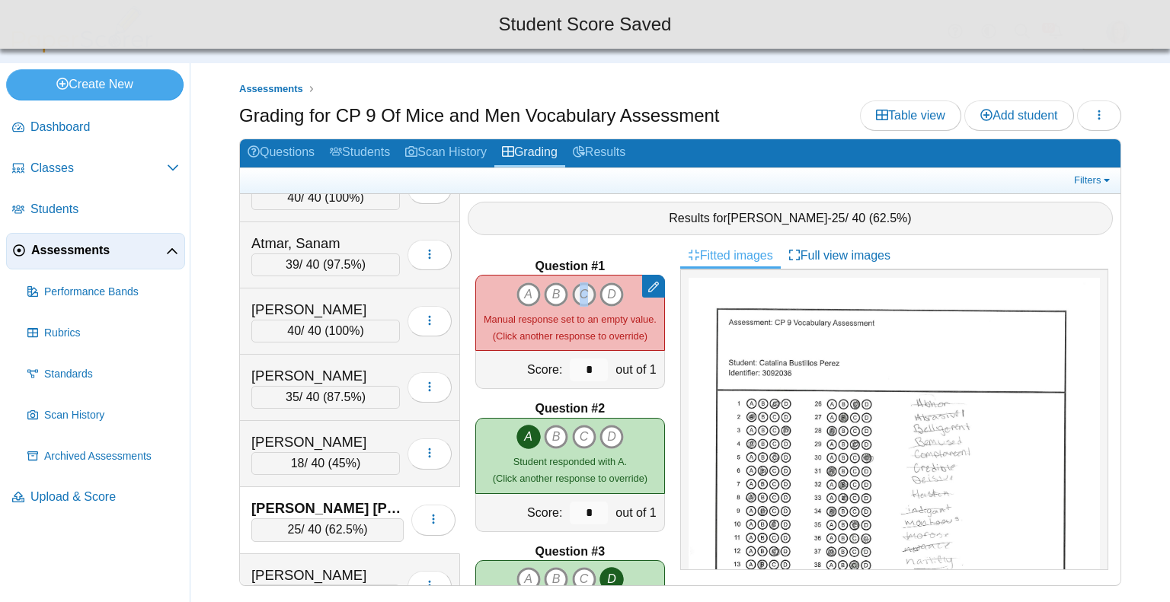
click at [575, 287] on icon "C" at bounding box center [584, 295] width 24 height 24
type input "*"
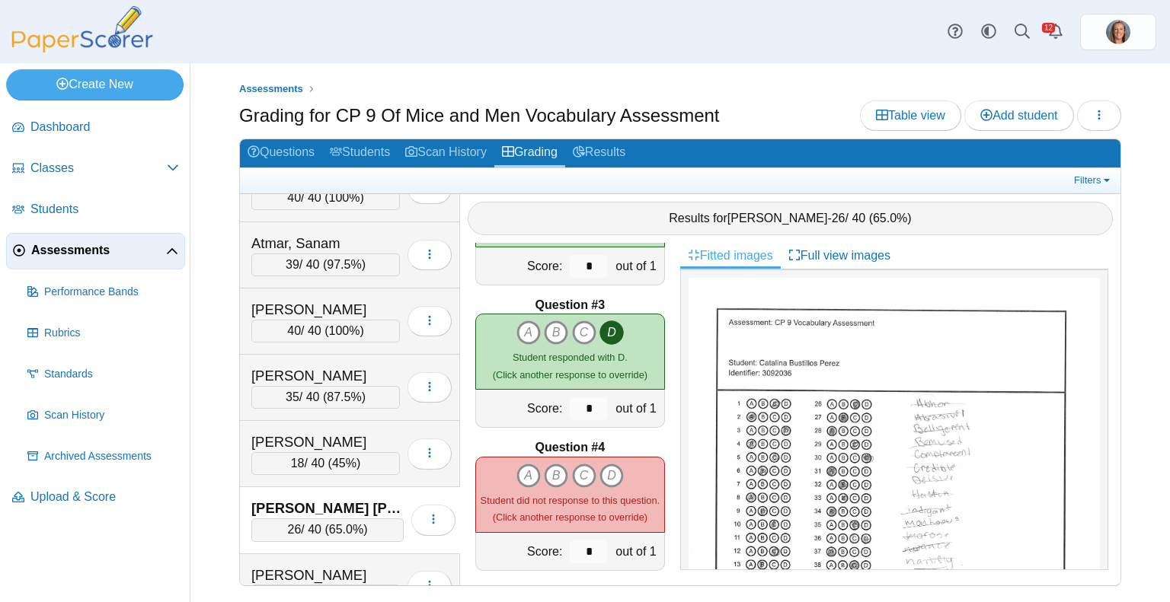
scroll to position [253, 0]
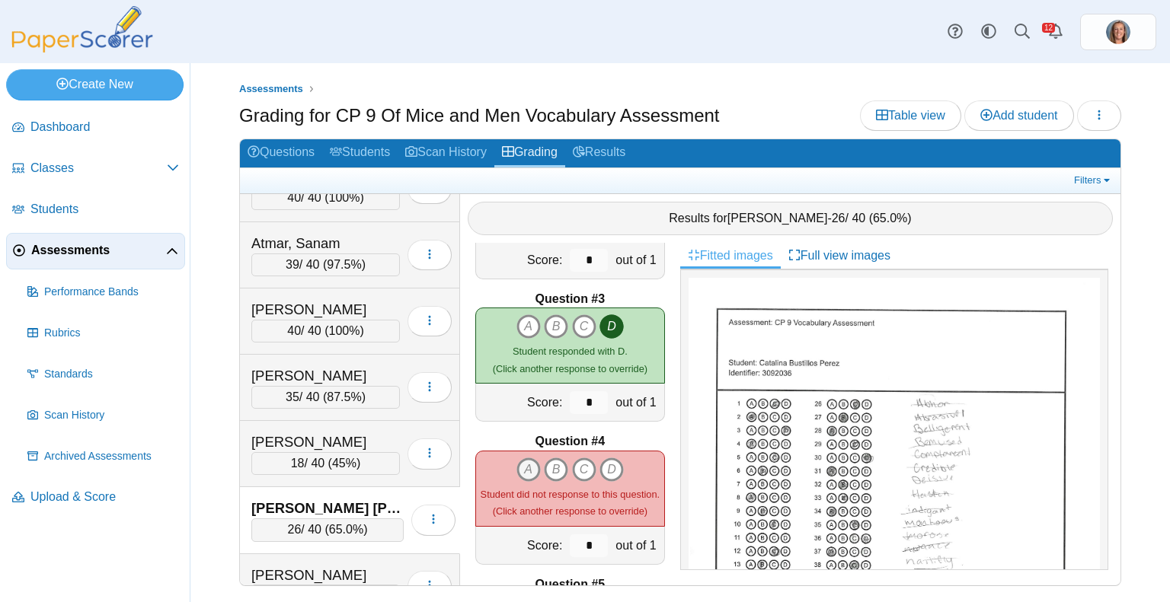
click at [522, 458] on icon "A" at bounding box center [528, 470] width 24 height 24
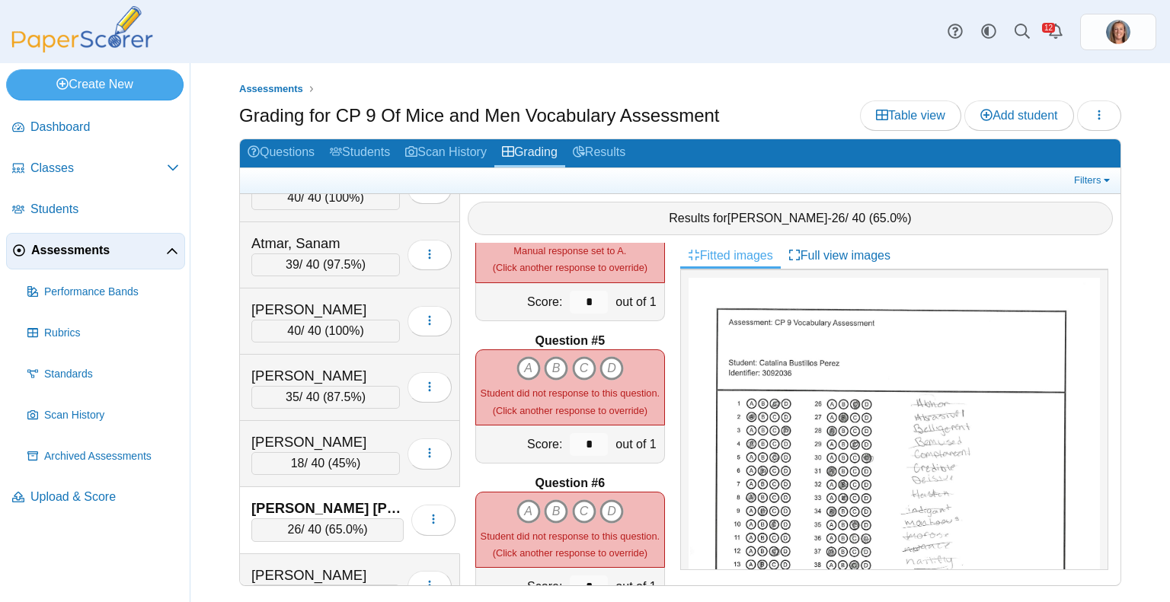
scroll to position [493, 0]
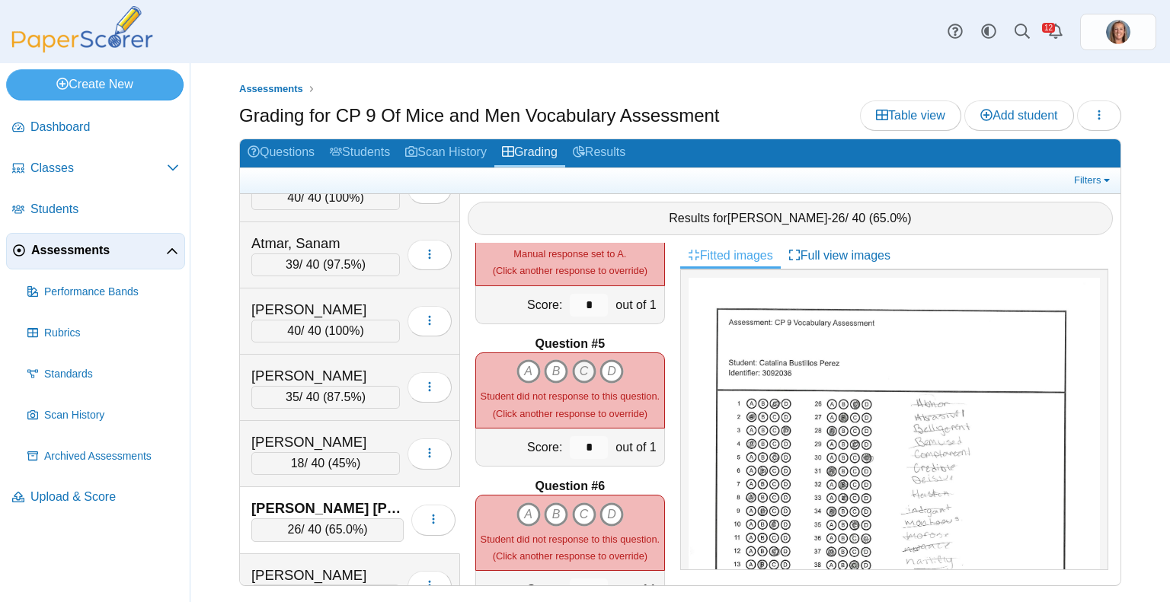
click at [585, 359] on icon "C" at bounding box center [584, 371] width 24 height 24
drag, startPoint x: 543, startPoint y: 497, endPoint x: 555, endPoint y: 509, distance: 17.8
click at [555, 509] on icon "B" at bounding box center [556, 515] width 24 height 24
type input "*"
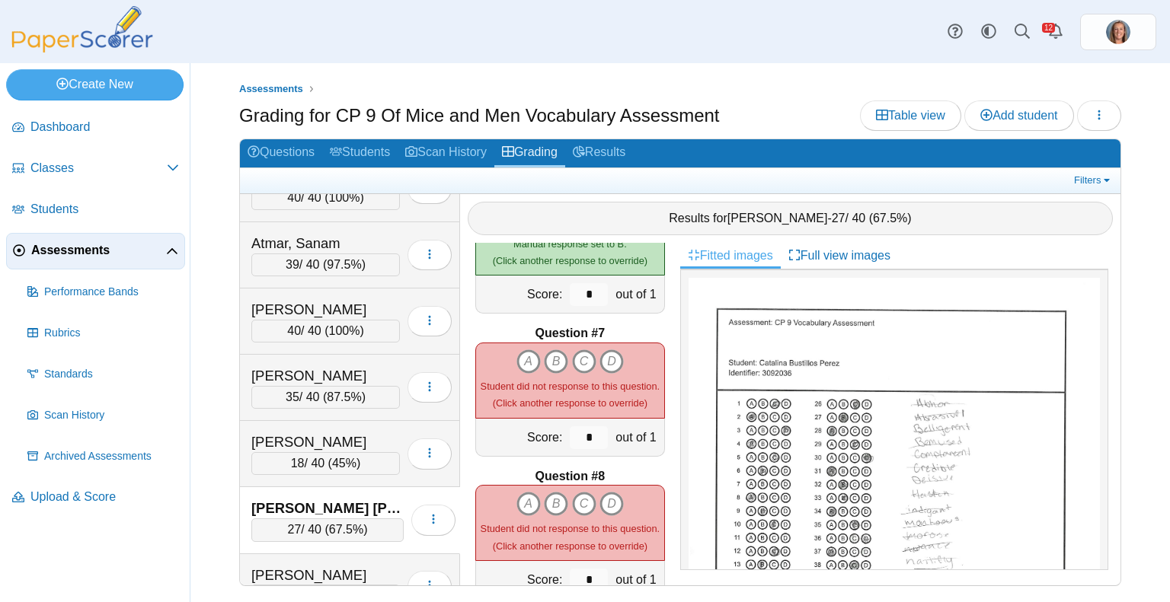
scroll to position [790, 0]
click at [519, 495] on icon "A" at bounding box center [528, 502] width 24 height 24
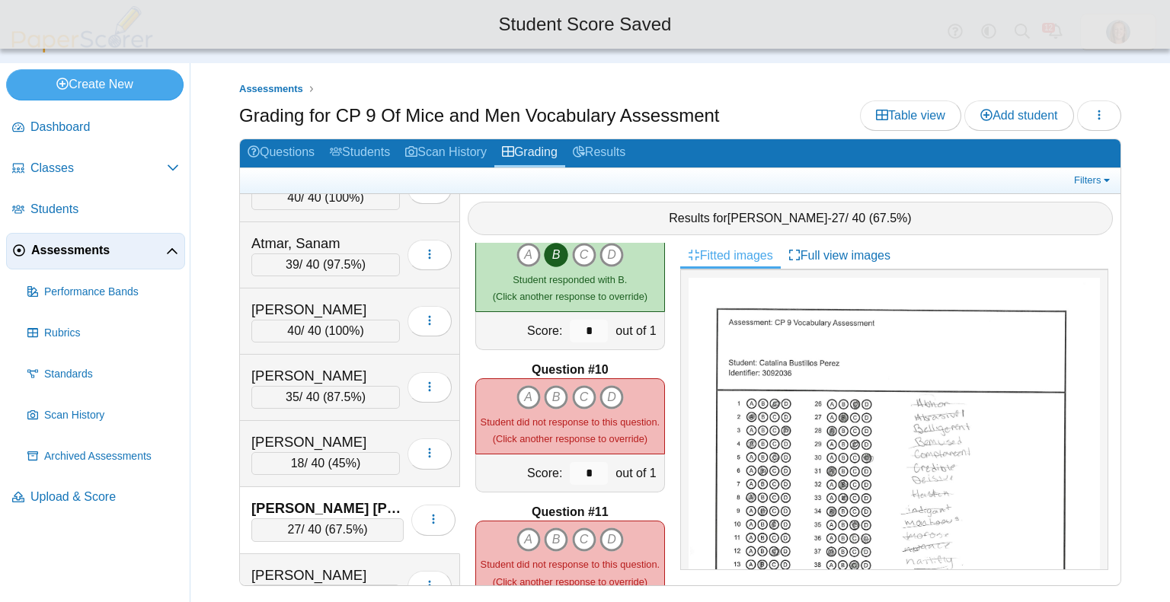
scroll to position [1182, 0]
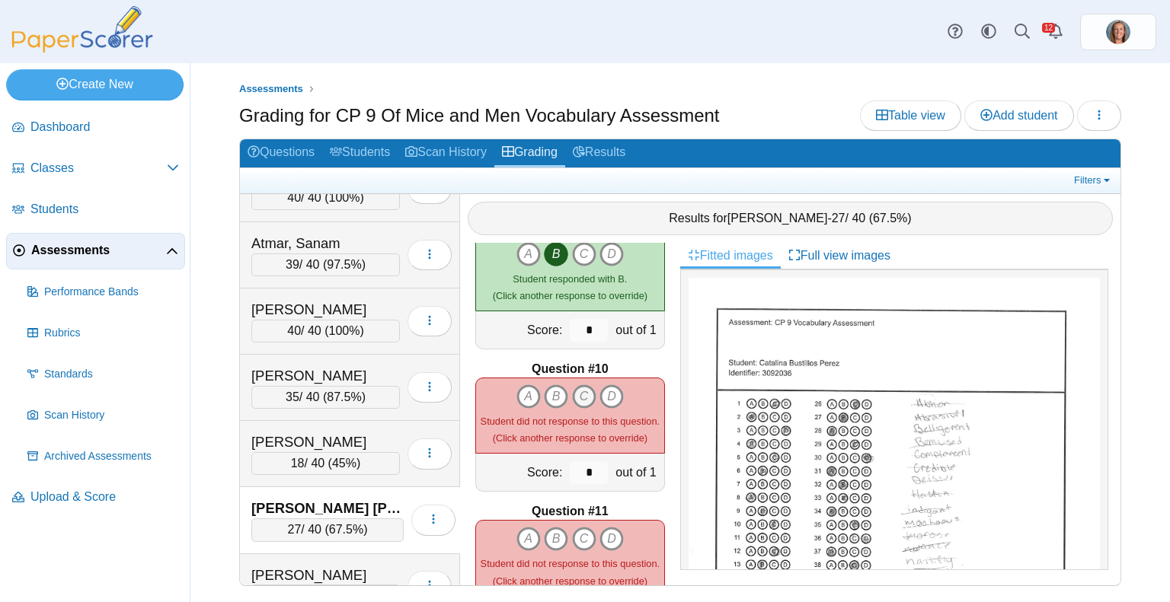
click at [580, 386] on icon "C" at bounding box center [584, 397] width 24 height 24
type input "*"
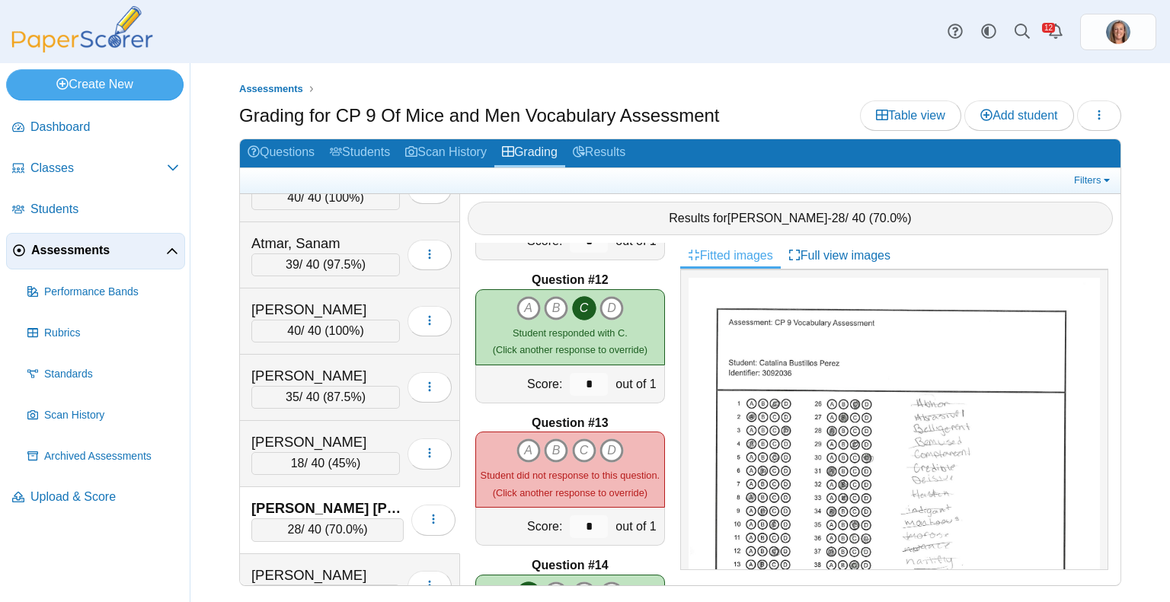
scroll to position [1557, 0]
click at [550, 438] on icon "B" at bounding box center [556, 450] width 24 height 24
type input "*"
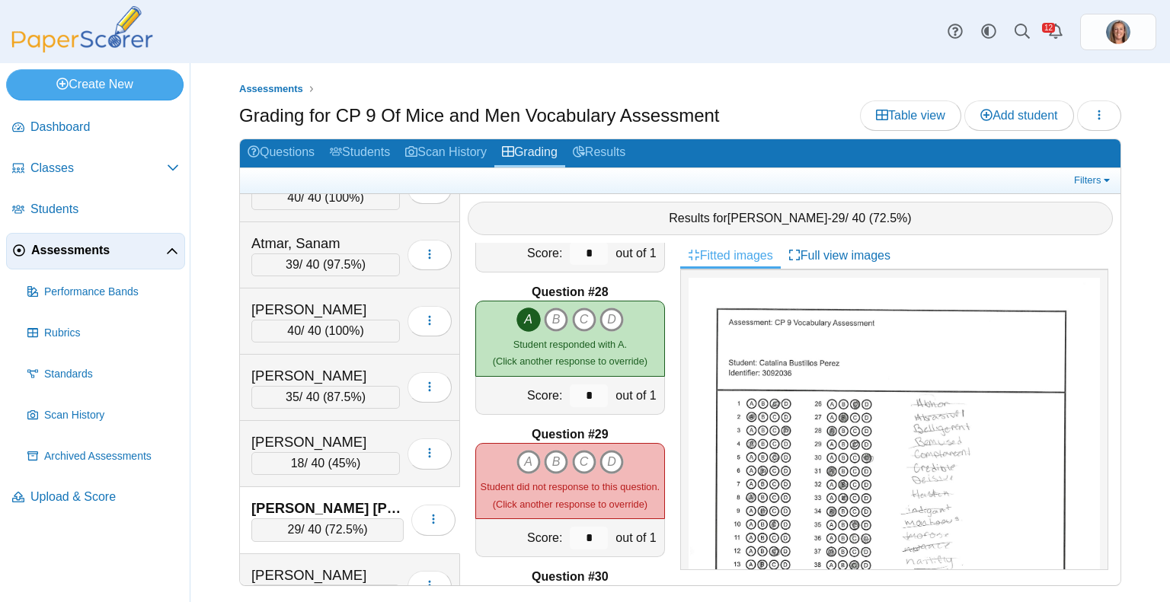
scroll to position [3827, 0]
click at [580, 450] on icon "C" at bounding box center [584, 462] width 24 height 24
type input "*"
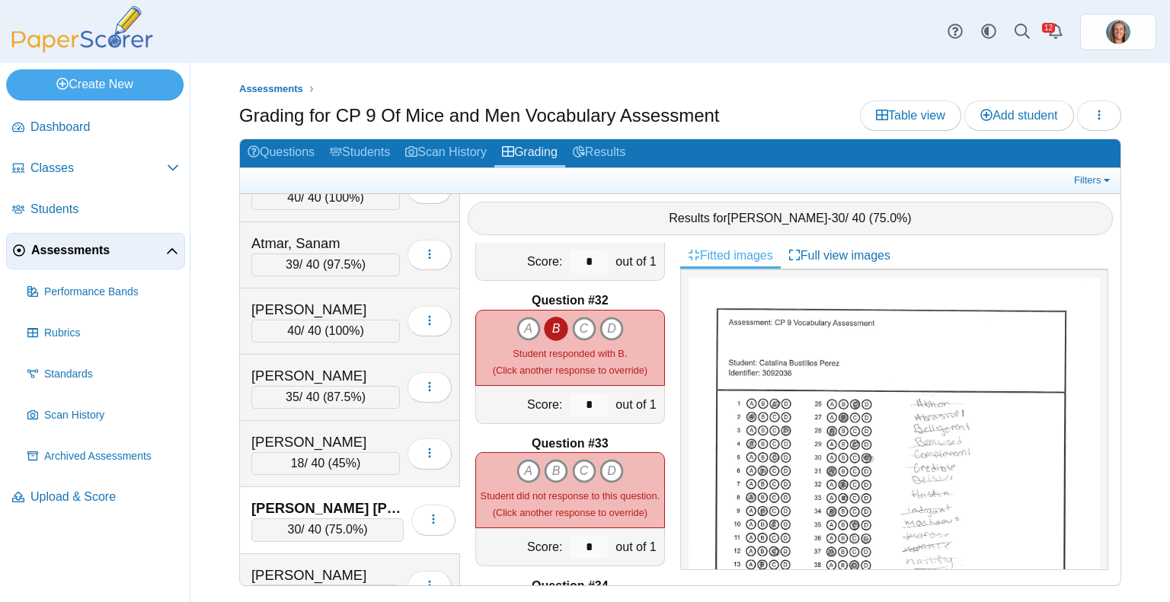
scroll to position [4389, 0]
click at [548, 459] on icon "B" at bounding box center [556, 471] width 24 height 24
type input "*"
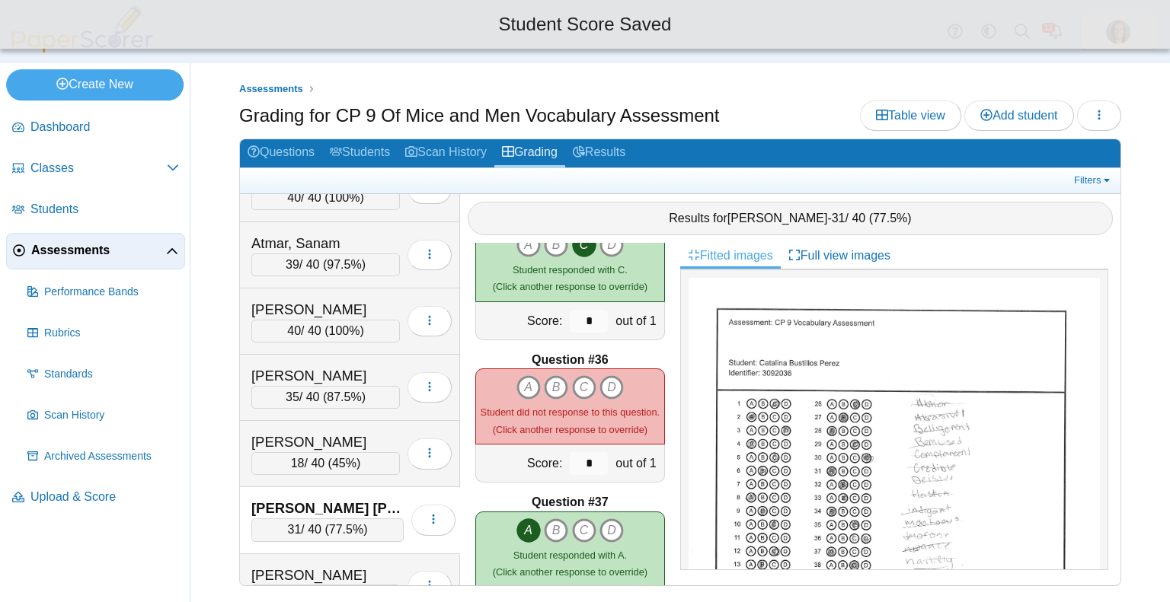
scroll to position [4903, 0]
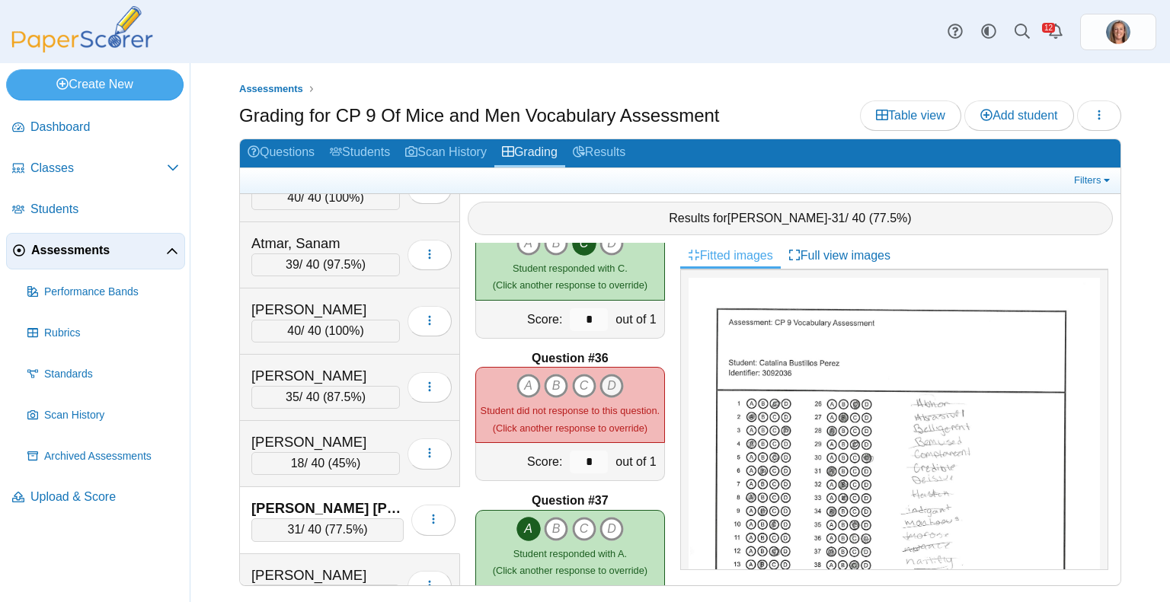
click at [608, 380] on icon "D" at bounding box center [611, 386] width 24 height 24
type input "*"
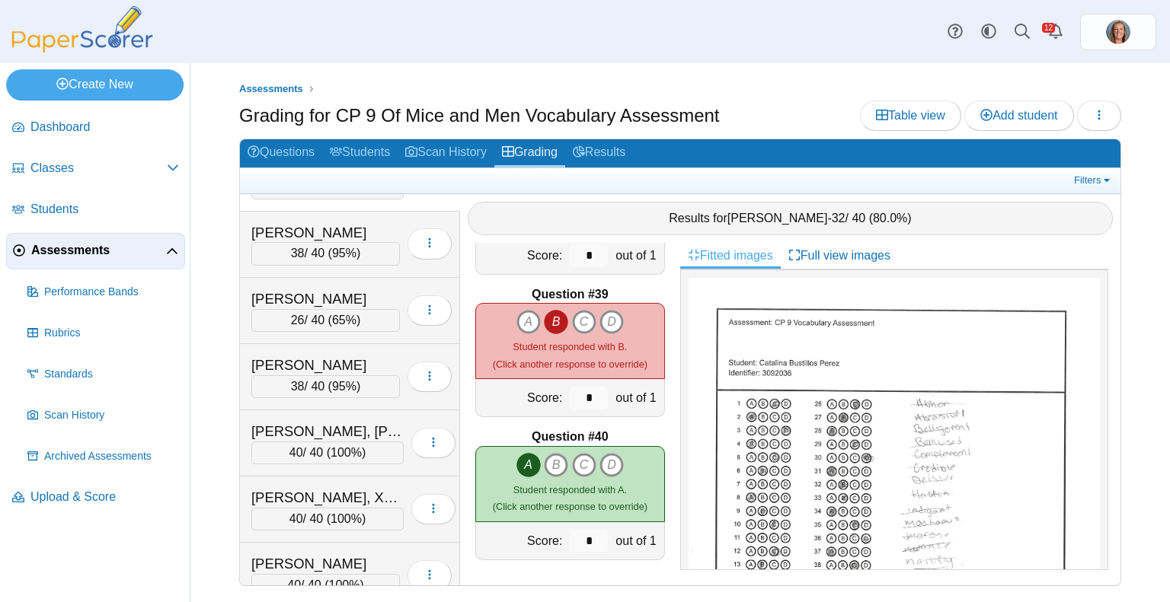
scroll to position [0, 0]
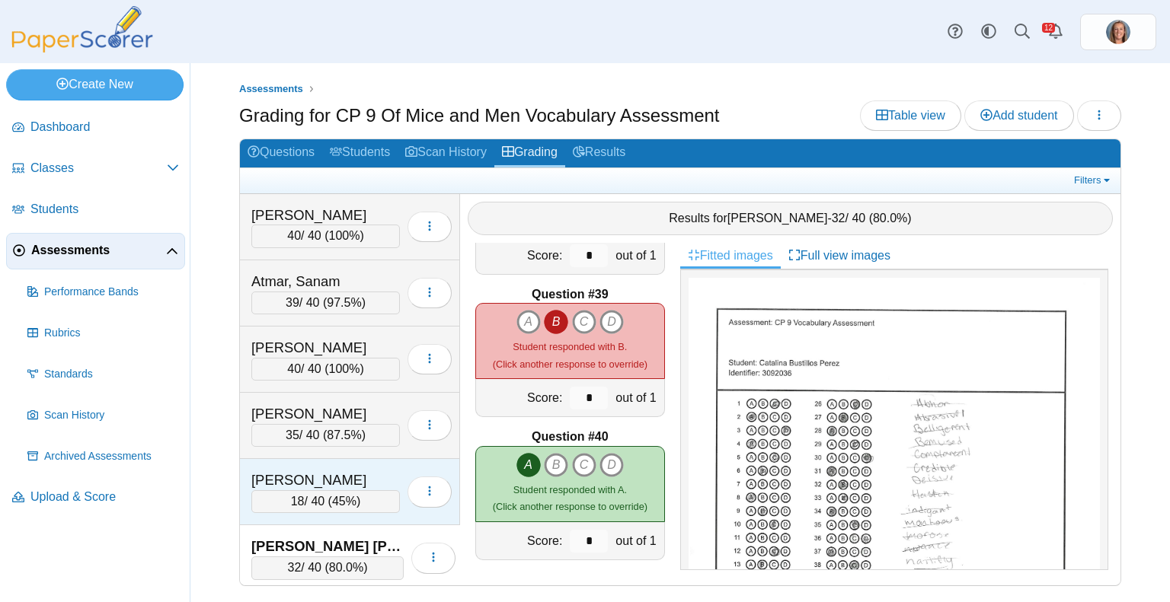
click at [362, 491] on div "18 / 40 ( 45% )" at bounding box center [325, 501] width 148 height 23
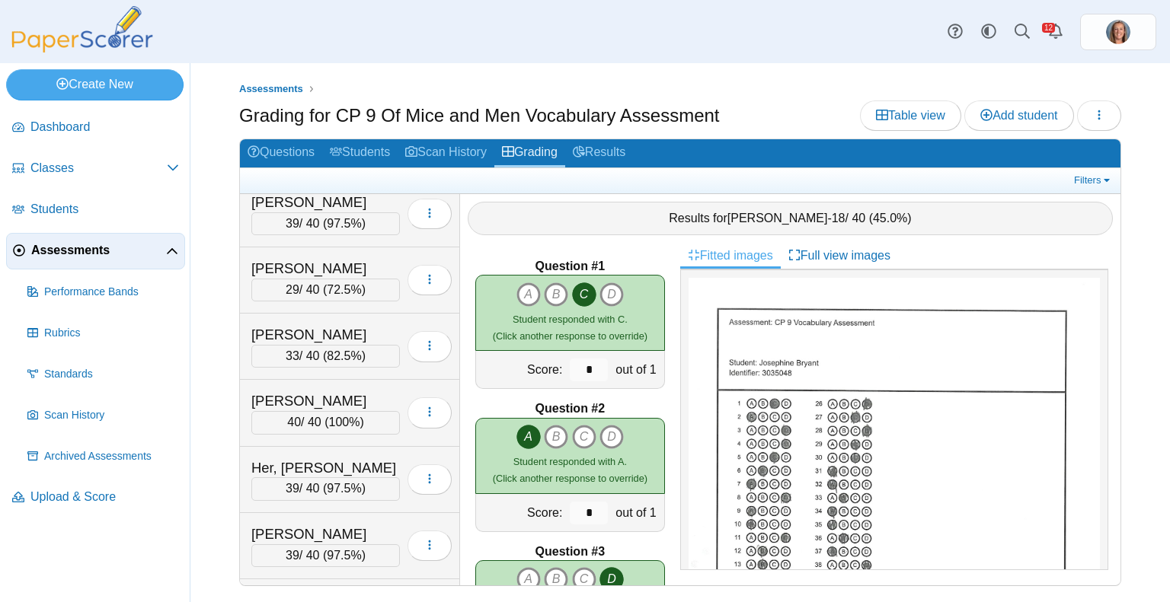
scroll to position [1005, 0]
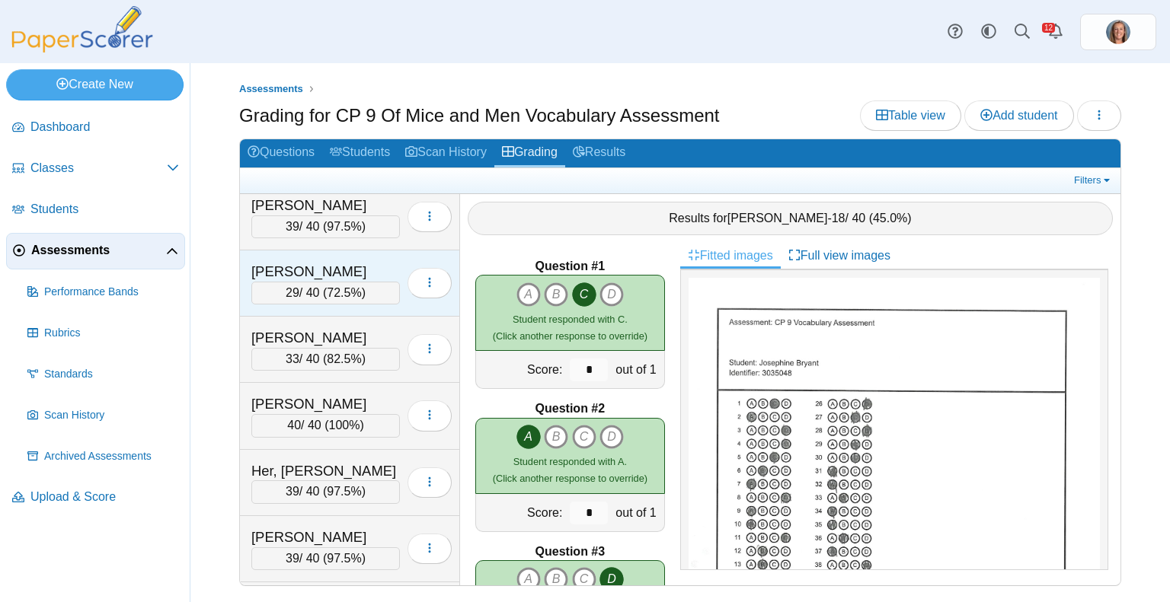
click at [336, 286] on span "72.5%" at bounding box center [344, 292] width 34 height 13
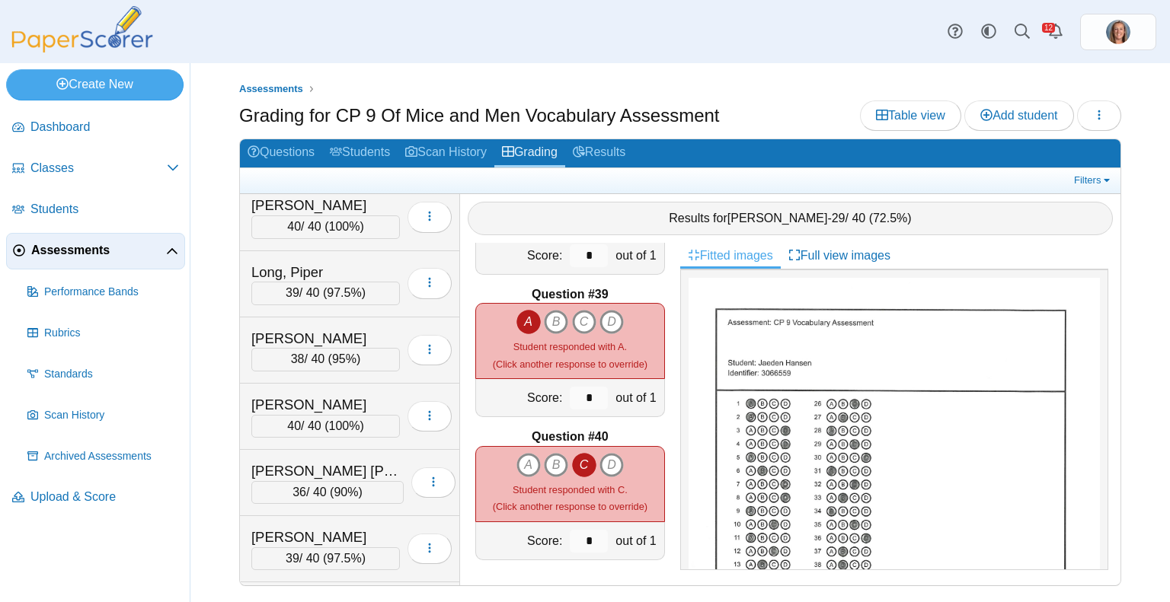
scroll to position [1604, 0]
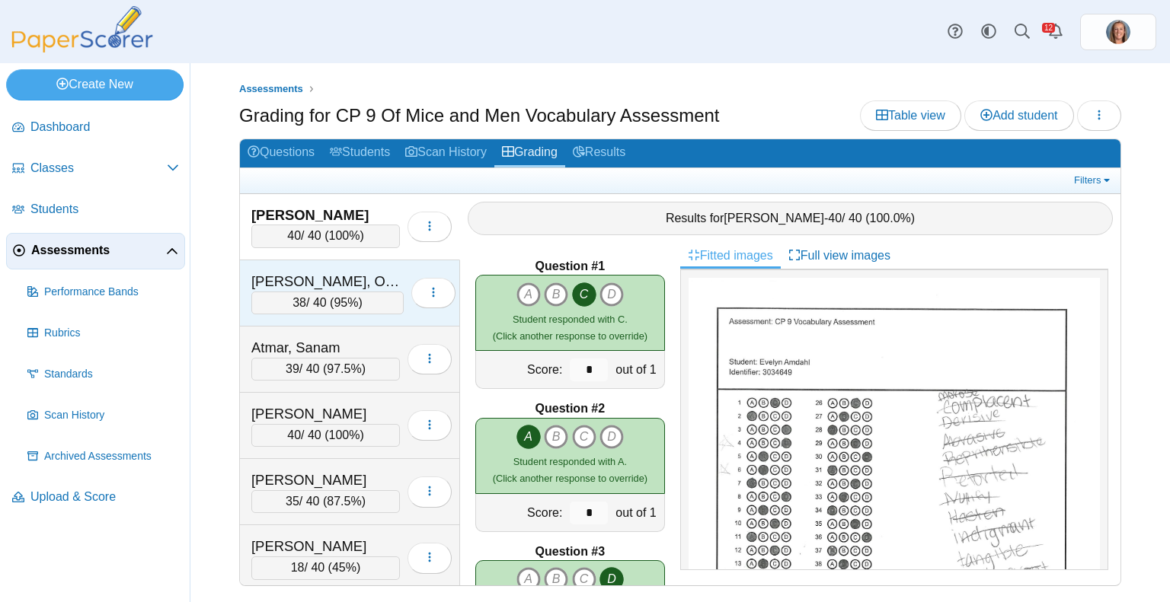
click at [305, 286] on div "[PERSON_NAME], Oemy" at bounding box center [327, 282] width 152 height 20
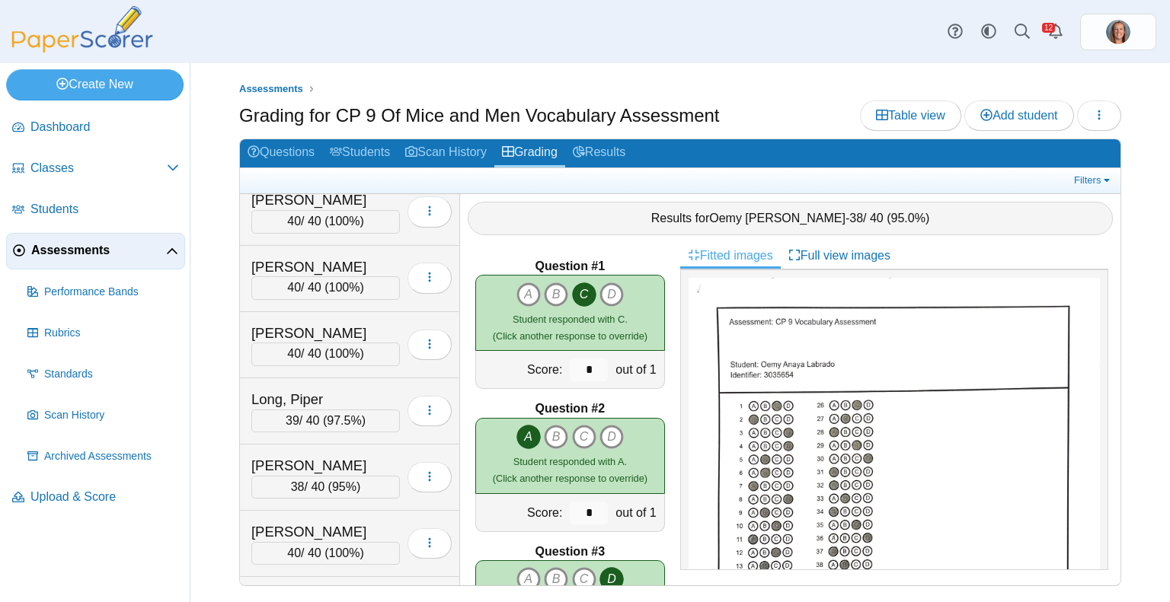
scroll to position [1586, 0]
